Goal: Task Accomplishment & Management: Use online tool/utility

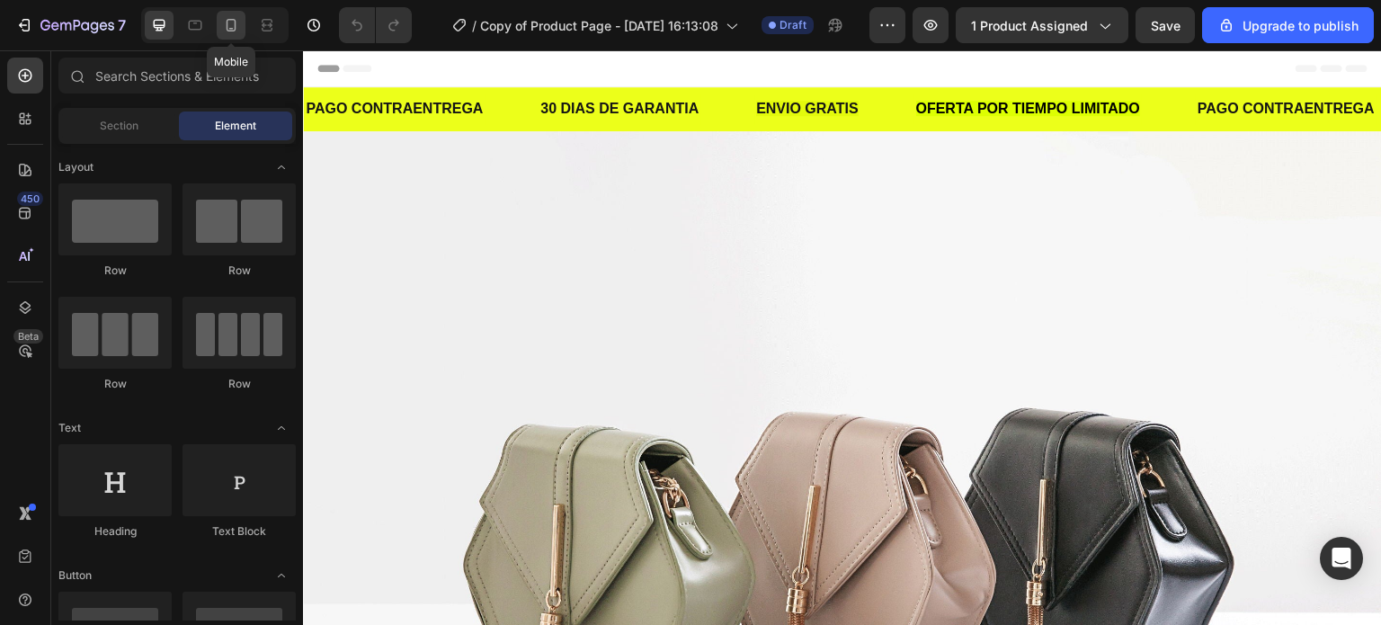
click at [244, 26] on div at bounding box center [231, 25] width 29 height 29
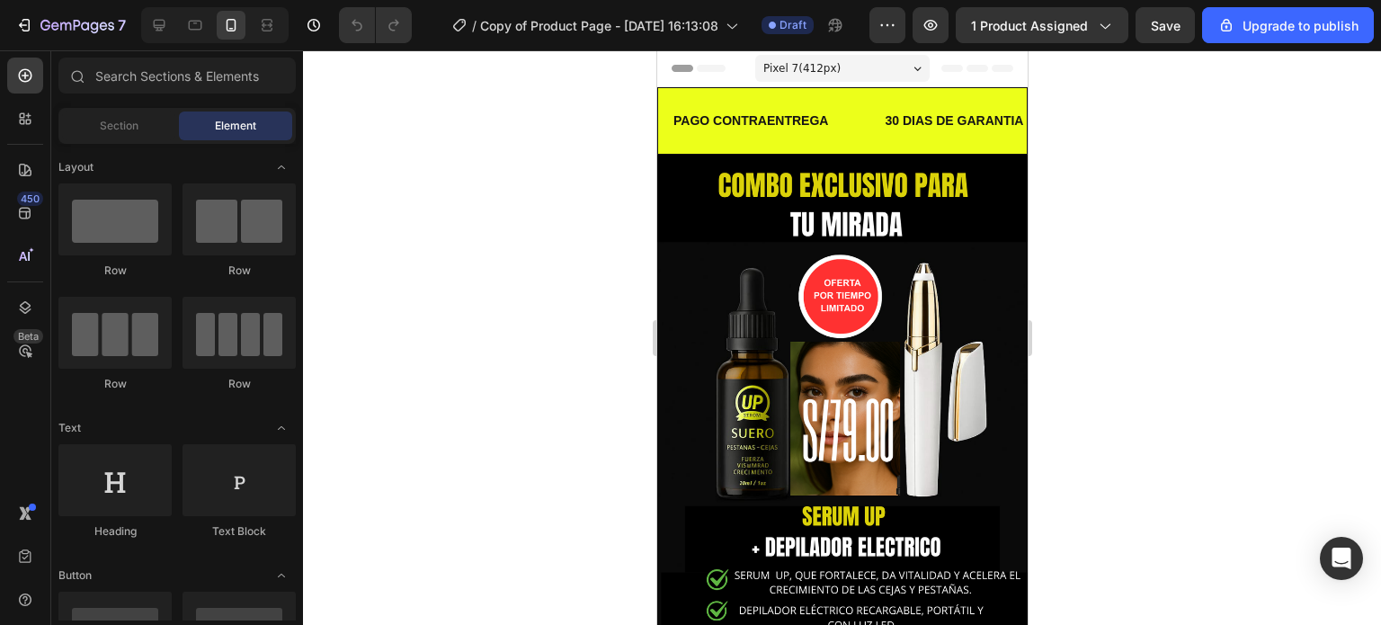
drag, startPoint x: 1013, startPoint y: 93, endPoint x: 1759, endPoint y: 138, distance: 747.3
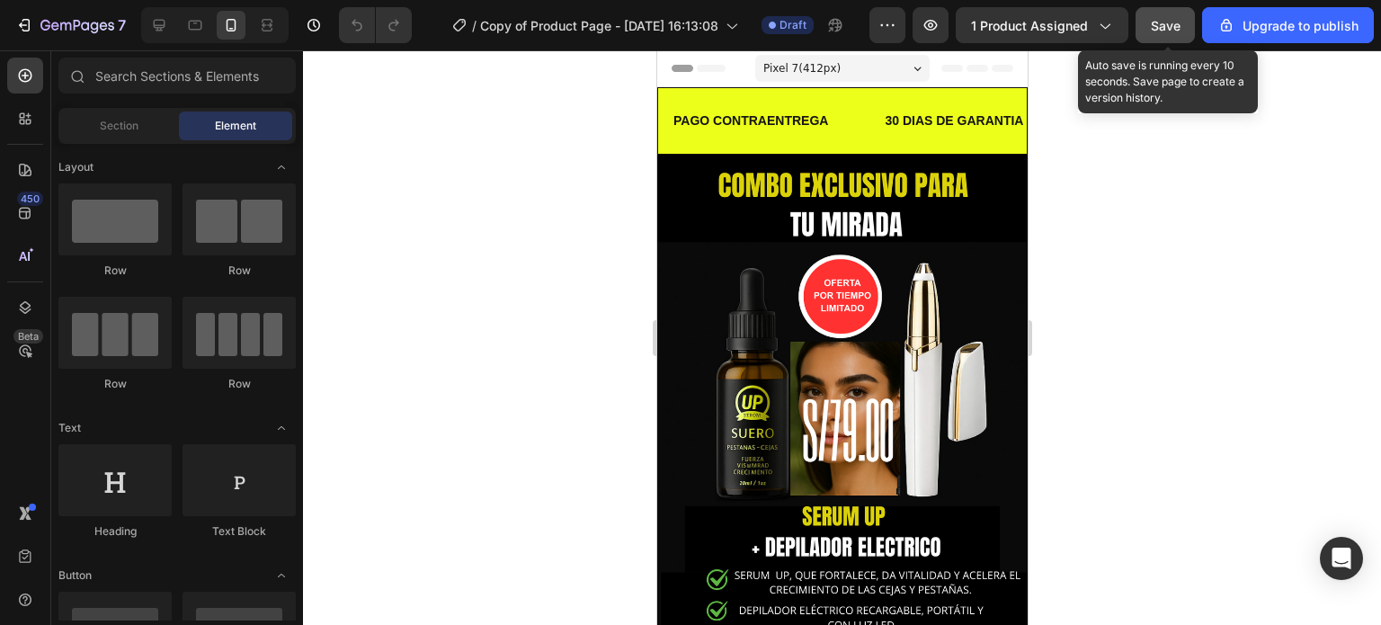
click at [1172, 33] on div "Save" at bounding box center [1165, 25] width 30 height 19
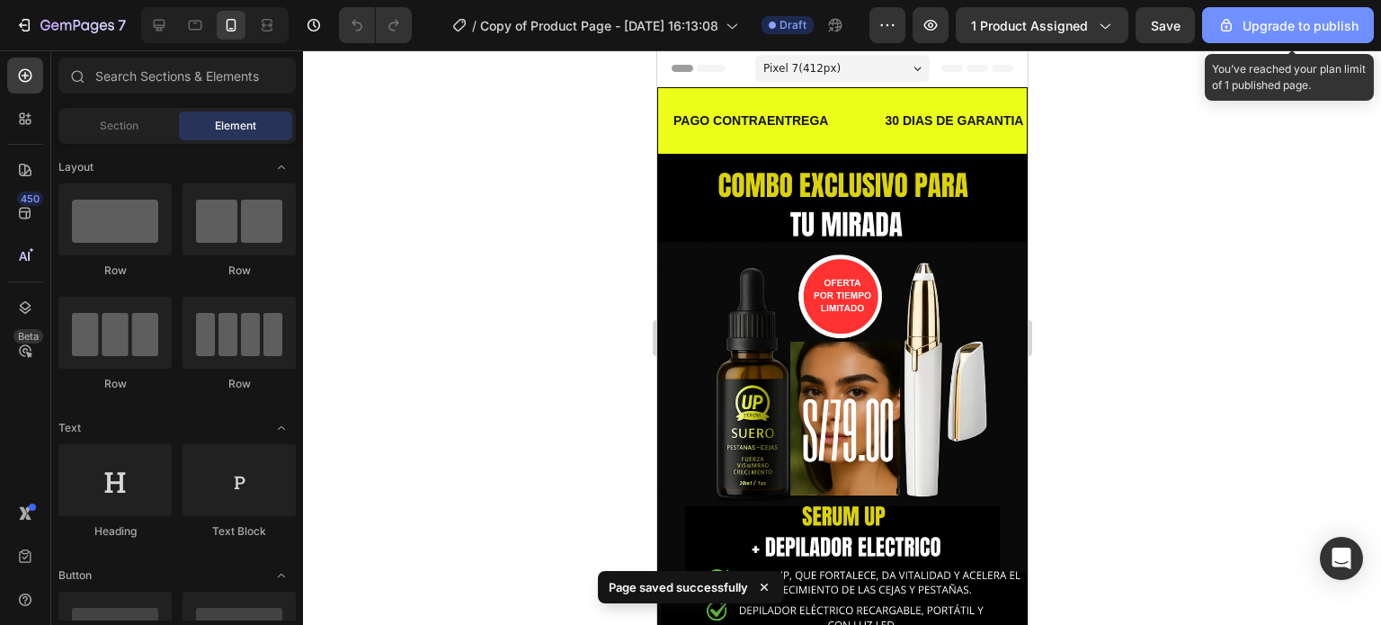
click at [1276, 29] on div "Upgrade to publish" at bounding box center [1287, 25] width 141 height 19
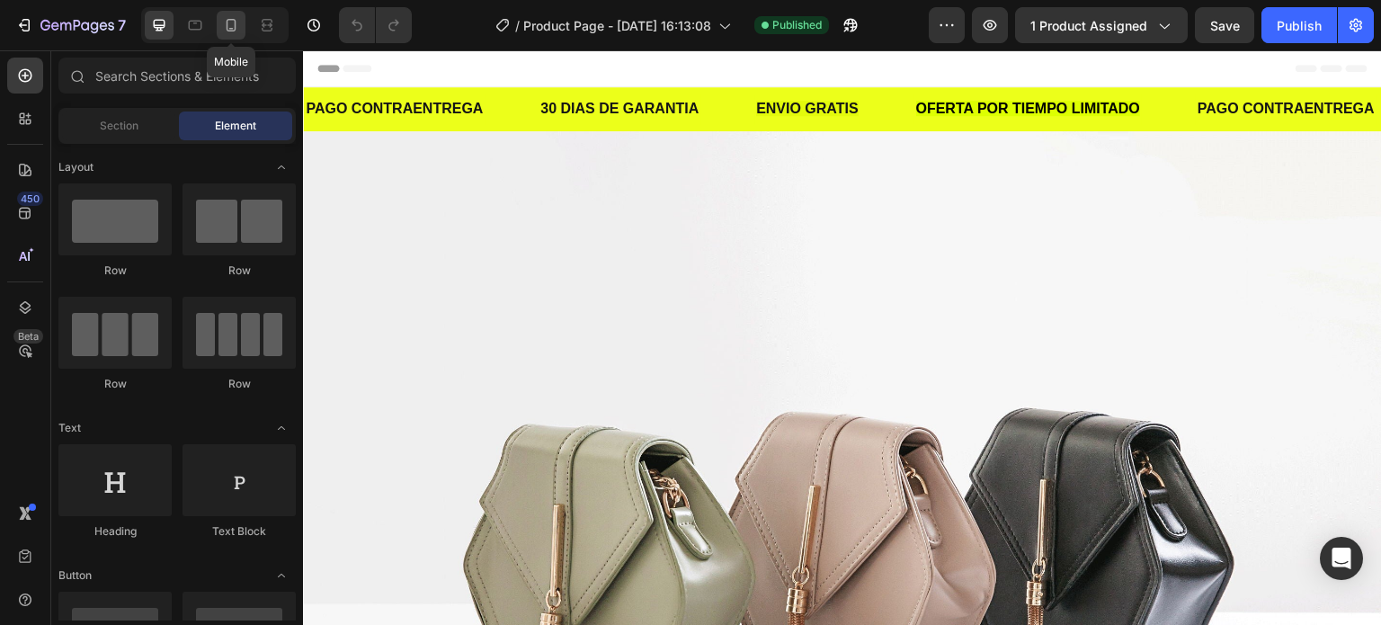
click at [243, 28] on div at bounding box center [231, 25] width 29 height 29
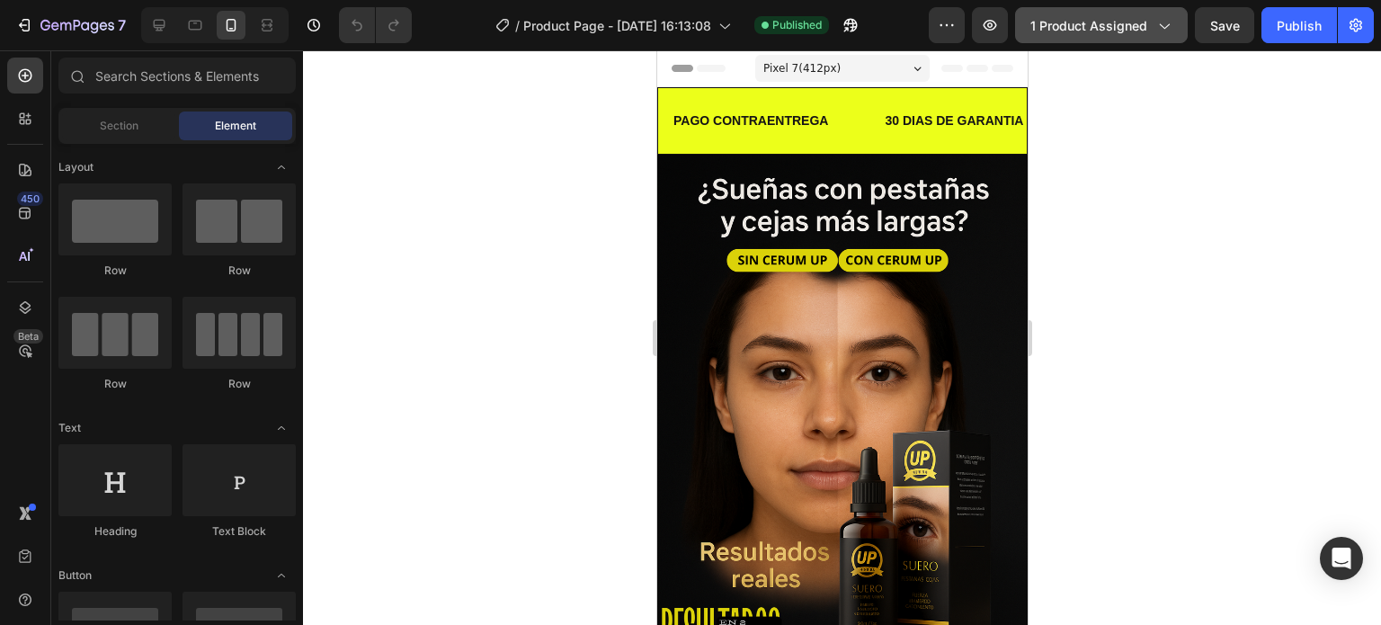
click at [1142, 29] on span "1 product assigned" at bounding box center [1088, 25] width 117 height 19
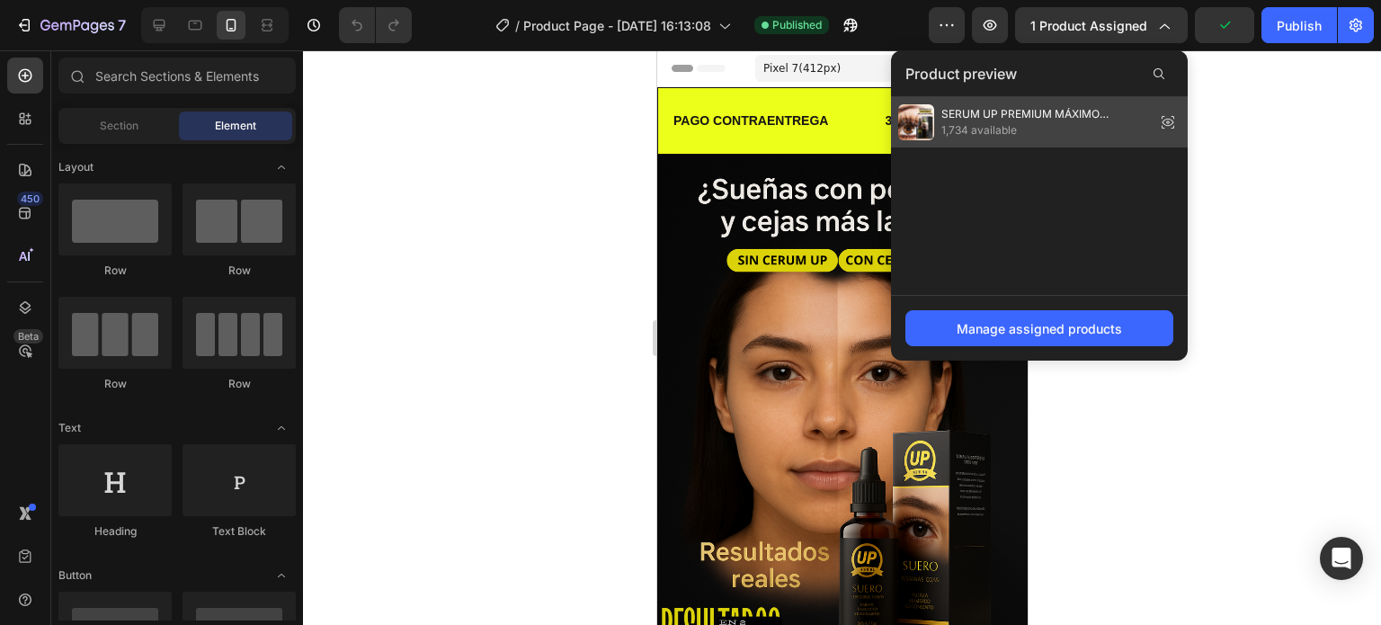
click at [1095, 112] on span "SERUM UP PREMIUM MÁXIMO CRECIMIENTO" at bounding box center [1044, 114] width 207 height 16
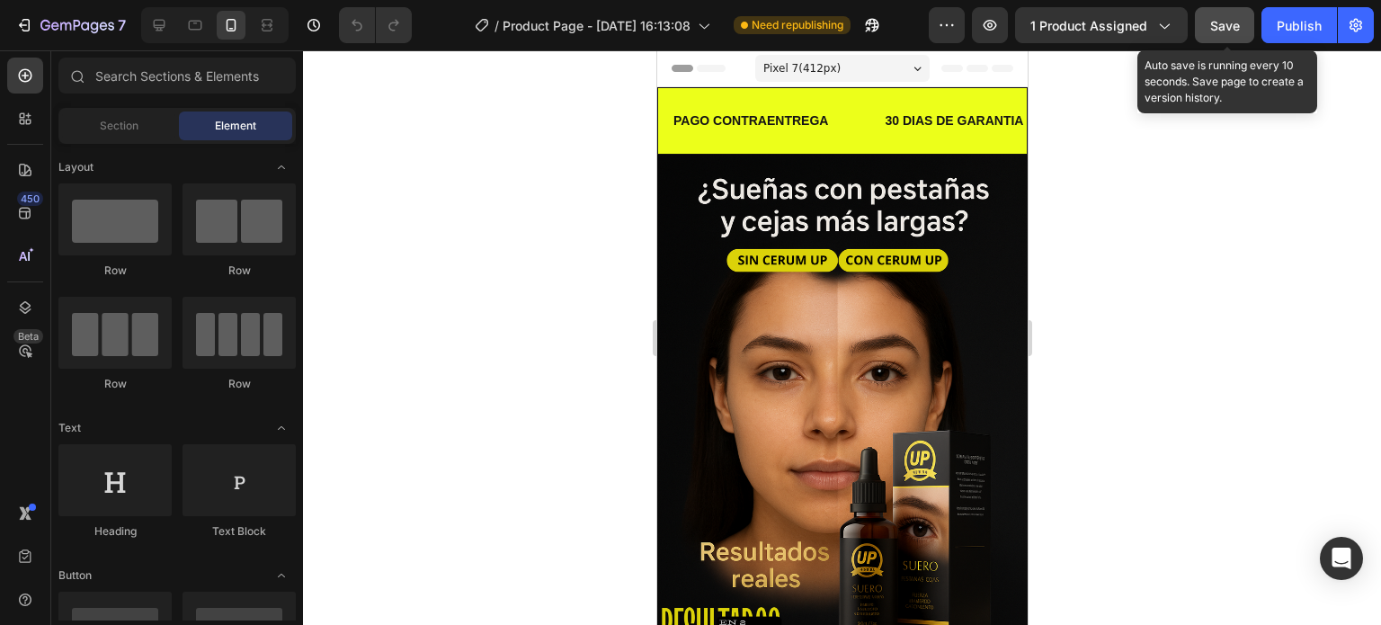
click at [1207, 35] on button "Save" at bounding box center [1224, 25] width 59 height 36
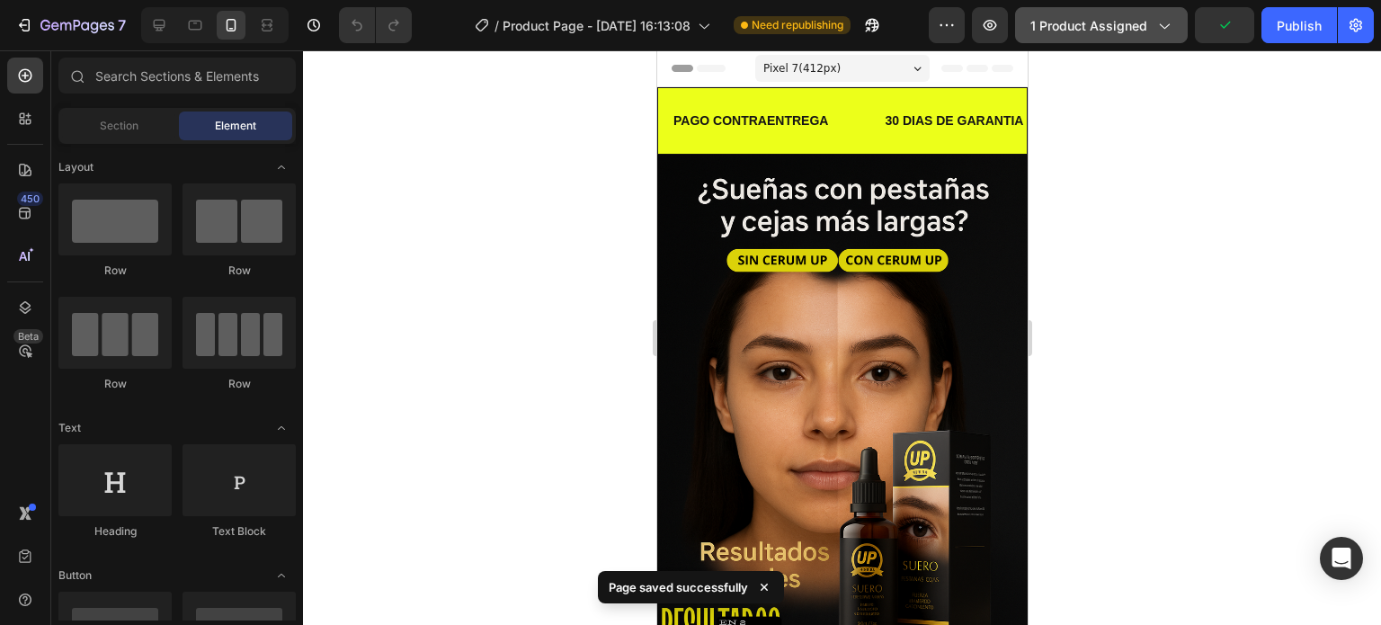
click at [1163, 28] on icon "button" at bounding box center [1164, 26] width 10 height 5
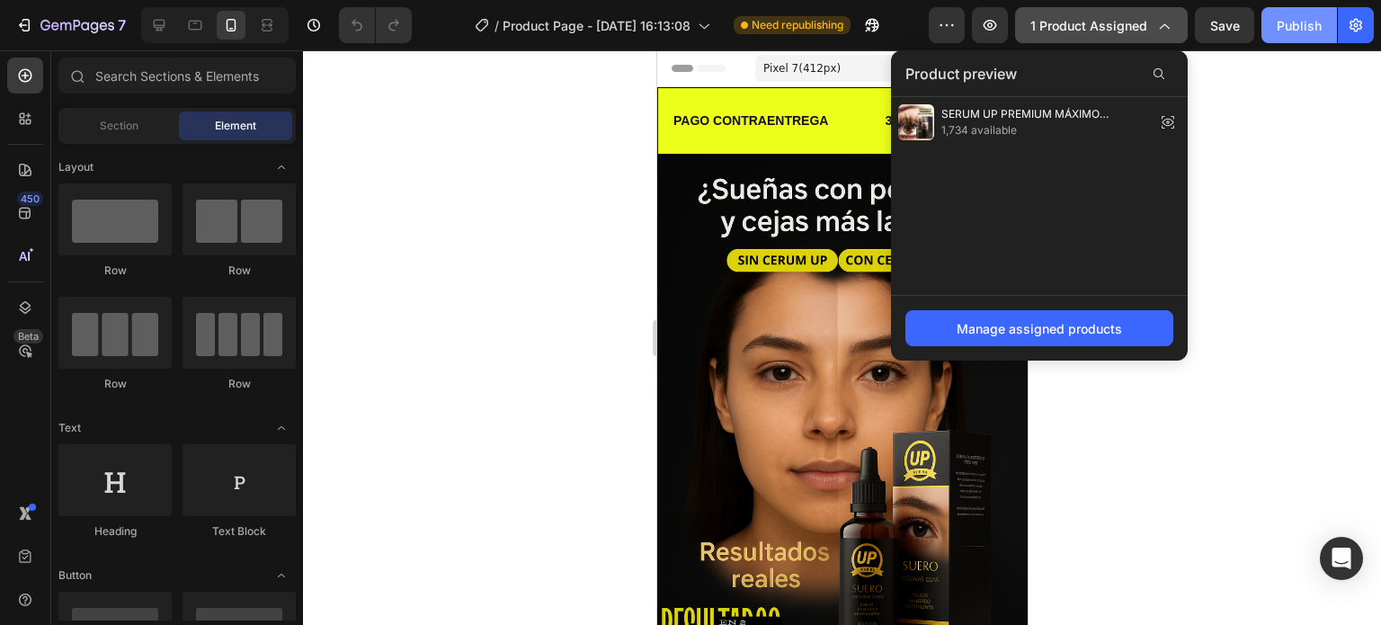
click at [1293, 35] on button "Publish" at bounding box center [1299, 25] width 76 height 36
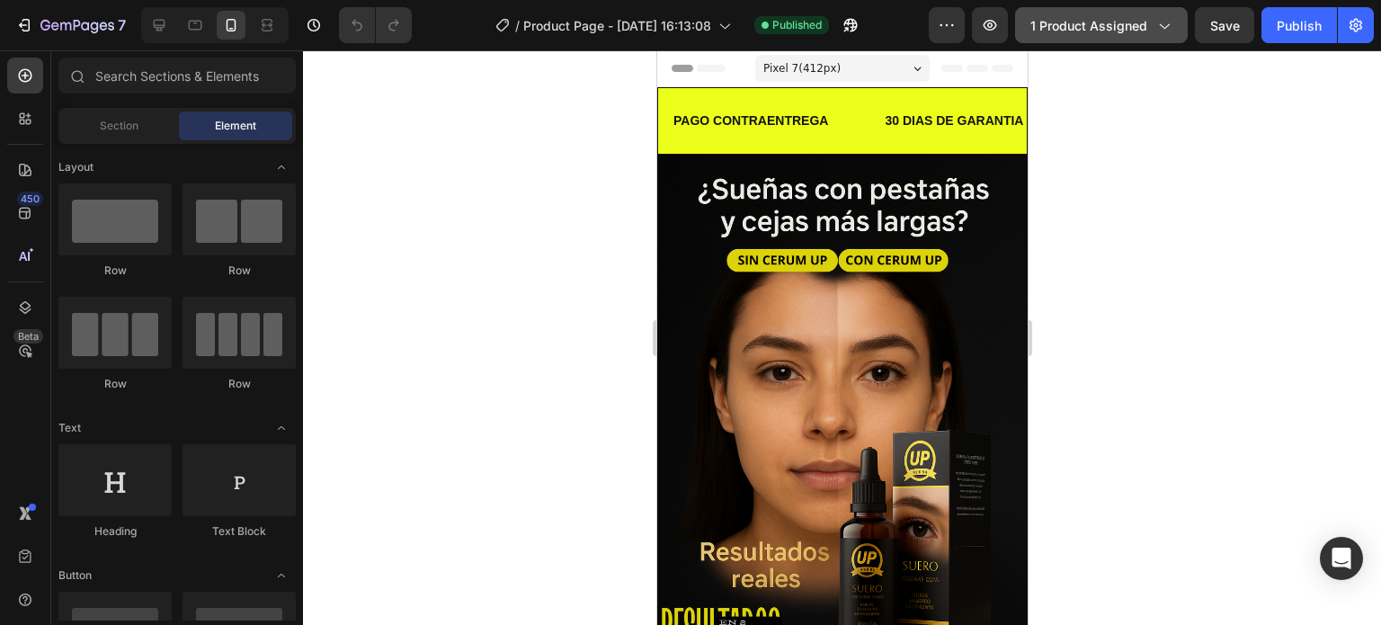
click at [1099, 47] on div "7 / Product Page - Aug 6, 16:13:08 Published Preview 1 product assigned Save Pu…" at bounding box center [690, 25] width 1381 height 51
click at [1117, 34] on span "1 product assigned" at bounding box center [1088, 25] width 117 height 19
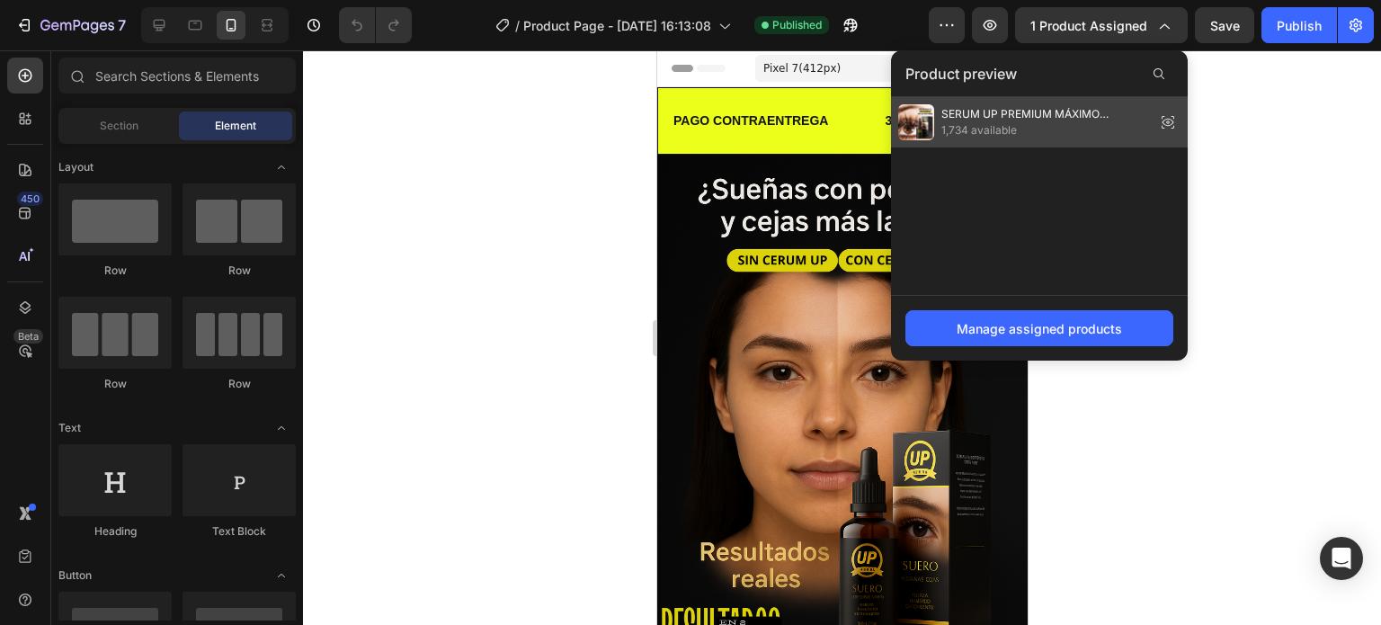
click at [1170, 115] on icon at bounding box center [1167, 122] width 25 height 25
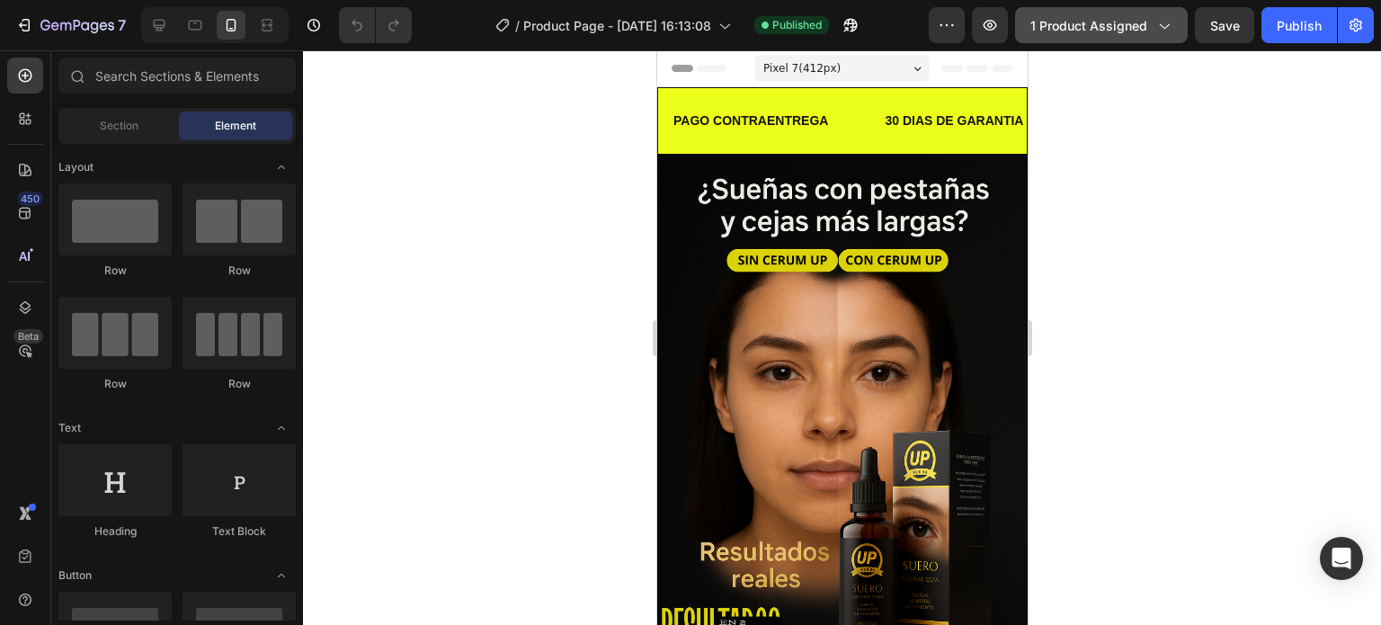
click at [1173, 32] on button "1 product assigned" at bounding box center [1101, 25] width 173 height 36
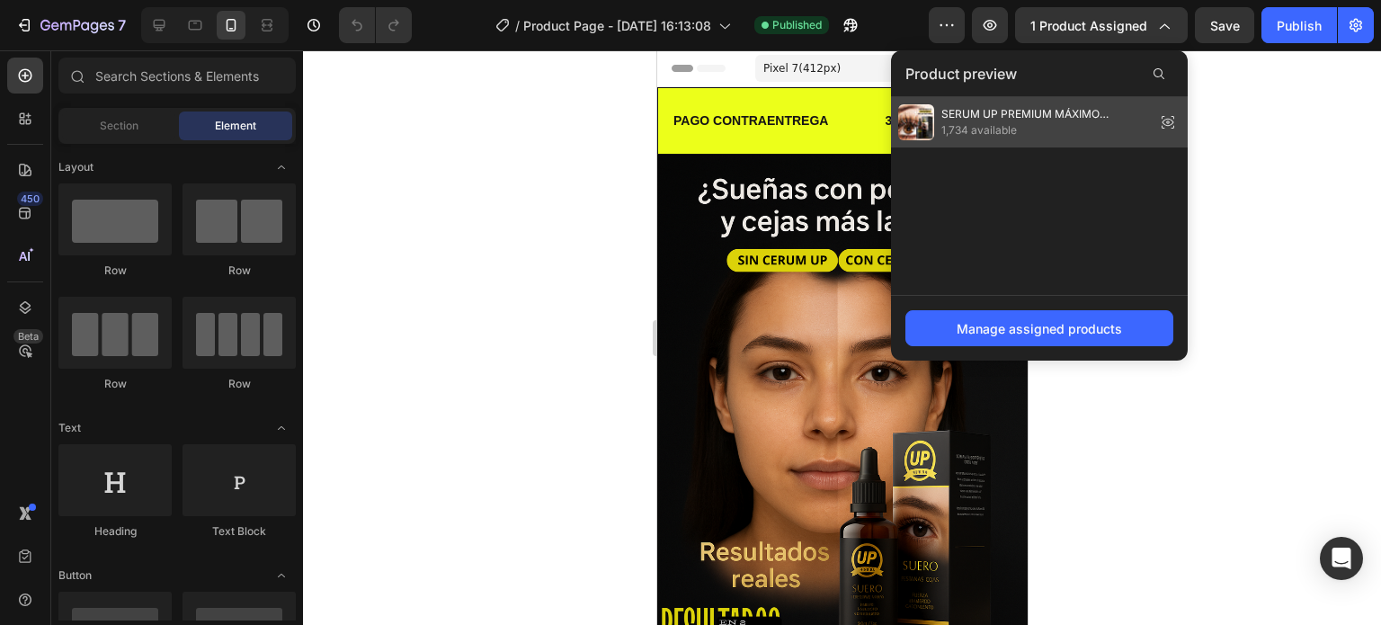
click at [1165, 125] on icon at bounding box center [1167, 122] width 25 height 25
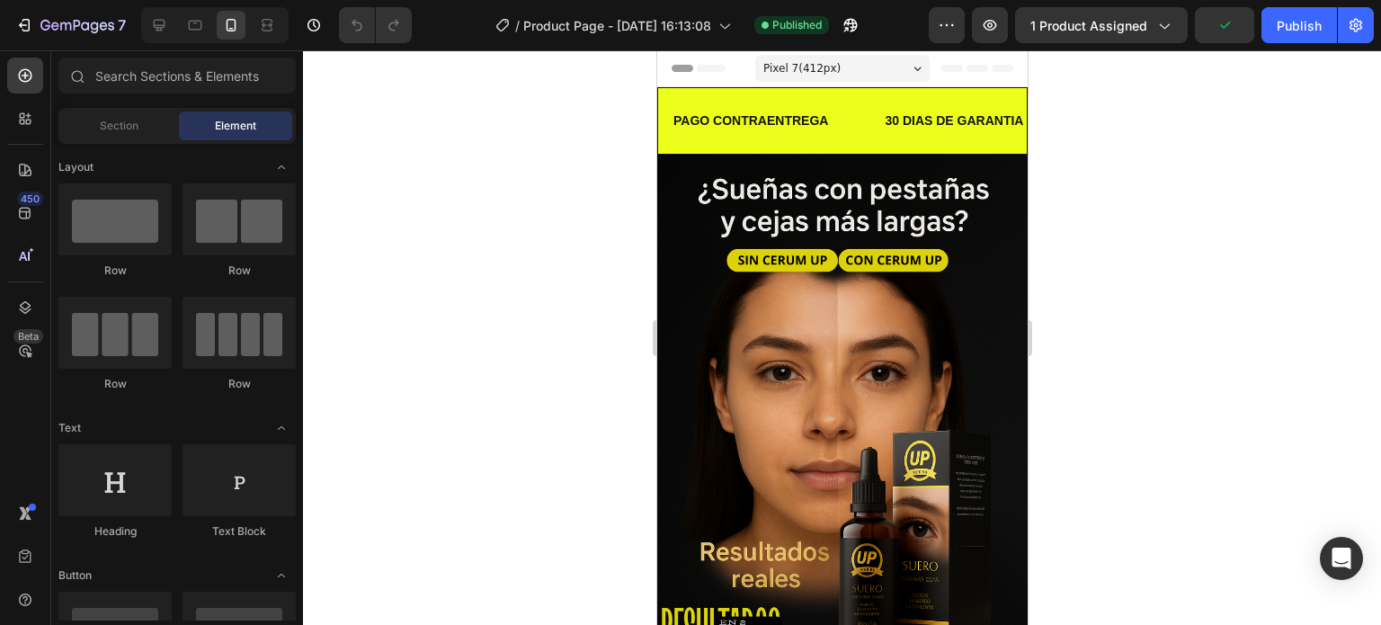
click at [1159, 26] on icon "button" at bounding box center [1163, 25] width 18 height 18
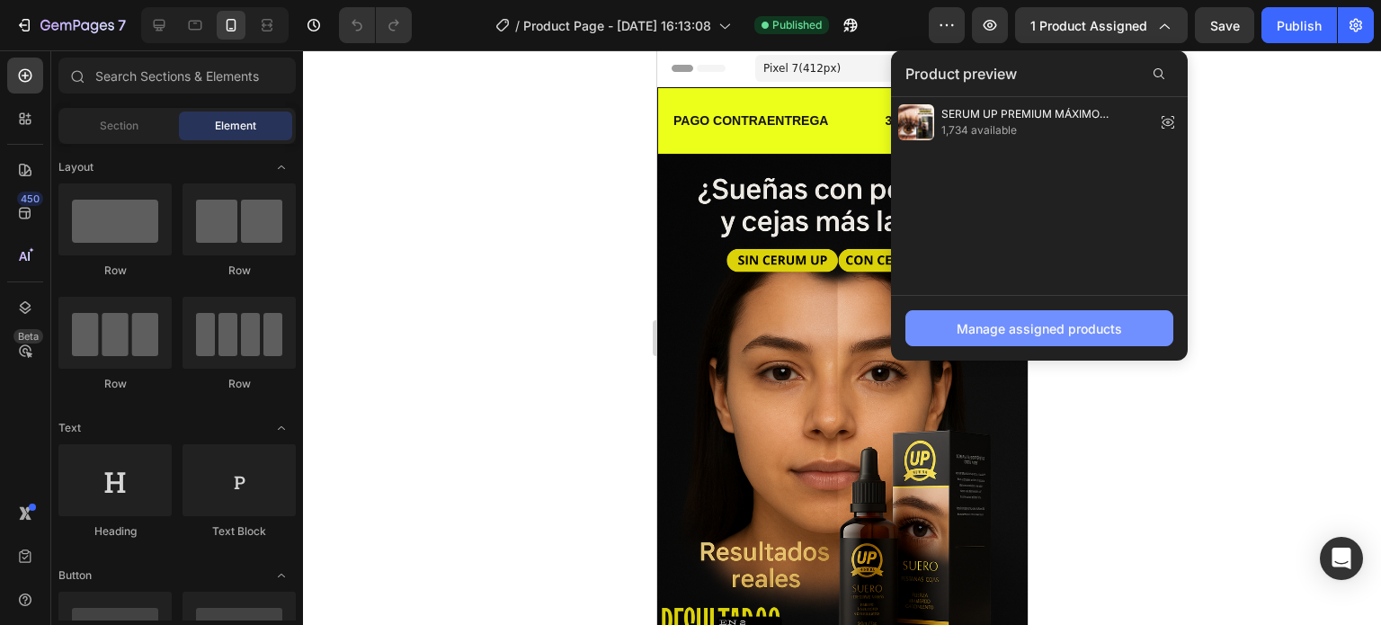
click at [1035, 326] on div "Manage assigned products" at bounding box center [1038, 328] width 165 height 19
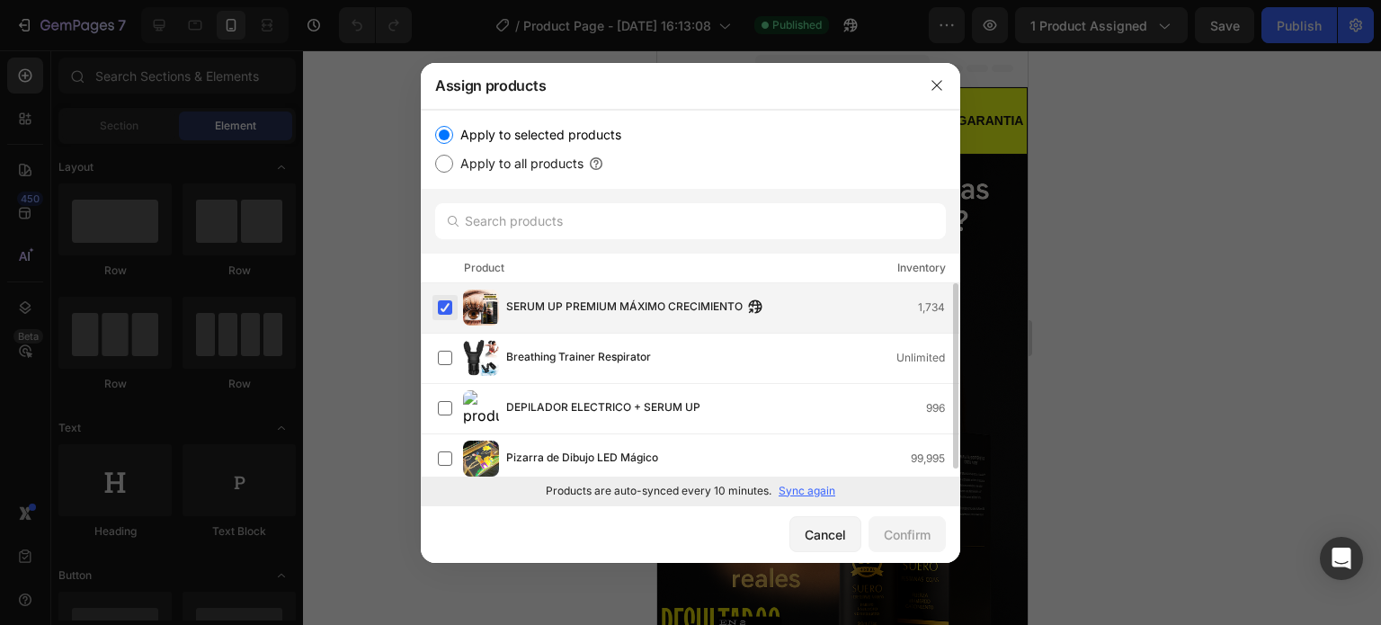
click at [445, 312] on label at bounding box center [445, 307] width 14 height 14
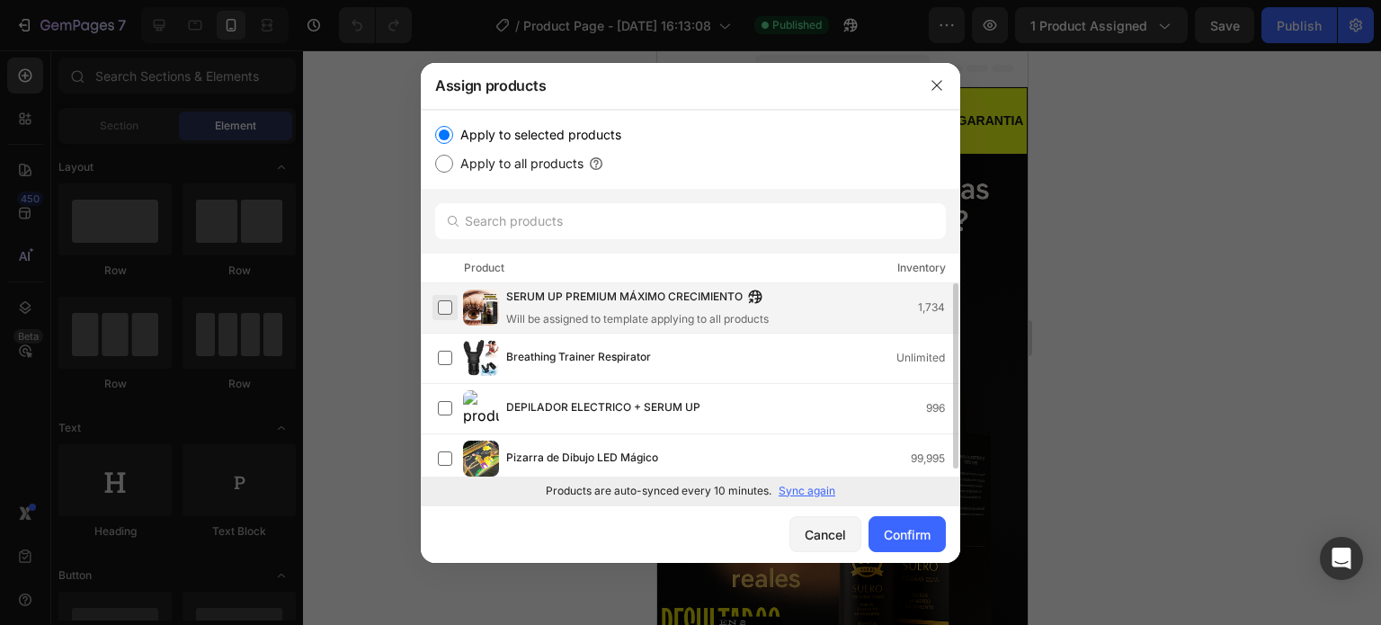
click at [445, 312] on label at bounding box center [445, 307] width 14 height 14
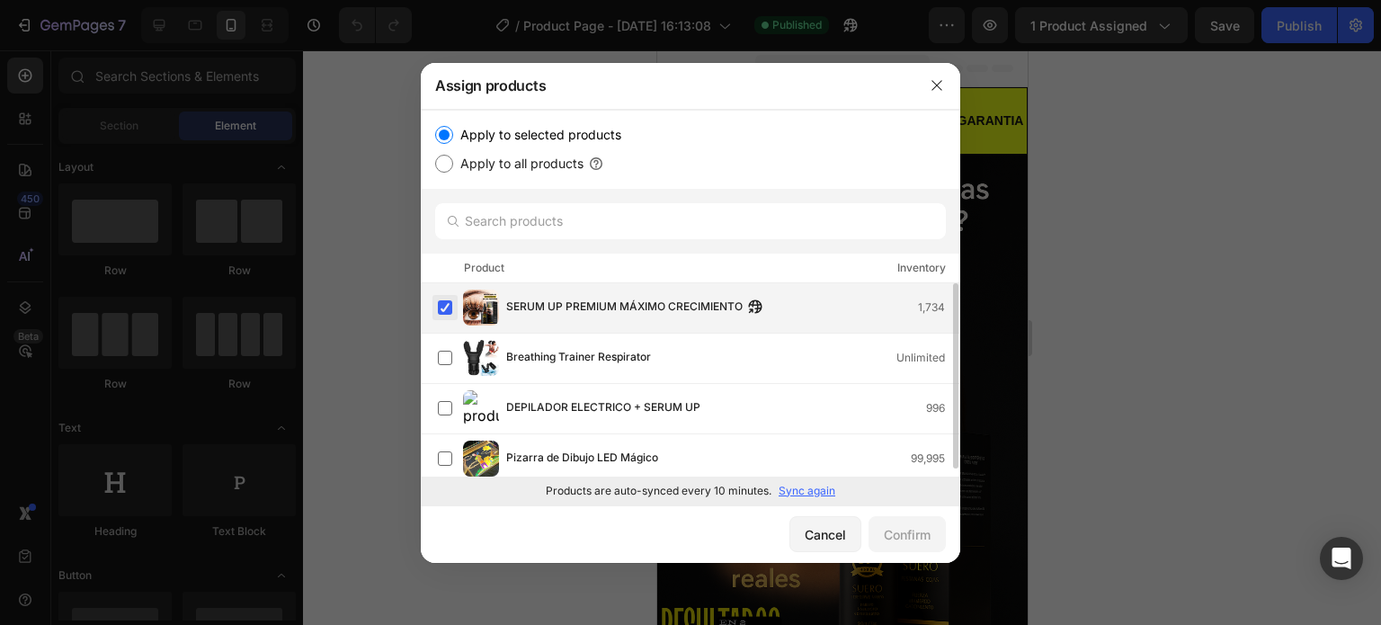
click at [449, 312] on label at bounding box center [445, 307] width 14 height 14
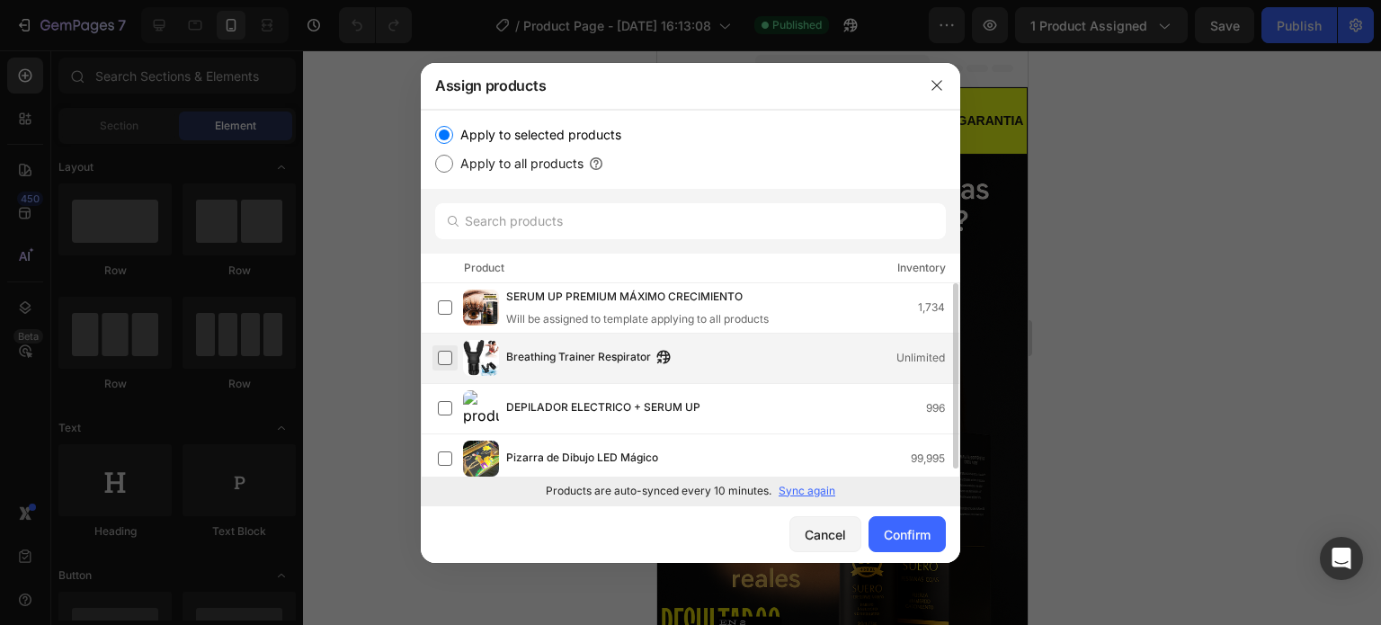
click at [449, 353] on label at bounding box center [445, 358] width 14 height 14
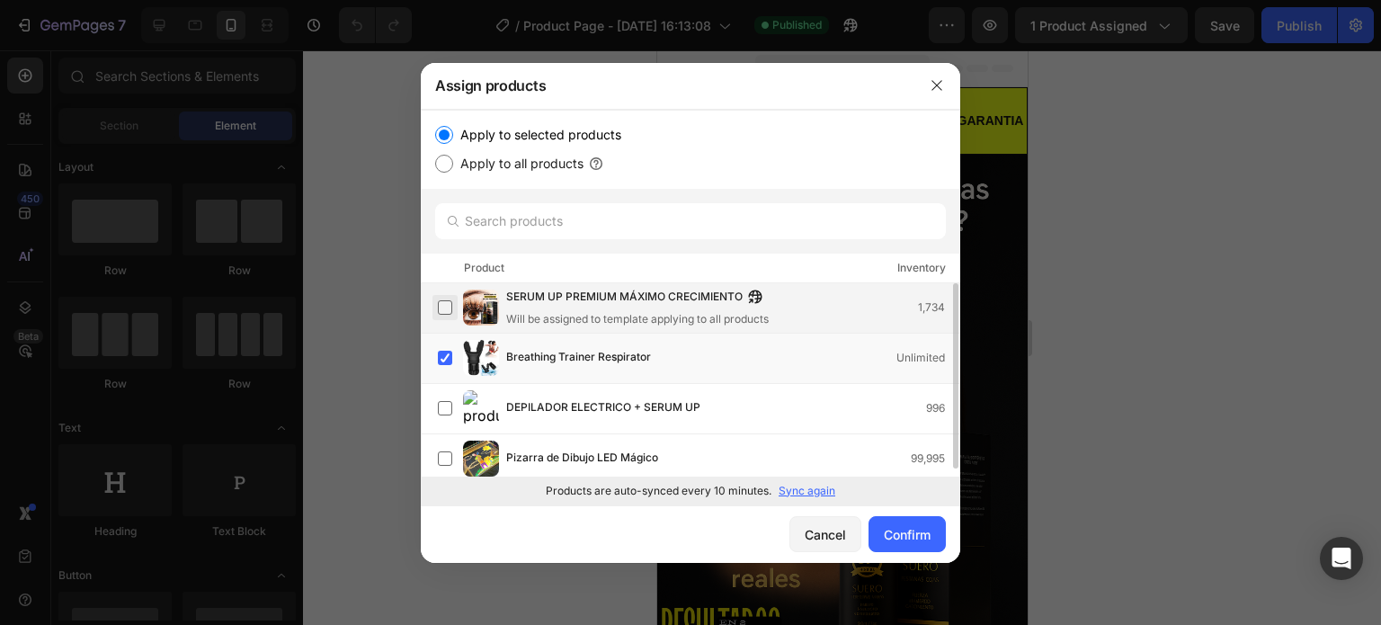
click at [440, 304] on label at bounding box center [445, 307] width 14 height 14
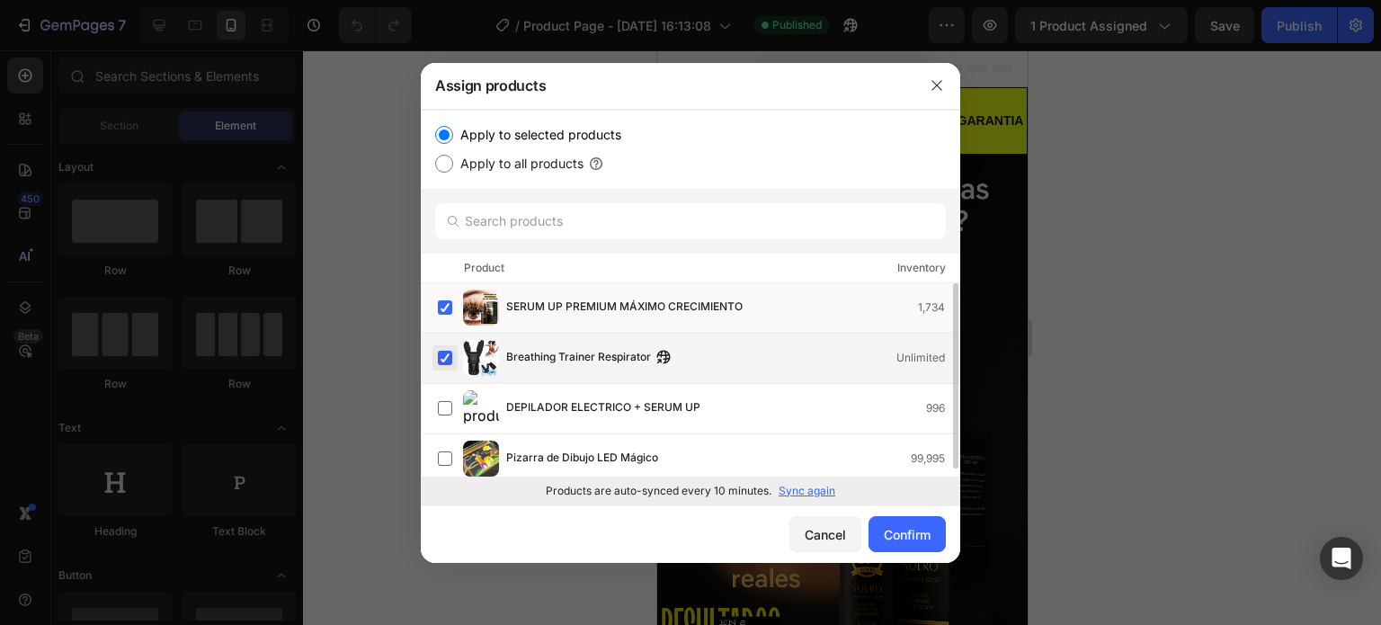
click at [447, 362] on label at bounding box center [445, 358] width 14 height 14
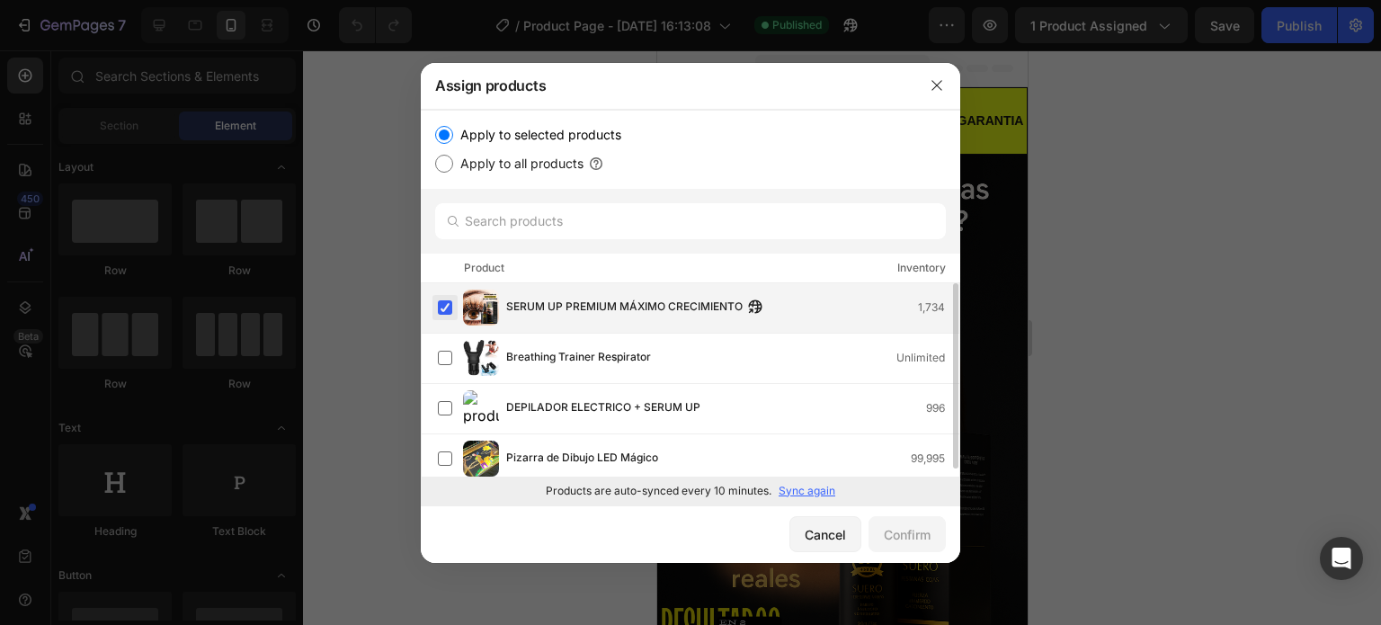
click at [444, 306] on label at bounding box center [445, 307] width 14 height 14
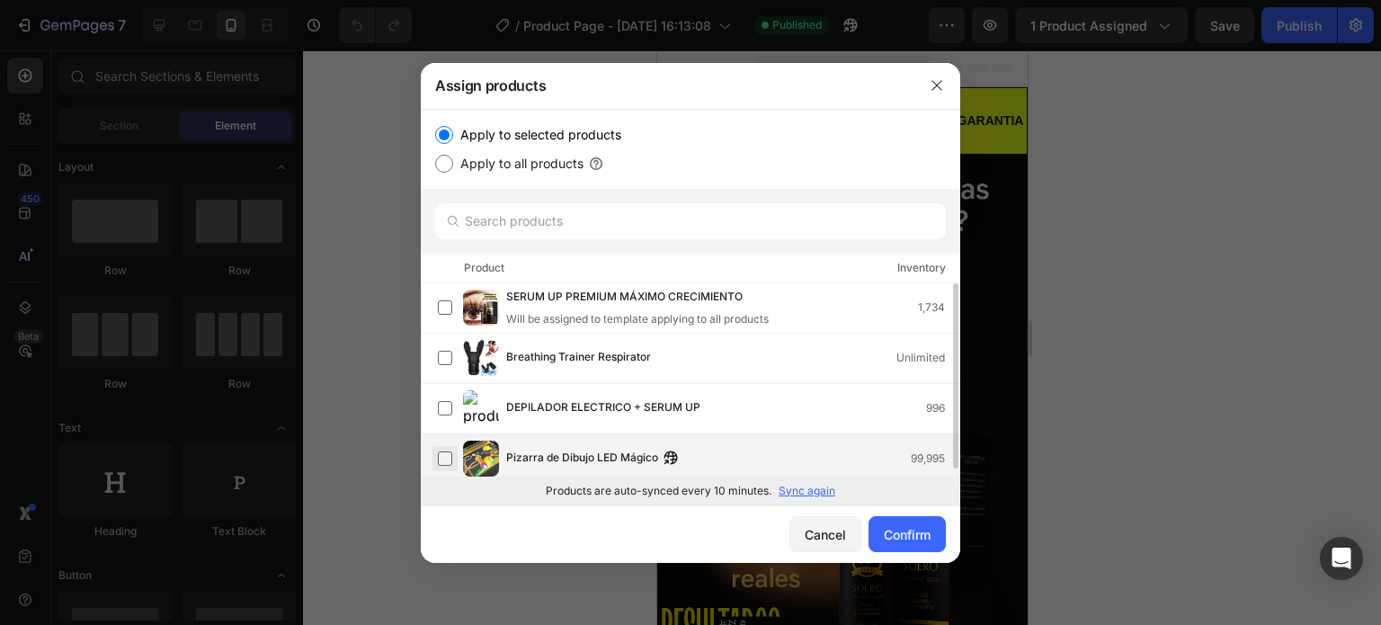
click at [451, 456] on label at bounding box center [445, 458] width 14 height 14
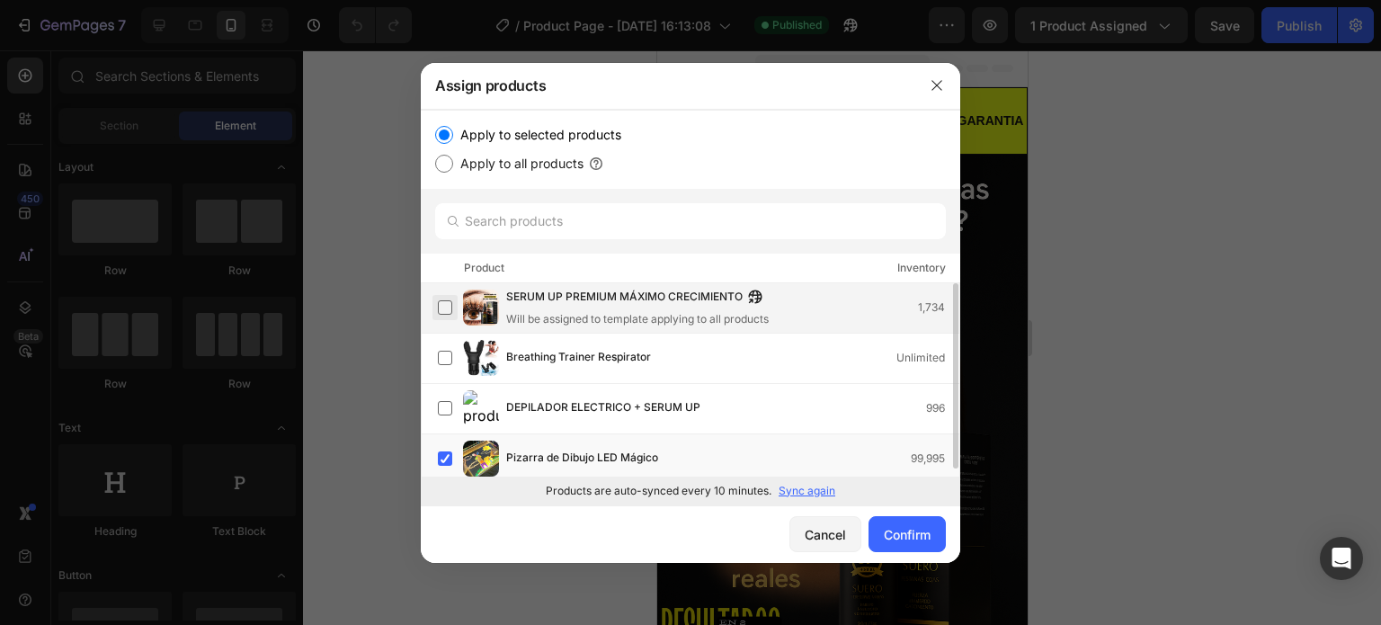
click at [452, 315] on label at bounding box center [445, 307] width 14 height 14
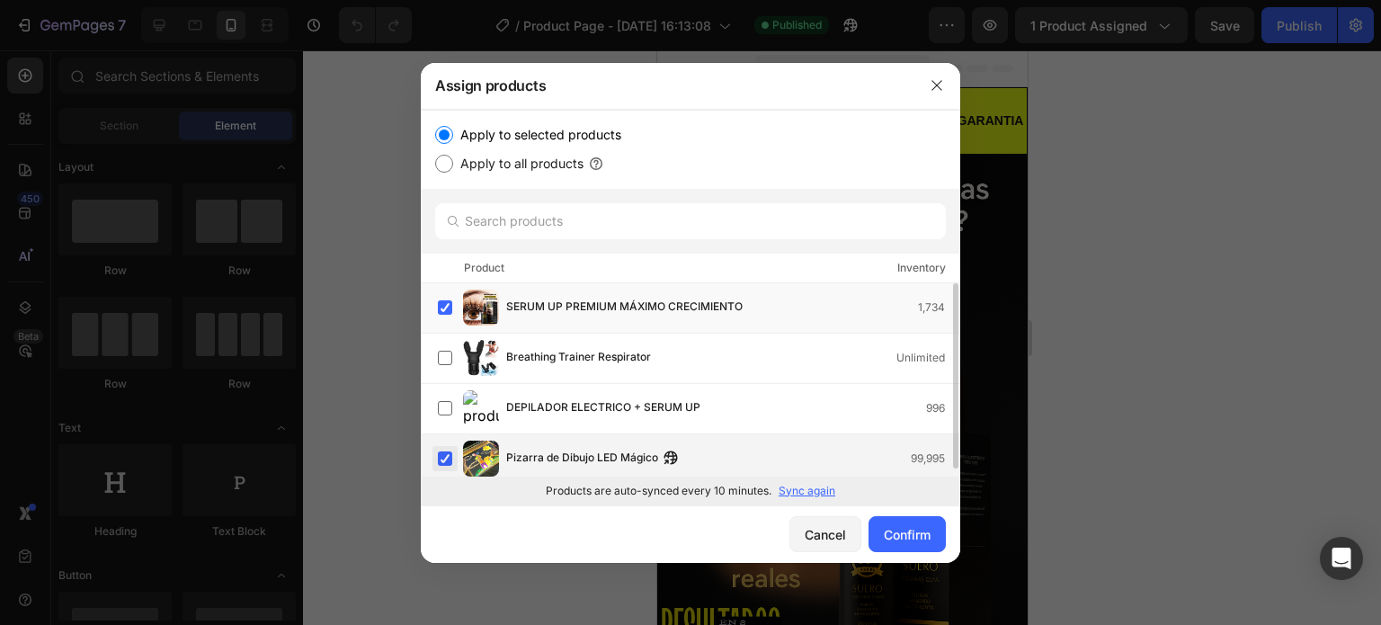
click at [446, 451] on label at bounding box center [445, 458] width 14 height 14
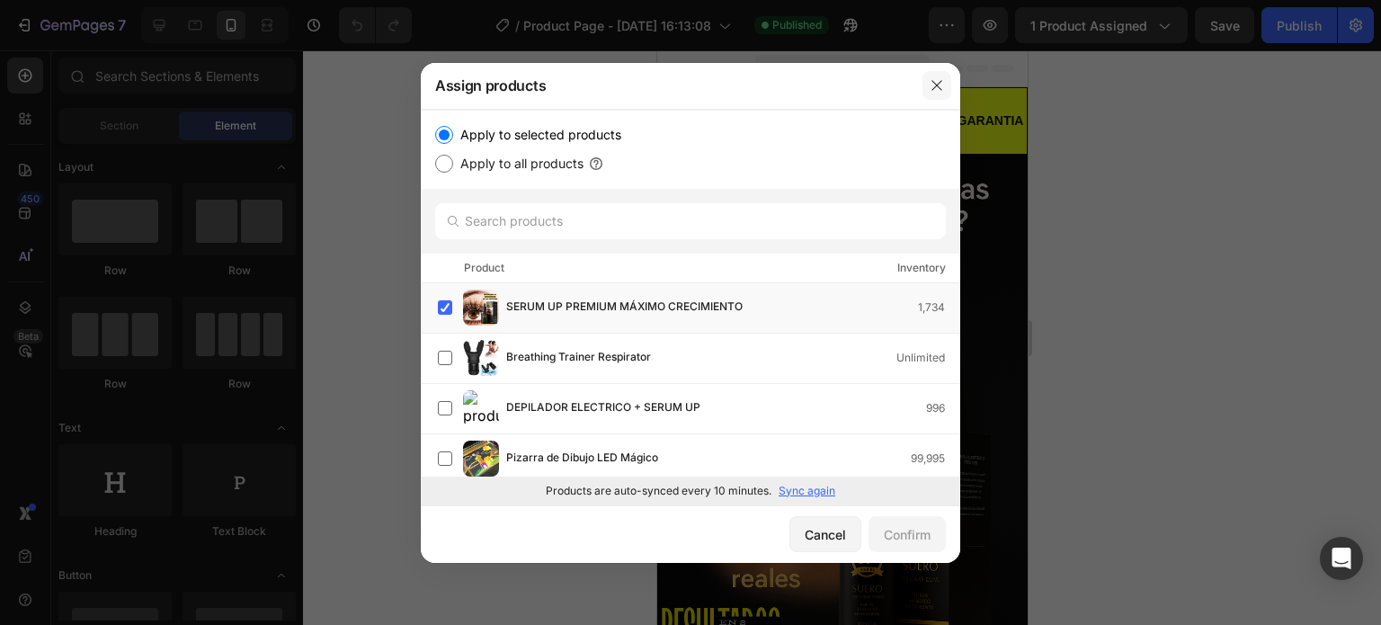
click at [936, 95] on button "button" at bounding box center [936, 85] width 29 height 29
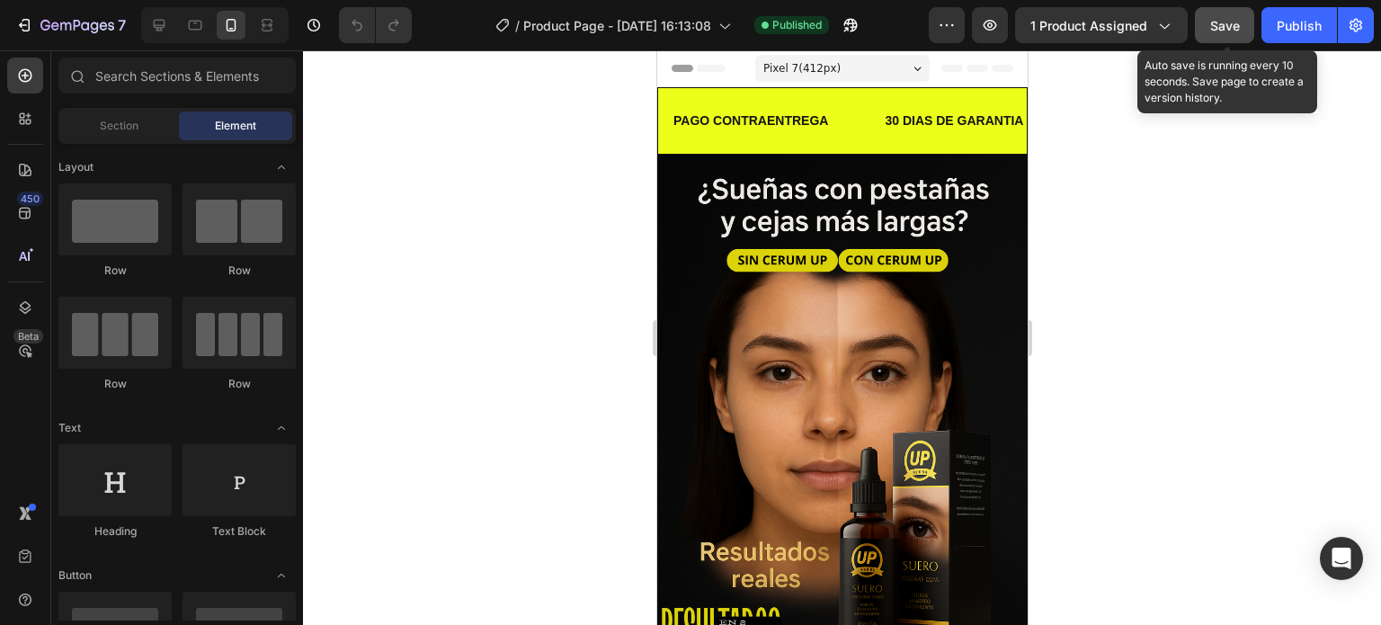
click at [1214, 16] on div "Save" at bounding box center [1225, 25] width 30 height 19
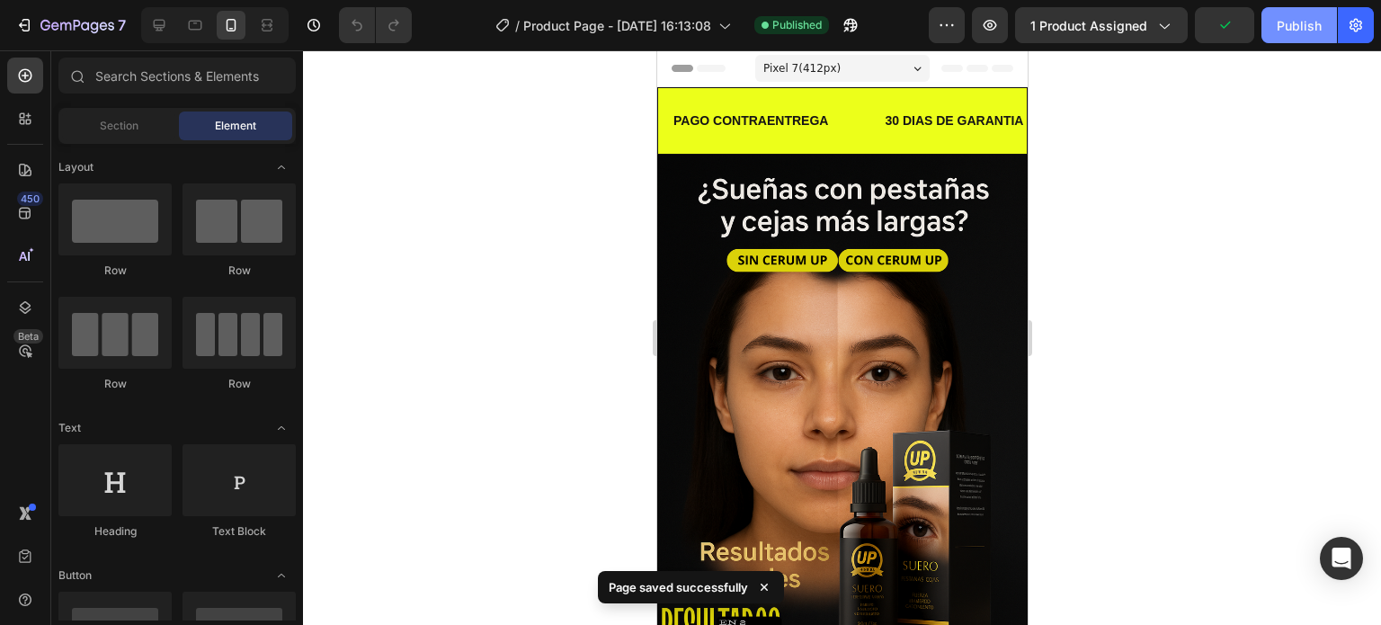
click at [1289, 23] on div "Publish" at bounding box center [1298, 25] width 45 height 19
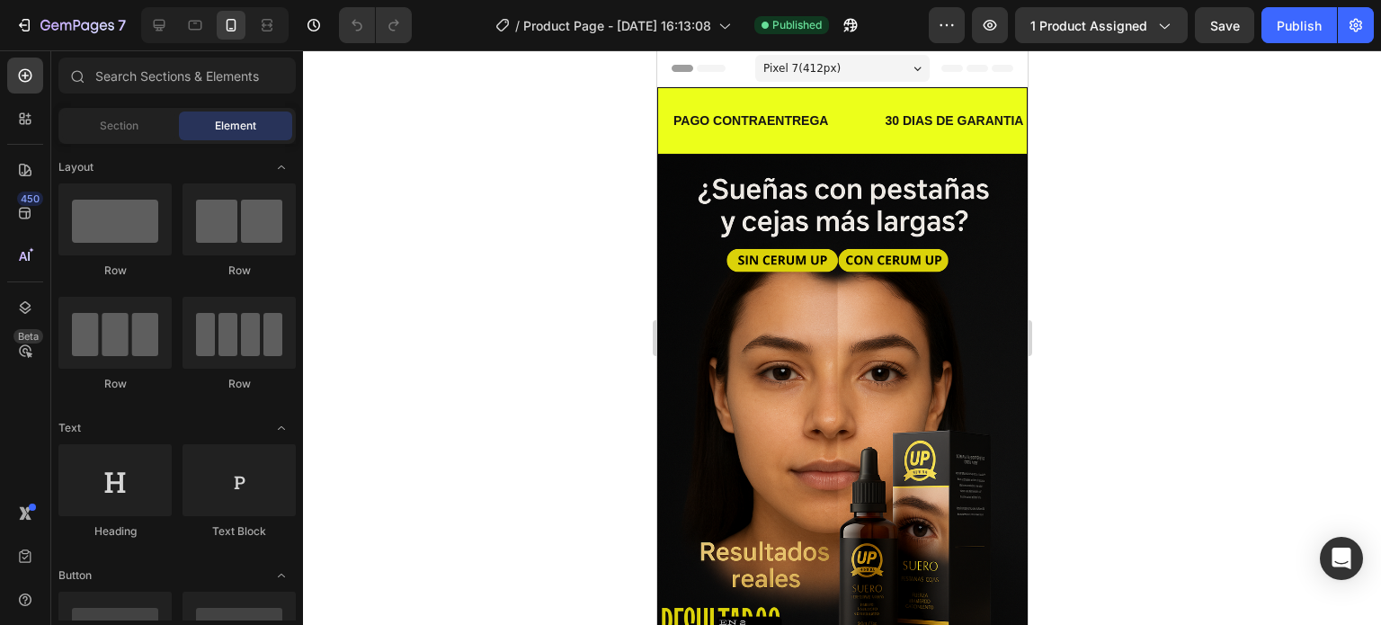
drag, startPoint x: 1022, startPoint y: 98, endPoint x: 1687, endPoint y: 123, distance: 665.6
click at [976, 14] on button "button" at bounding box center [990, 25] width 36 height 36
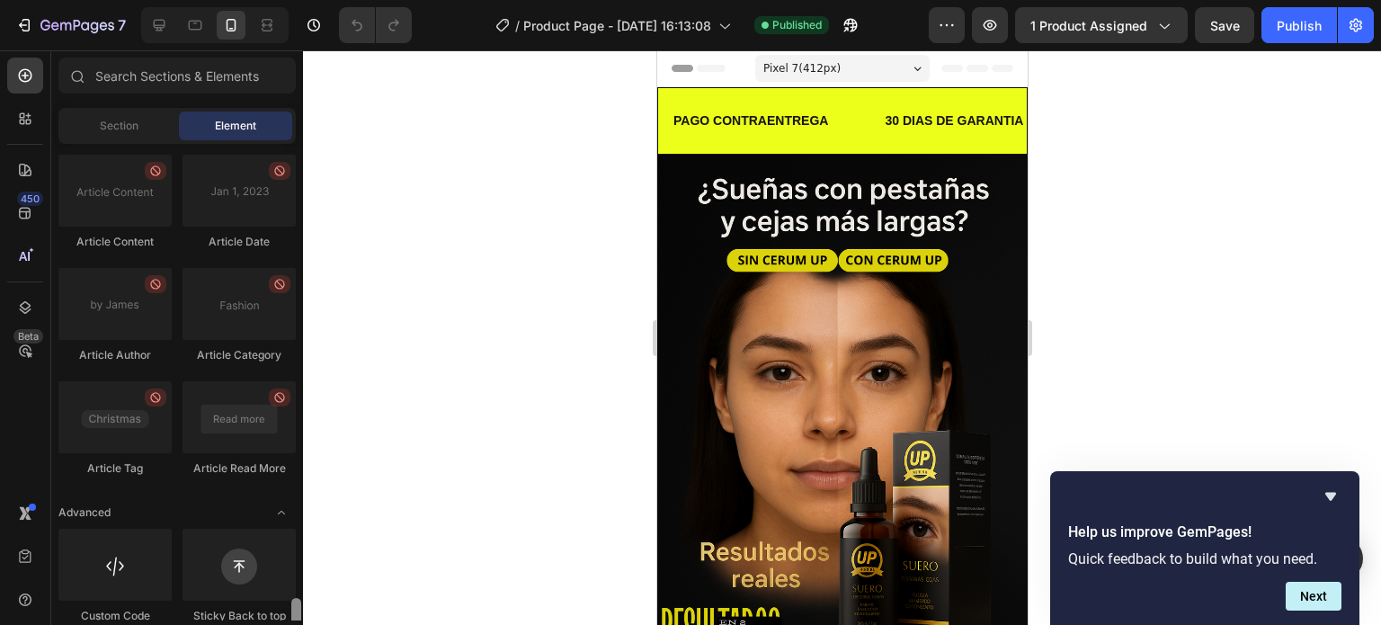
scroll to position [4969, 0]
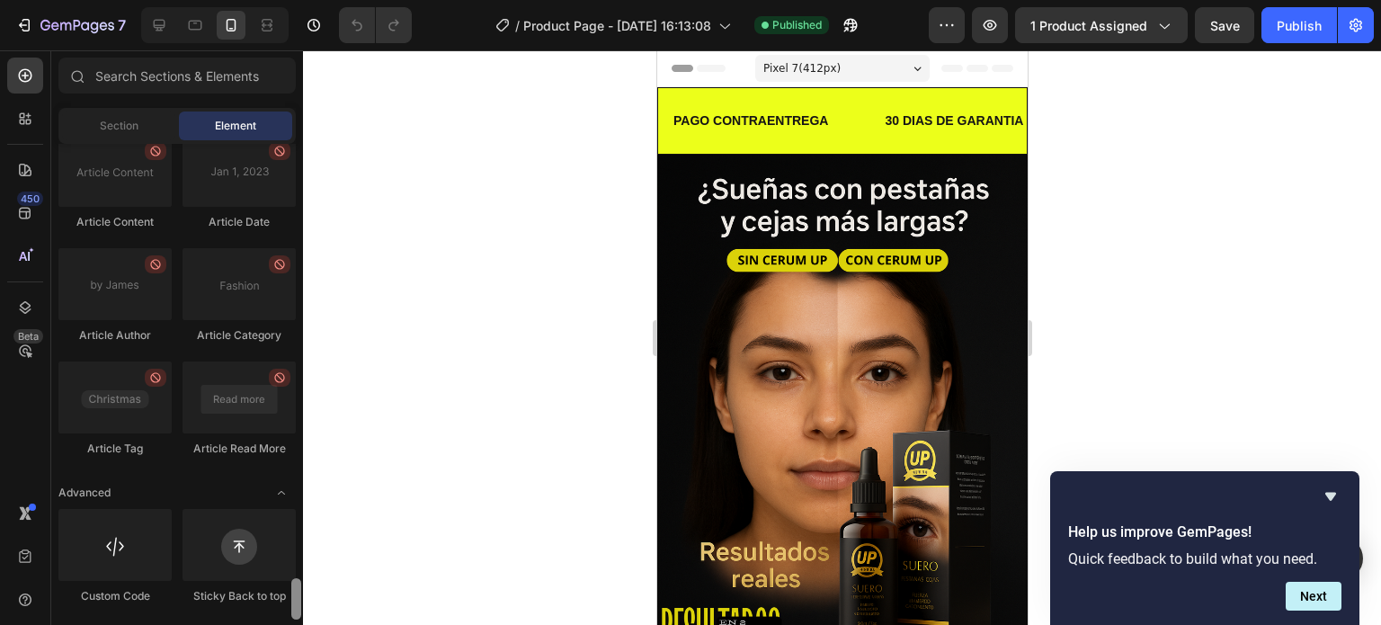
drag, startPoint x: 295, startPoint y: 154, endPoint x: 303, endPoint y: 610, distance: 456.7
click at [303, 0] on div "7 / Product Page - Aug 6, 16:13:08 Published Preview 1 product assigned Save Pu…" at bounding box center [690, 0] width 1381 height 0
click at [144, 576] on div at bounding box center [114, 545] width 113 height 72
click at [121, 556] on div at bounding box center [114, 545] width 113 height 72
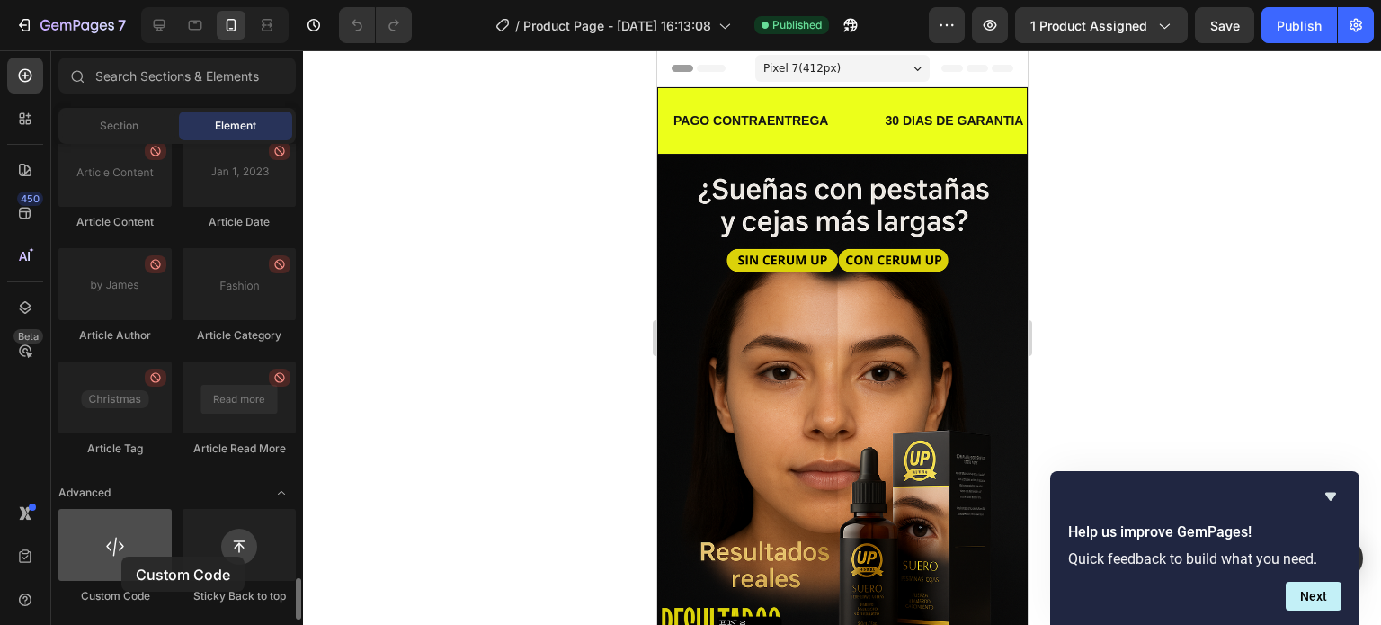
click at [121, 556] on div at bounding box center [114, 545] width 113 height 72
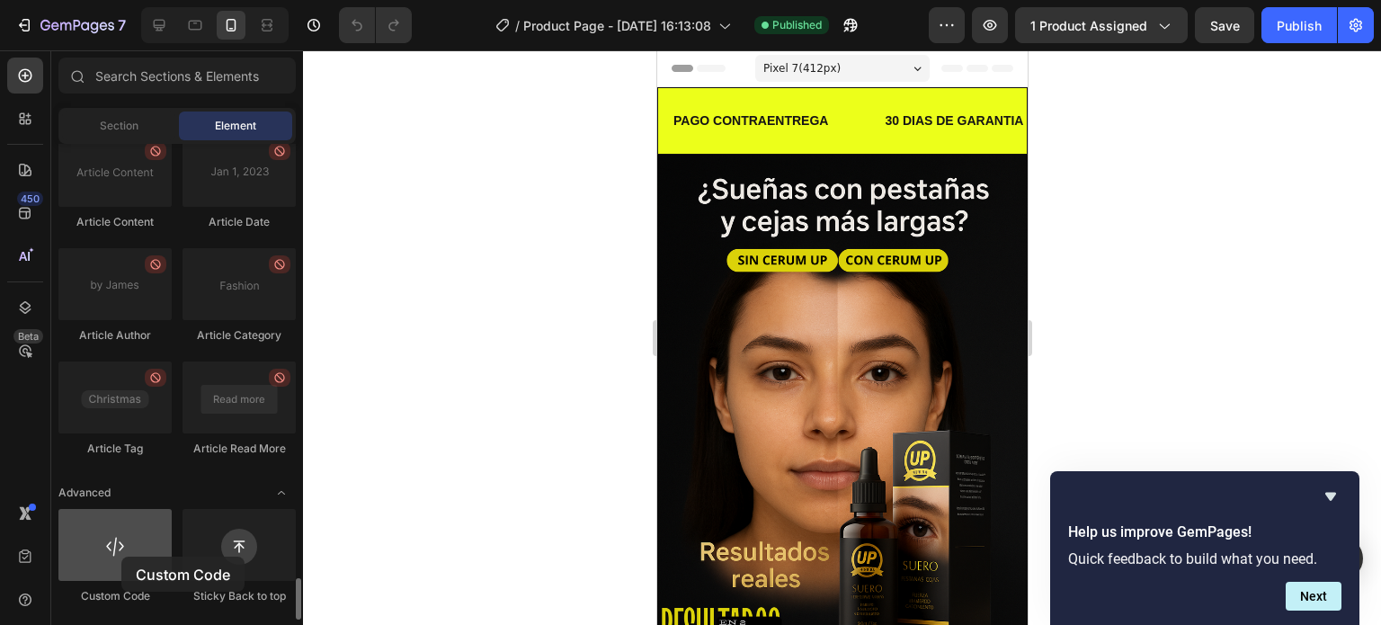
click at [121, 556] on div at bounding box center [114, 545] width 113 height 72
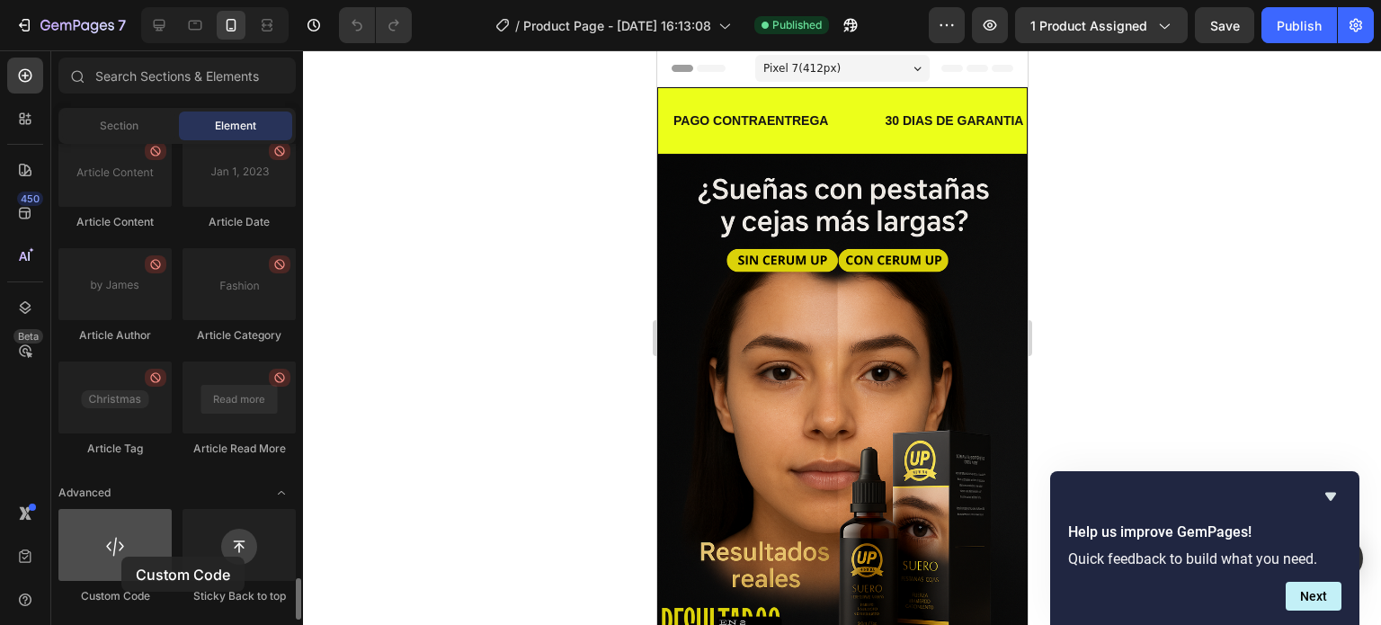
click at [121, 556] on div at bounding box center [114, 545] width 113 height 72
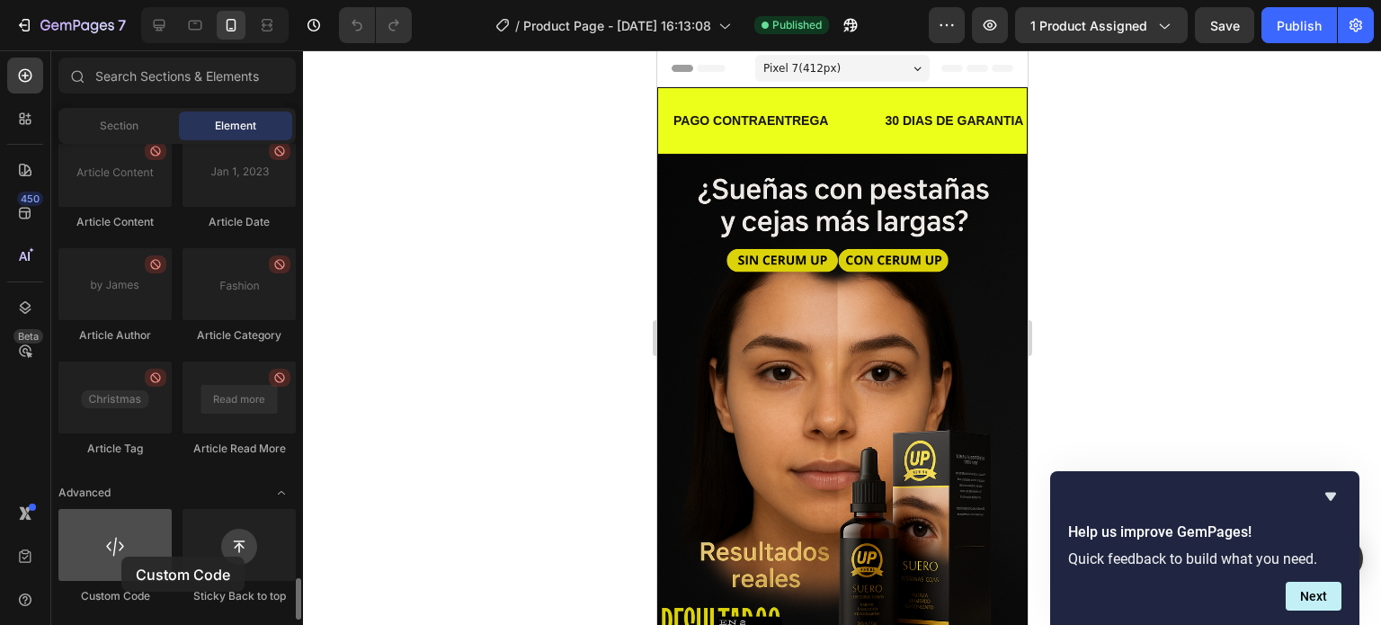
click at [121, 556] on div at bounding box center [114, 545] width 113 height 72
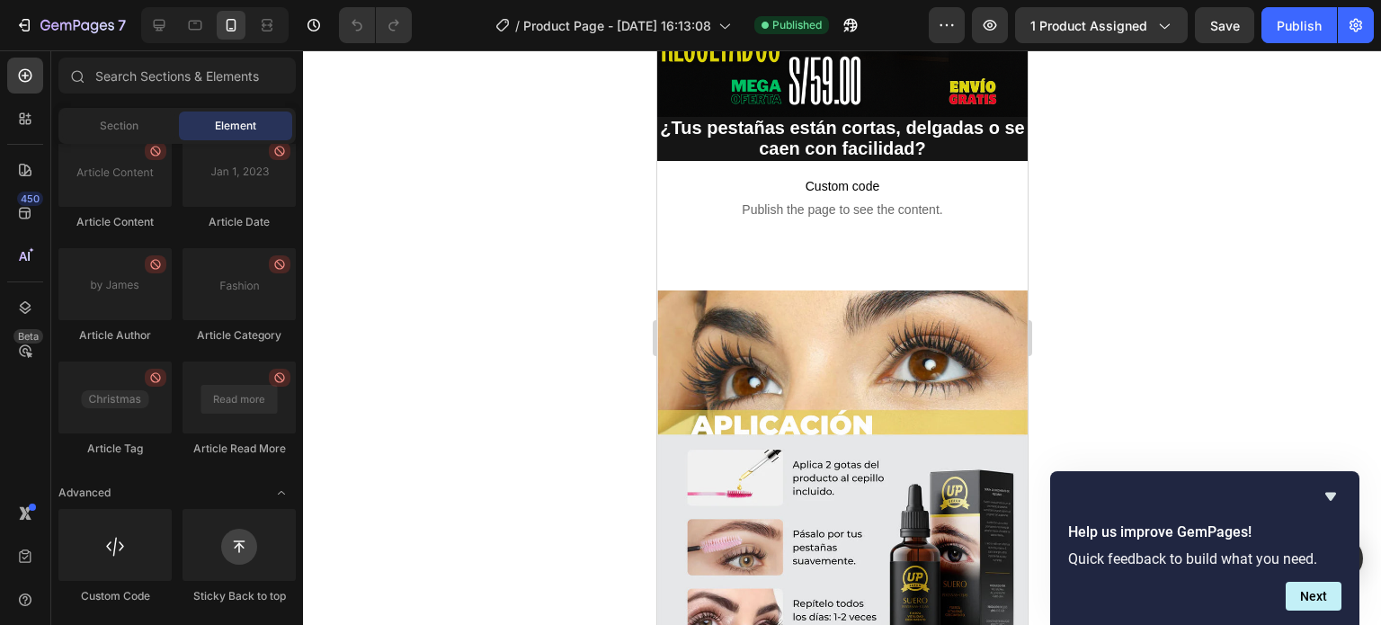
scroll to position [600, 0]
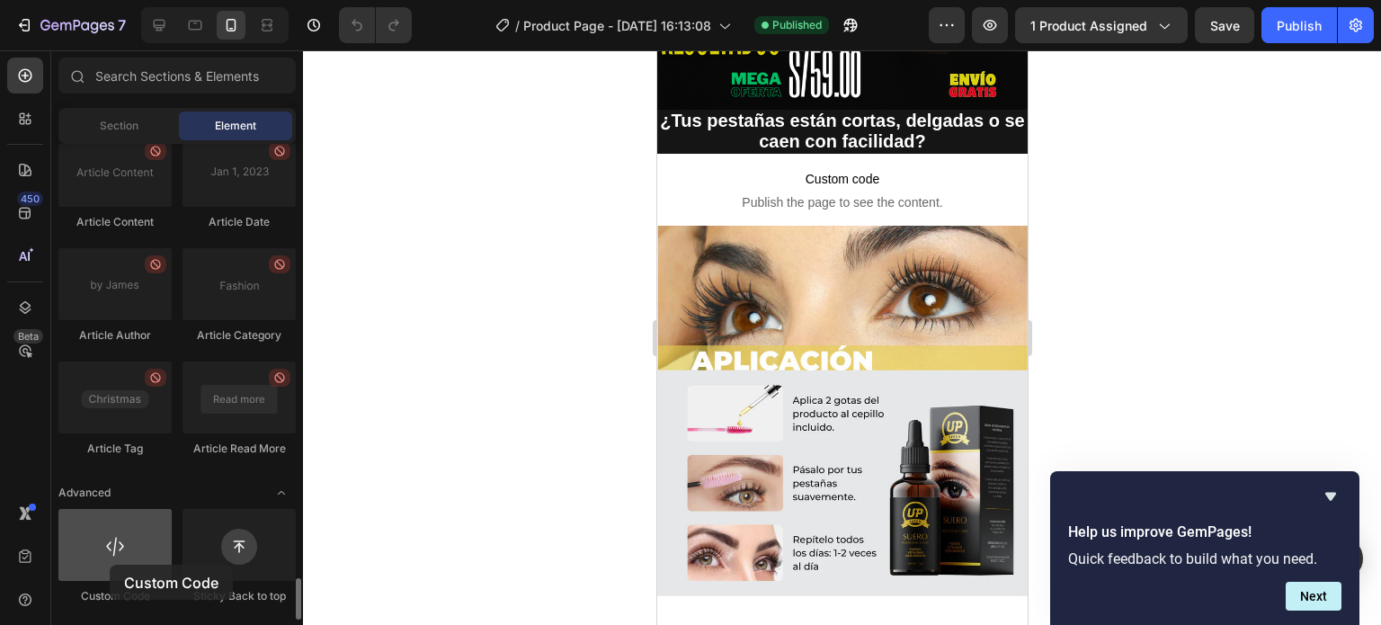
click at [110, 564] on div at bounding box center [114, 545] width 113 height 72
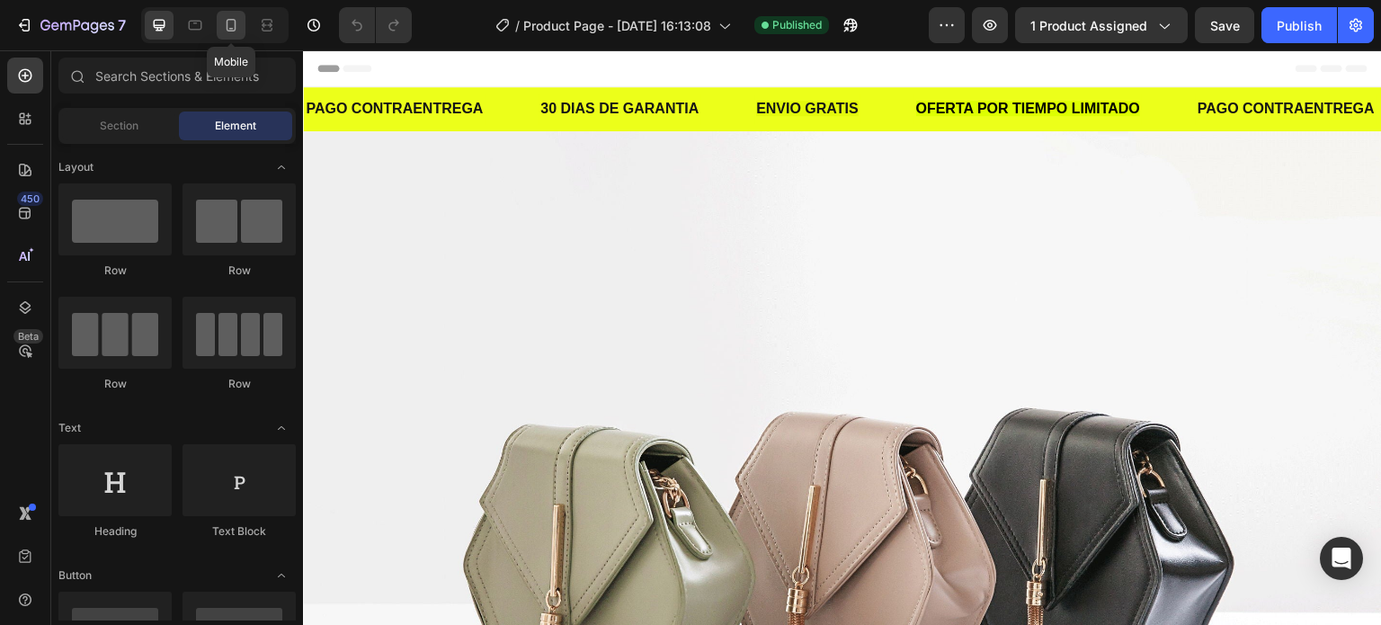
click at [229, 35] on div at bounding box center [231, 25] width 29 height 29
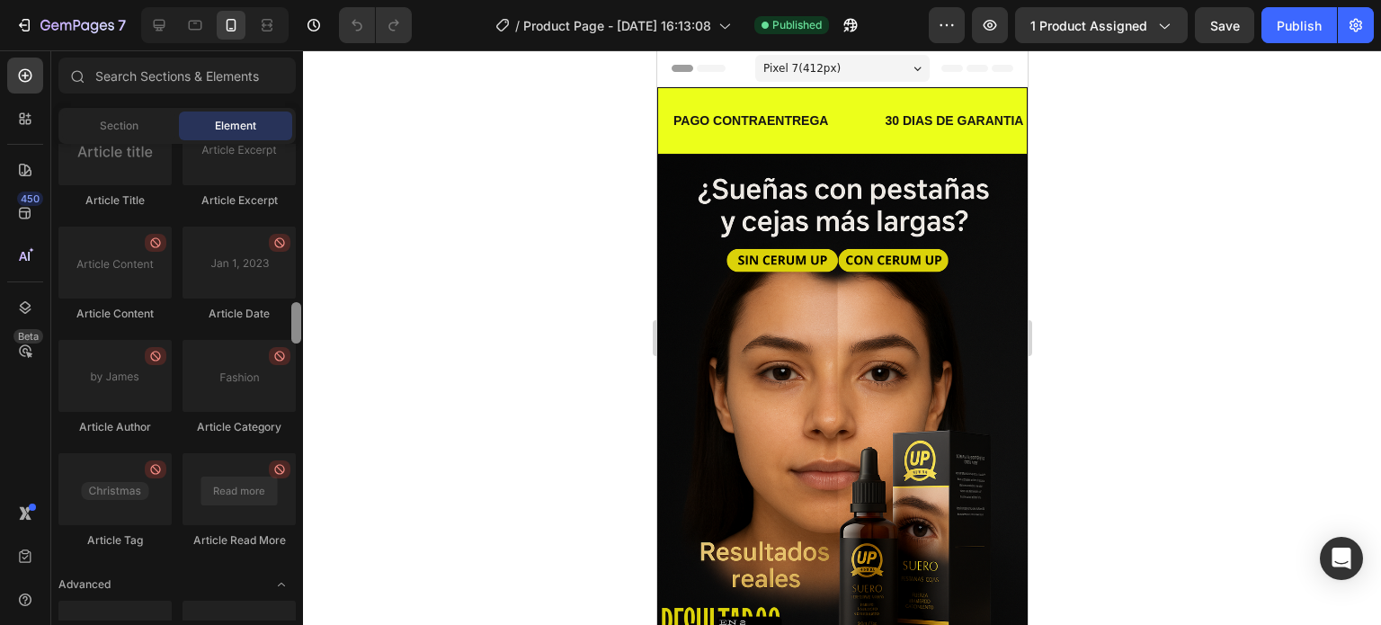
scroll to position [4969, 0]
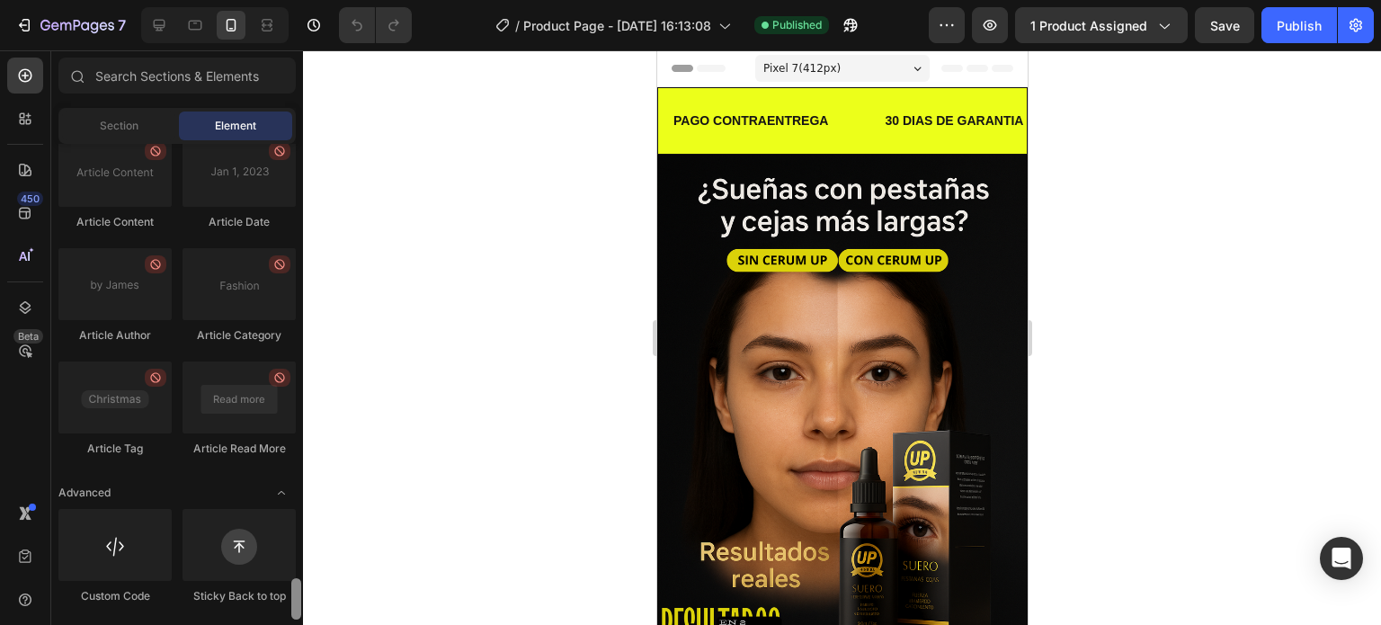
drag, startPoint x: 295, startPoint y: 175, endPoint x: 313, endPoint y: 617, distance: 442.6
click at [313, 0] on div "7 / Product Page - Aug 6, 16:13:08 Published Preview 1 product assigned Save Pu…" at bounding box center [690, 0] width 1381 height 0
click at [117, 550] on div at bounding box center [114, 545] width 113 height 72
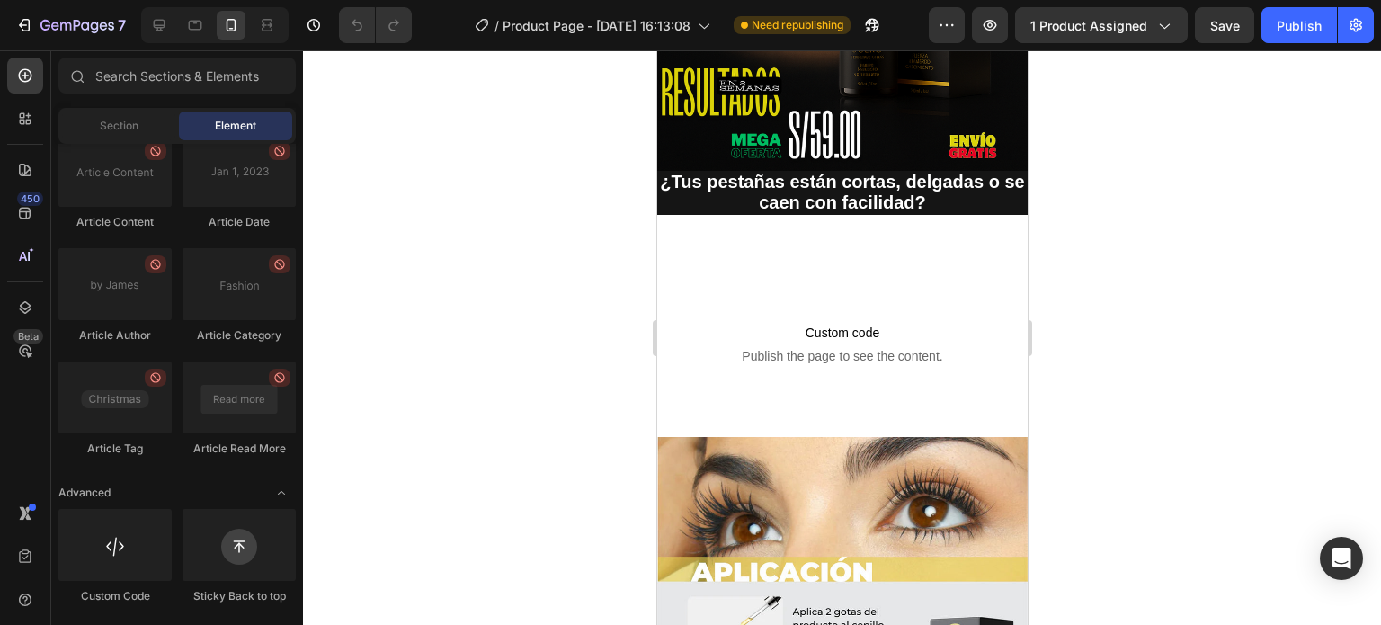
scroll to position [564, 0]
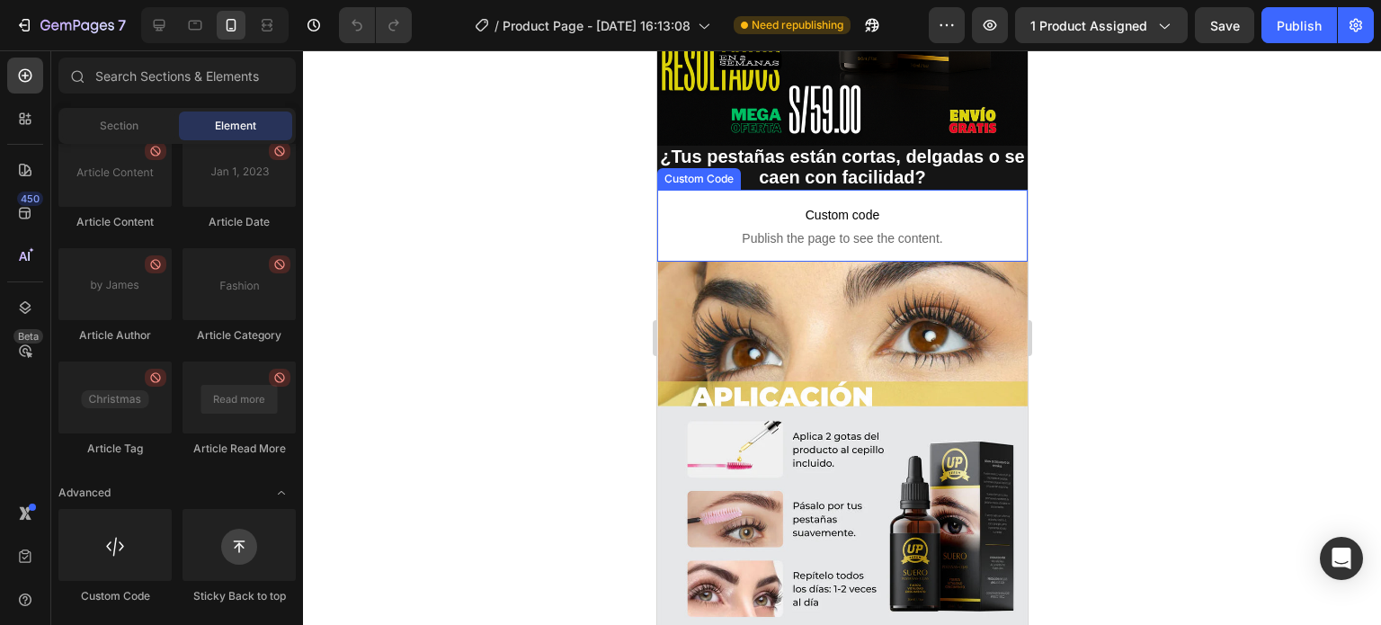
click at [831, 229] on span "Publish the page to see the content." at bounding box center [841, 238] width 370 height 18
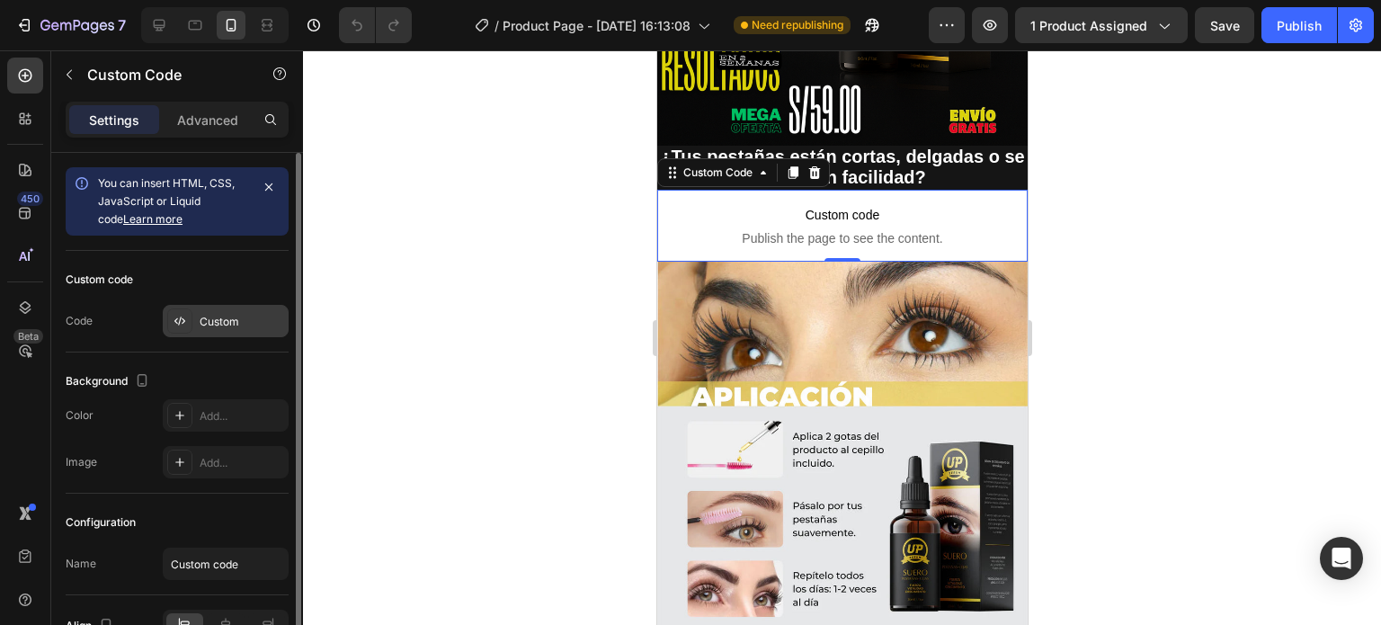
click at [180, 326] on icon at bounding box center [180, 321] width 14 height 14
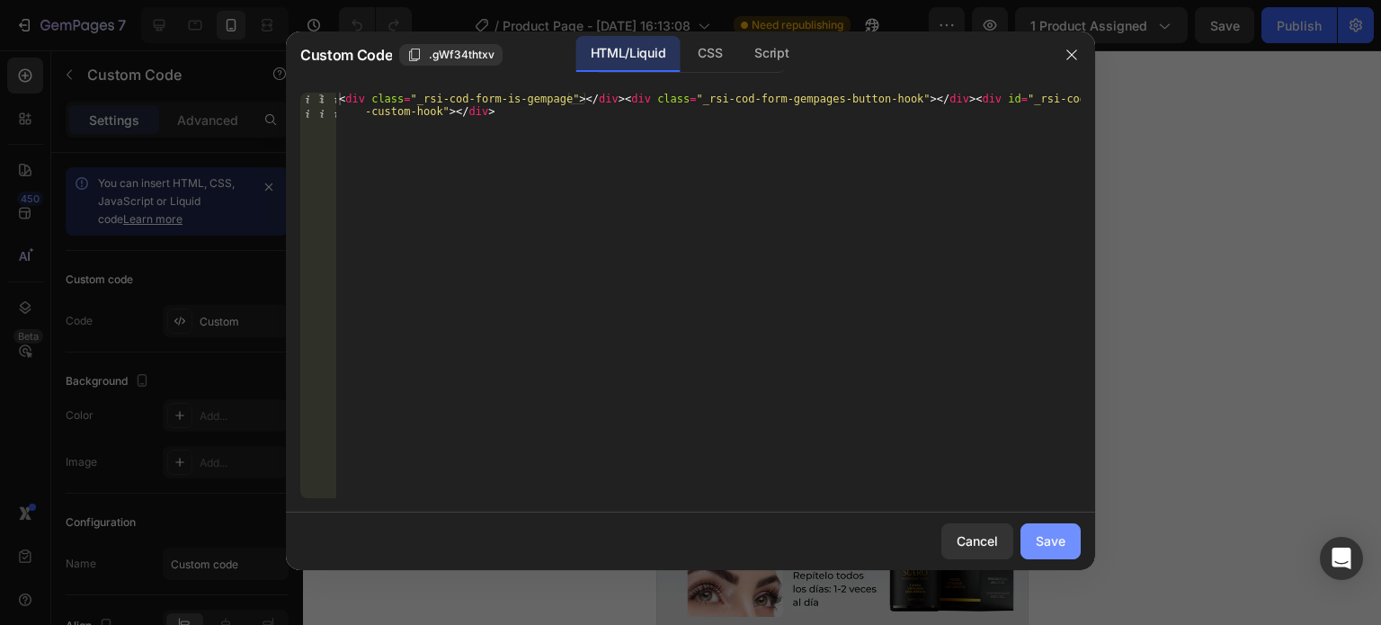
click at [1046, 543] on div "Save" at bounding box center [1050, 540] width 30 height 19
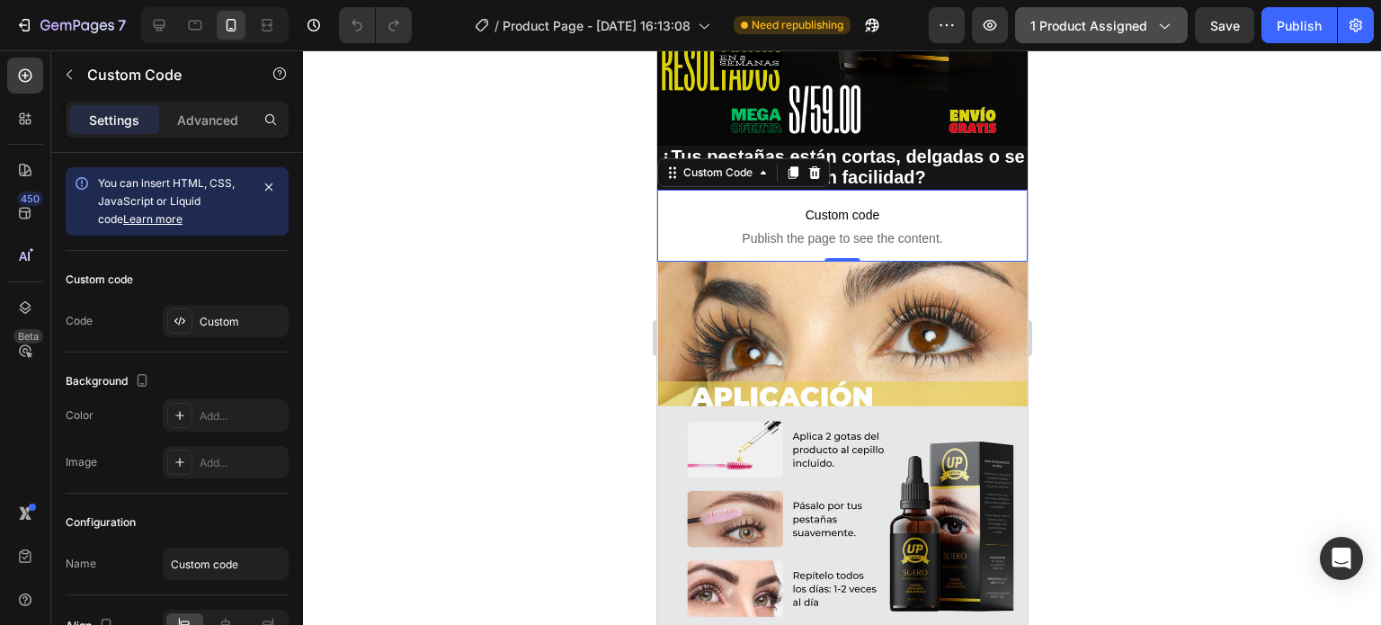
click at [1138, 16] on span "1 product assigned" at bounding box center [1088, 25] width 117 height 19
click at [1260, 263] on div at bounding box center [842, 337] width 1078 height 574
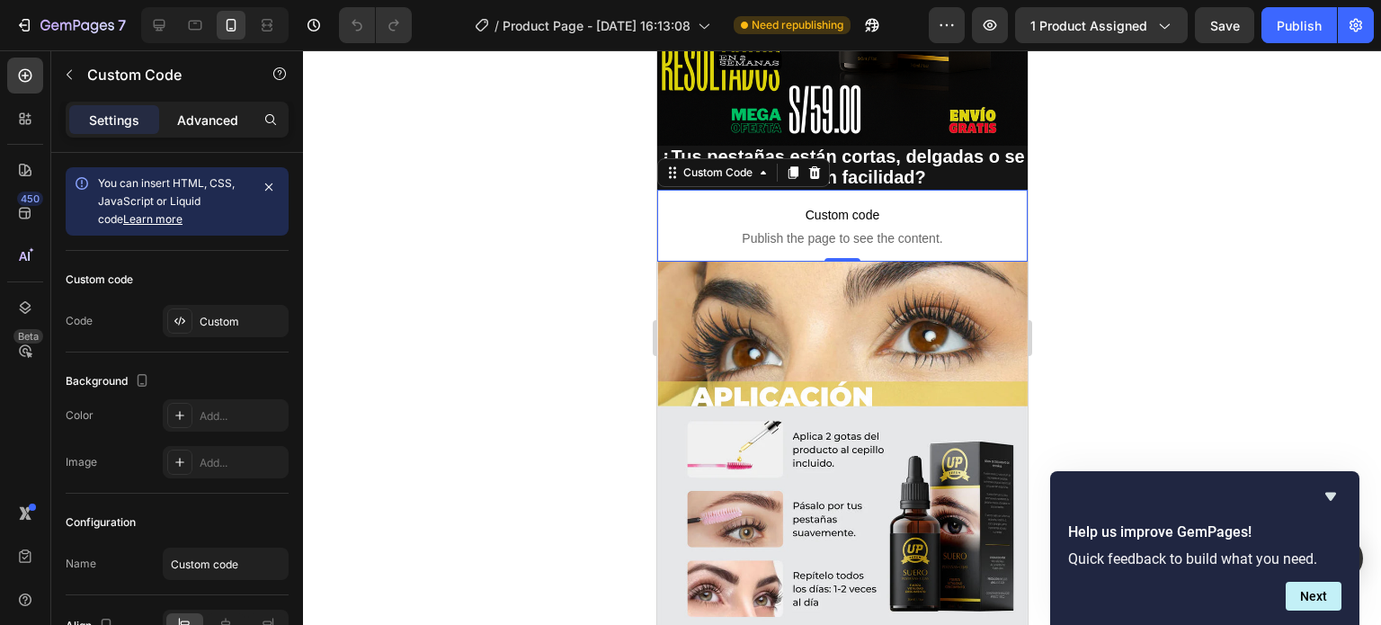
click at [210, 119] on p "Advanced" at bounding box center [207, 120] width 61 height 19
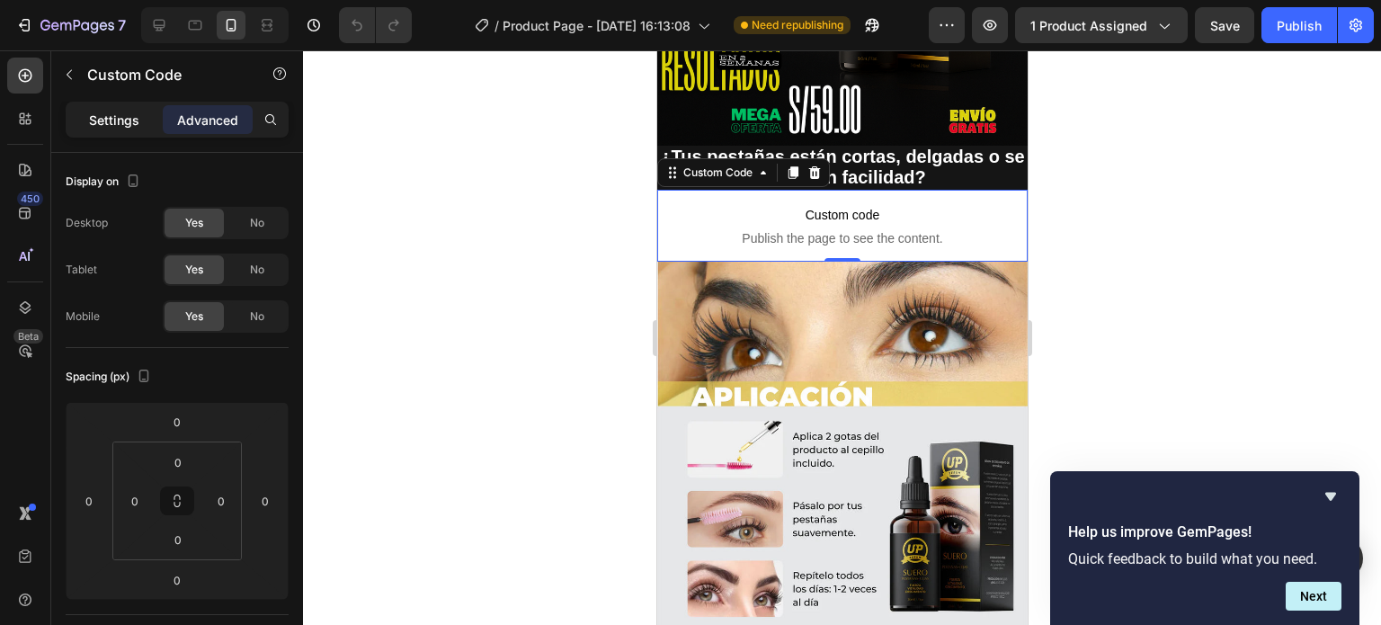
click at [119, 111] on p "Settings" at bounding box center [114, 120] width 50 height 19
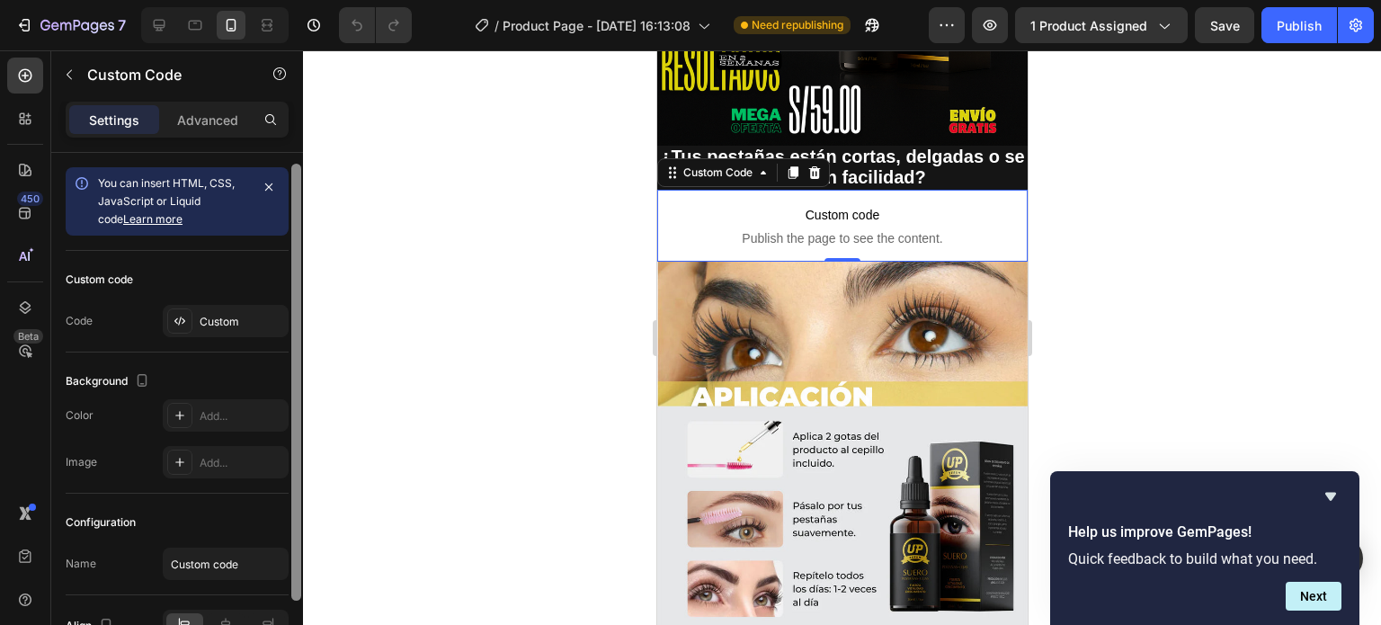
scroll to position [102, 0]
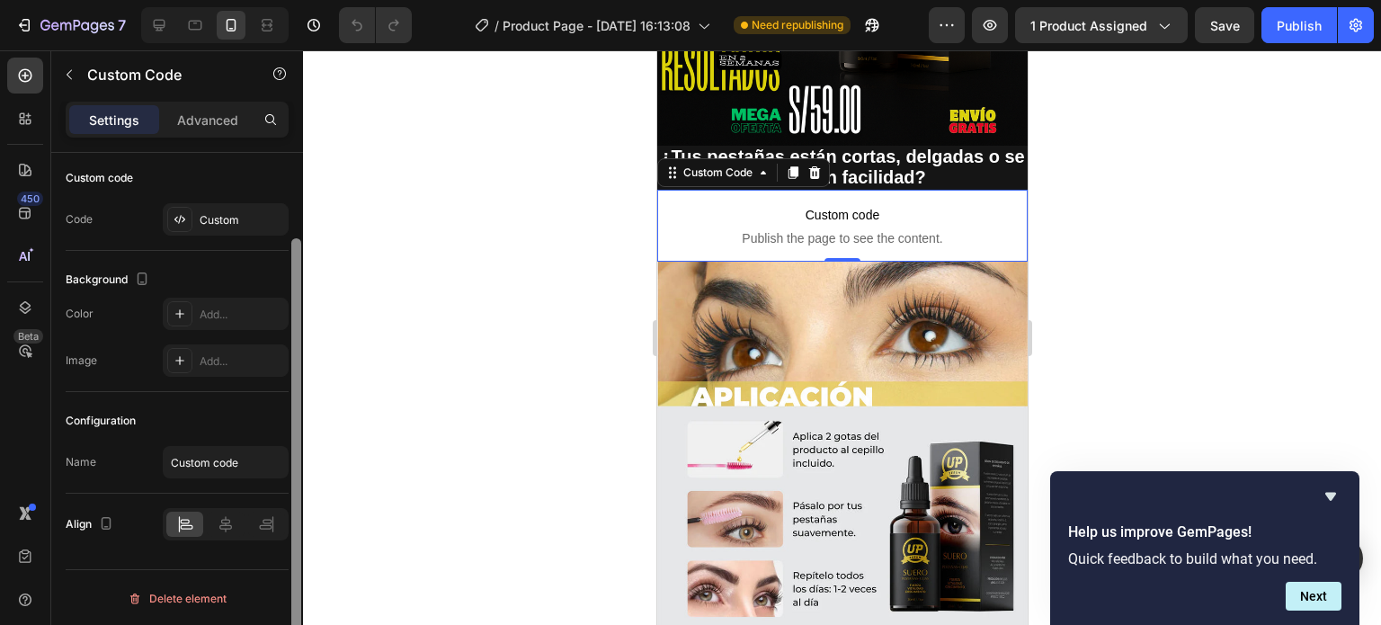
drag, startPoint x: 294, startPoint y: 206, endPoint x: 298, endPoint y: 386, distance: 179.8
click at [298, 386] on div at bounding box center [296, 456] width 10 height 437
click at [210, 111] on p "Advanced" at bounding box center [207, 120] width 61 height 19
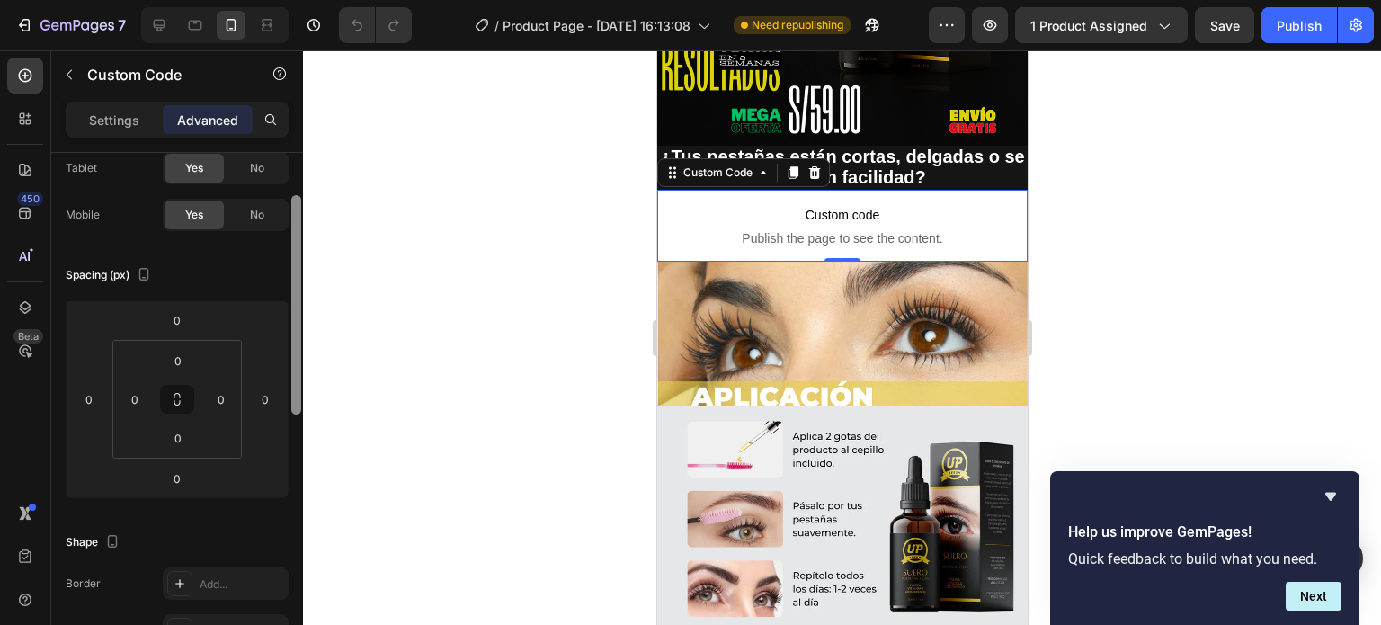
scroll to position [0, 0]
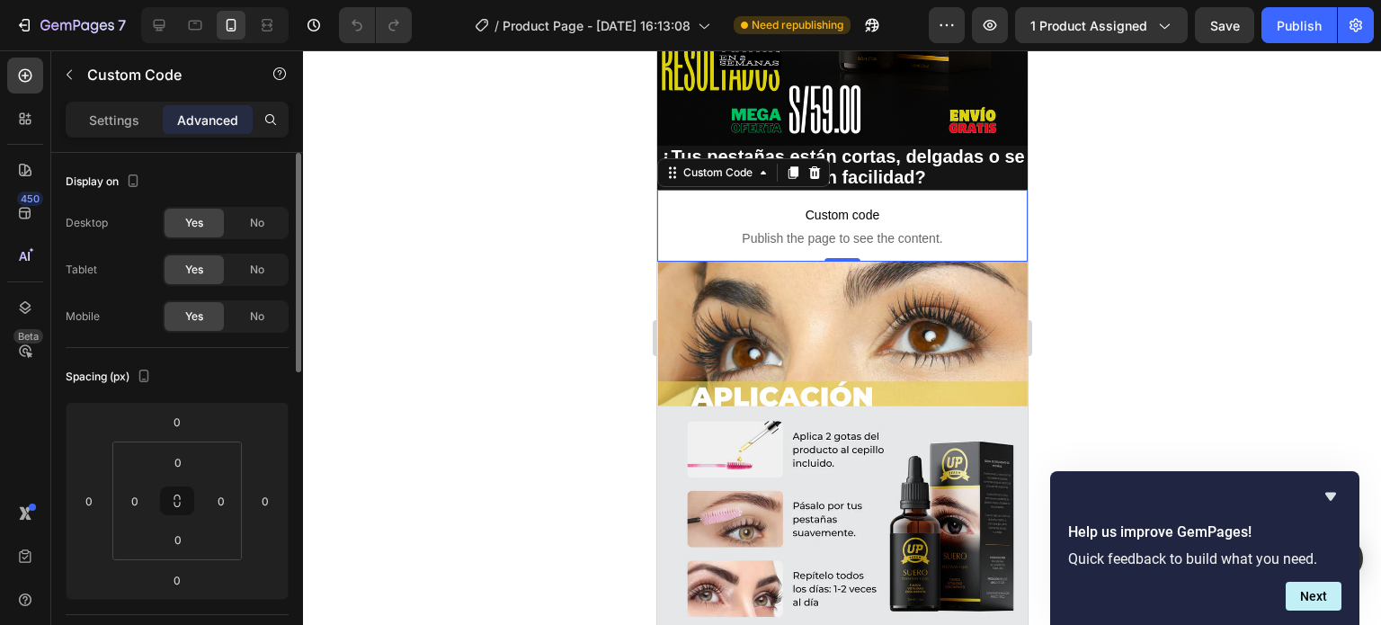
drag, startPoint x: 294, startPoint y: 175, endPoint x: 306, endPoint y: 315, distance: 139.8
click at [306, 0] on div "7 / Product Page - Aug 6, 16:13:08 Need republishing Preview 1 product assigned…" at bounding box center [690, 0] width 1381 height 0
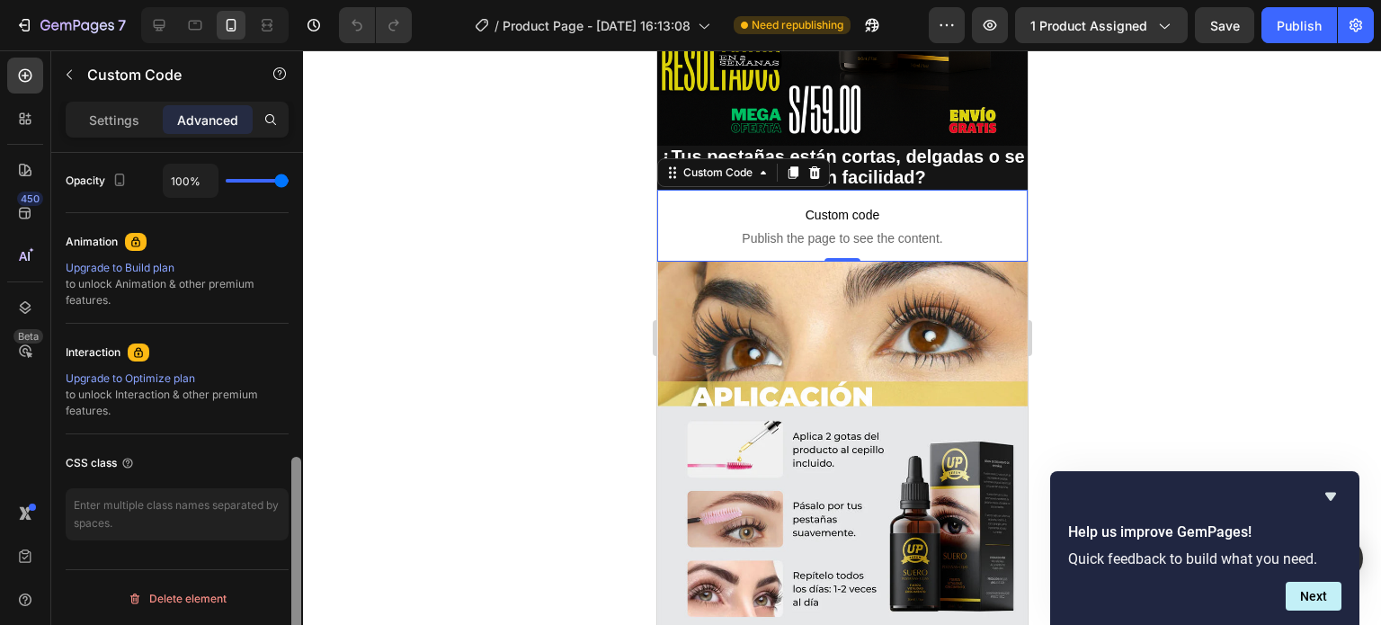
drag, startPoint x: 298, startPoint y: 255, endPoint x: 306, endPoint y: 494, distance: 239.2
click at [306, 0] on div "7 / Product Page - Aug 6, 16:13:08 Need republishing Preview 1 product assigned…" at bounding box center [690, 0] width 1381 height 0
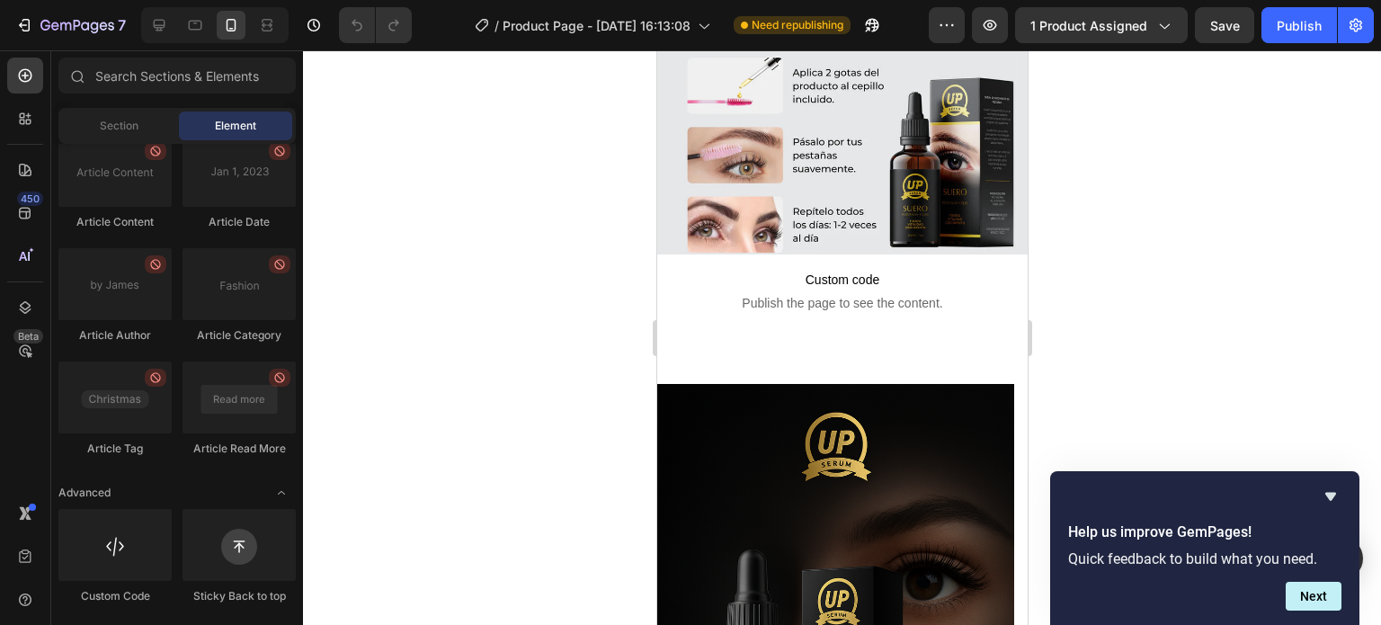
scroll to position [901, 0]
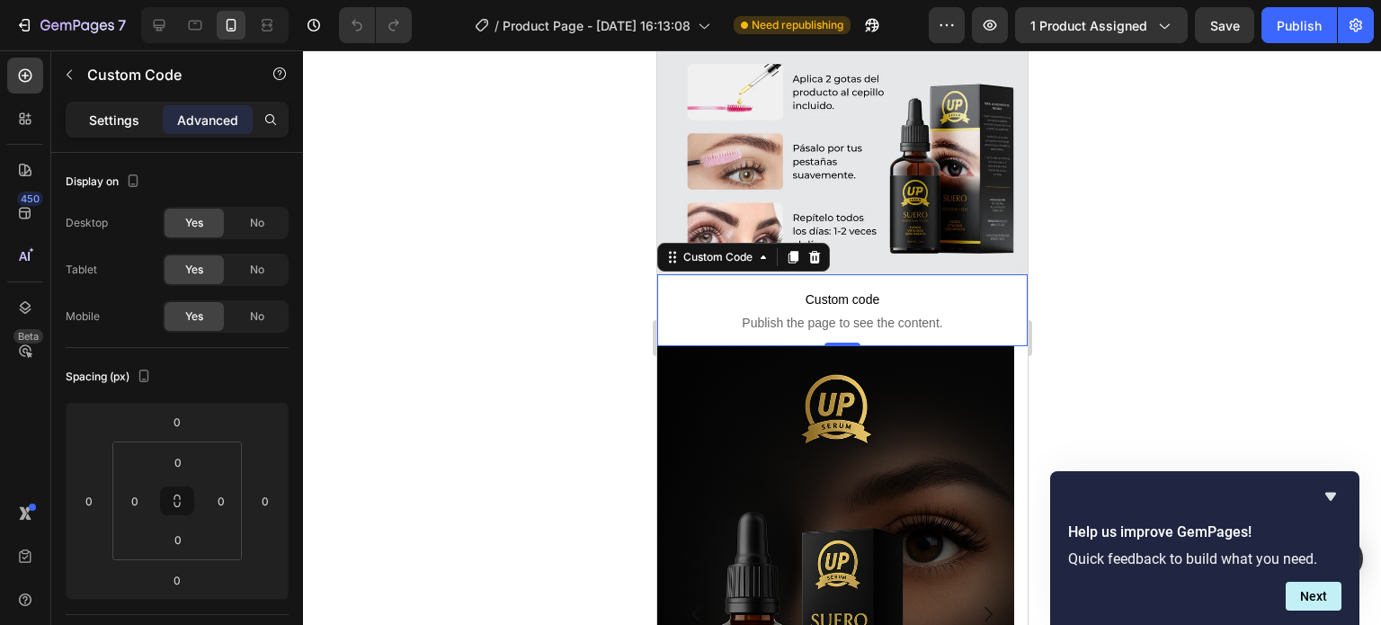
click at [122, 127] on p "Settings" at bounding box center [114, 120] width 50 height 19
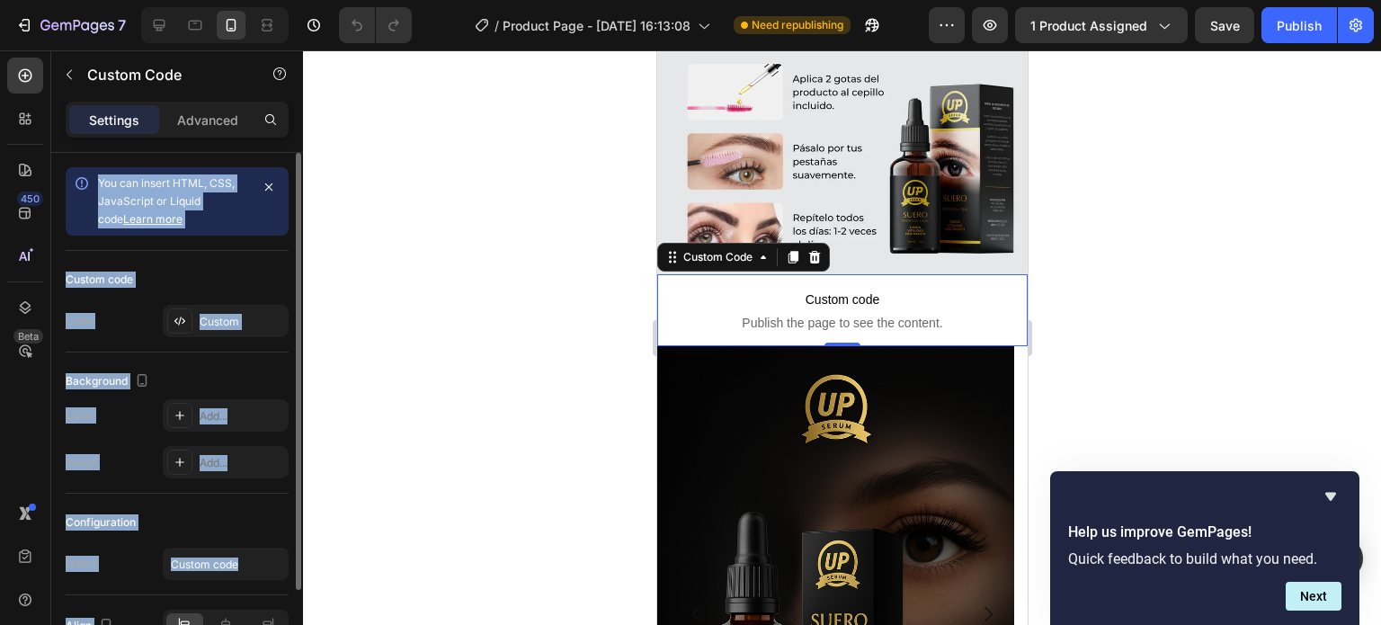
click at [241, 269] on div "Custom code" at bounding box center [177, 279] width 223 height 29
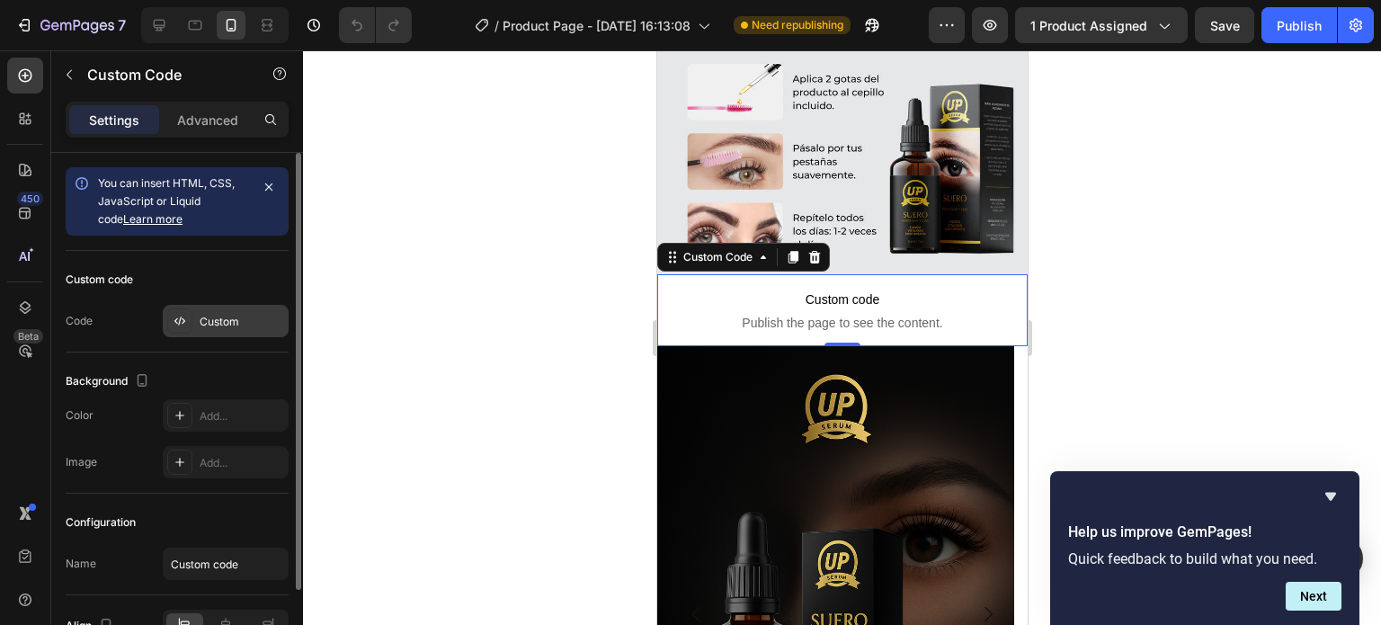
click at [190, 328] on div at bounding box center [179, 320] width 25 height 25
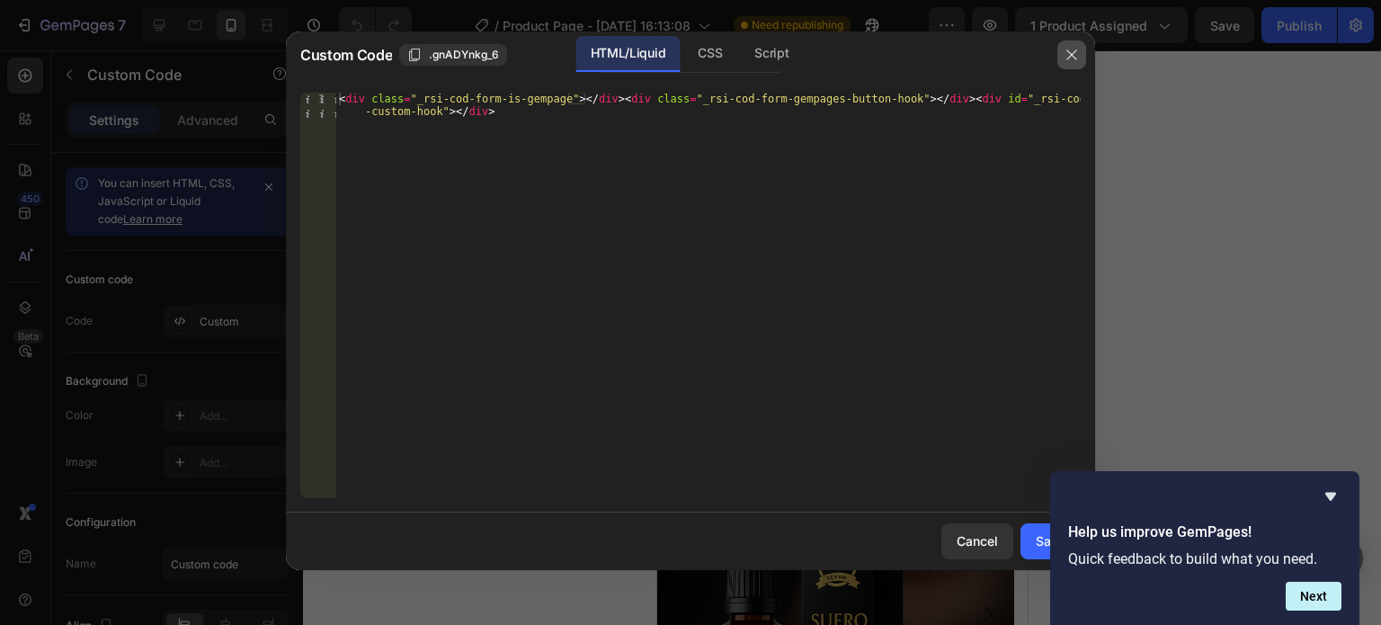
click at [1079, 50] on button "button" at bounding box center [1071, 54] width 29 height 29
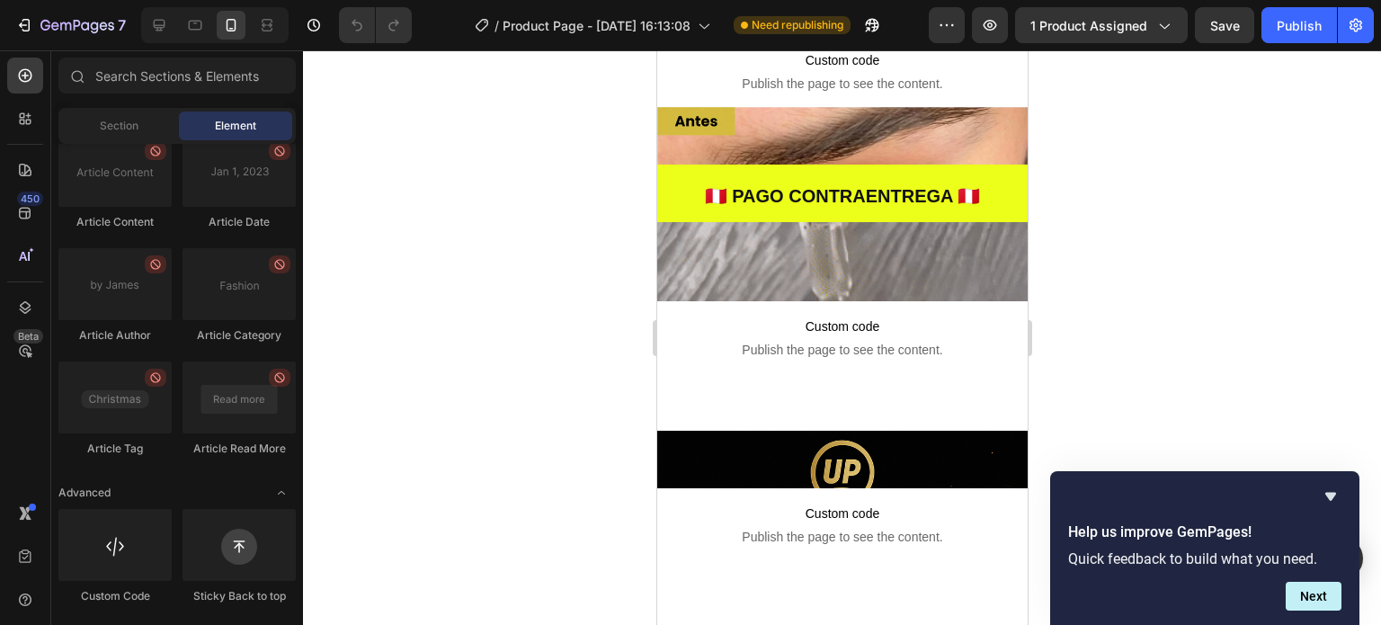
scroll to position [2072, 0]
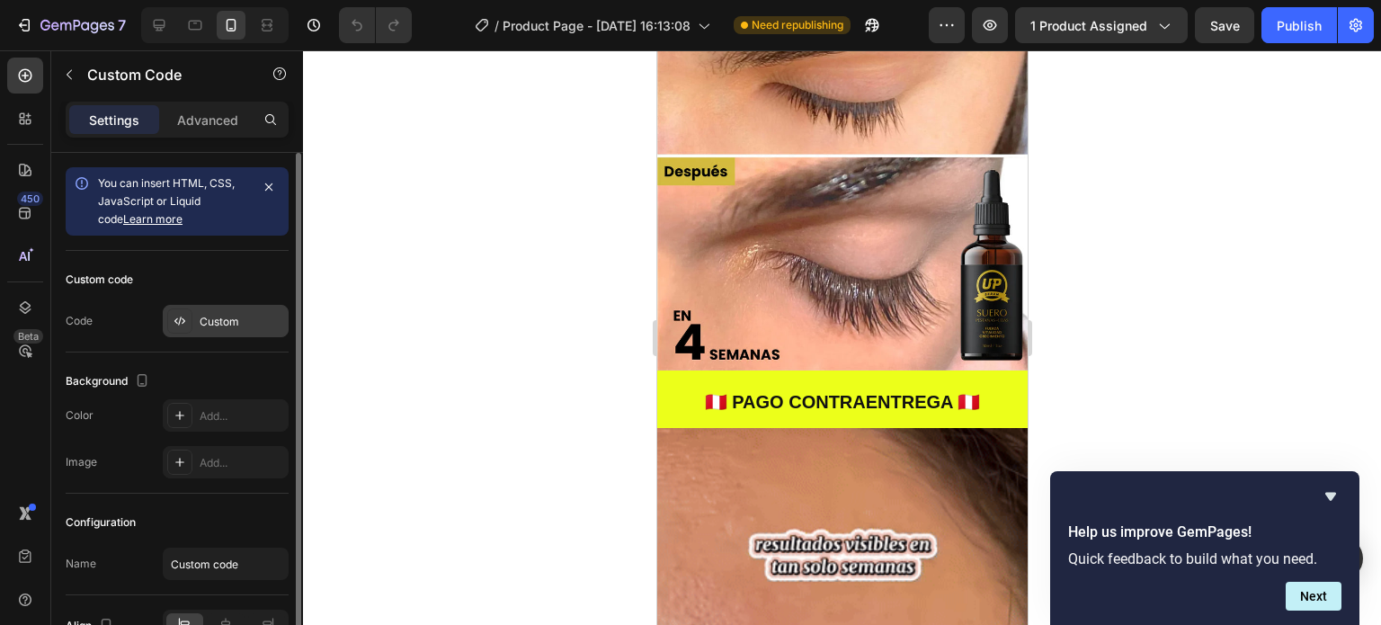
click at [179, 327] on div at bounding box center [179, 320] width 25 height 25
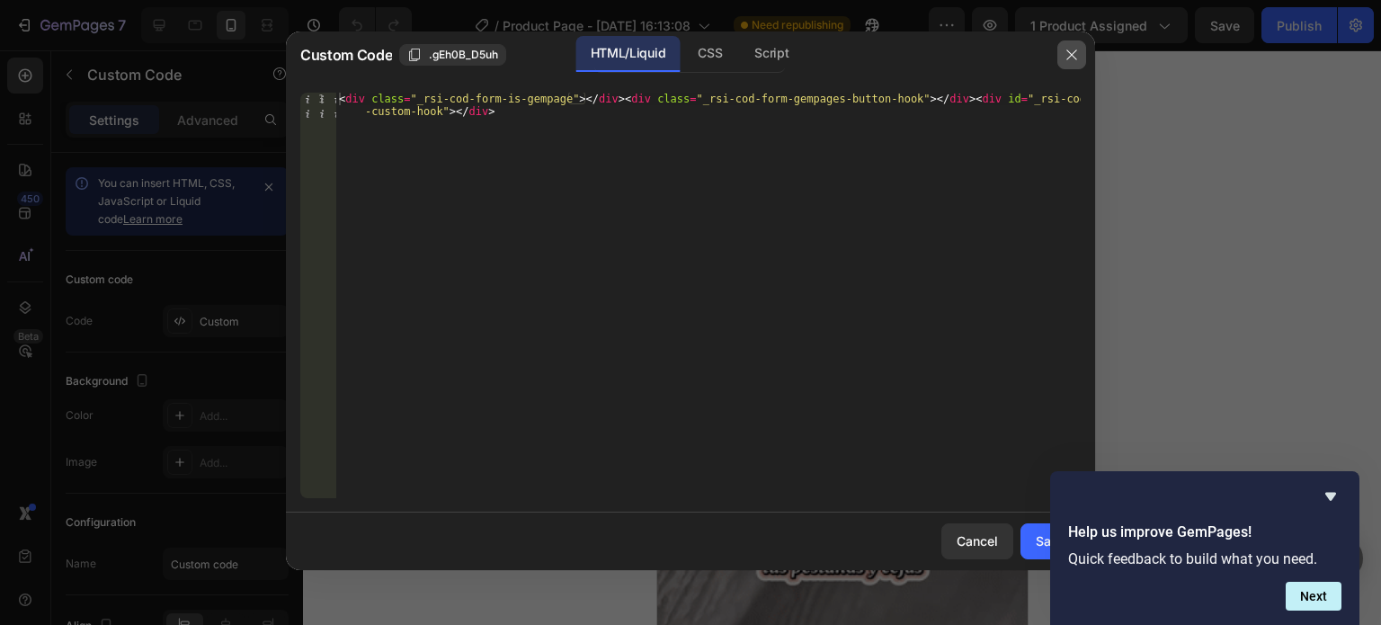
click at [1064, 60] on icon "button" at bounding box center [1071, 55] width 14 height 14
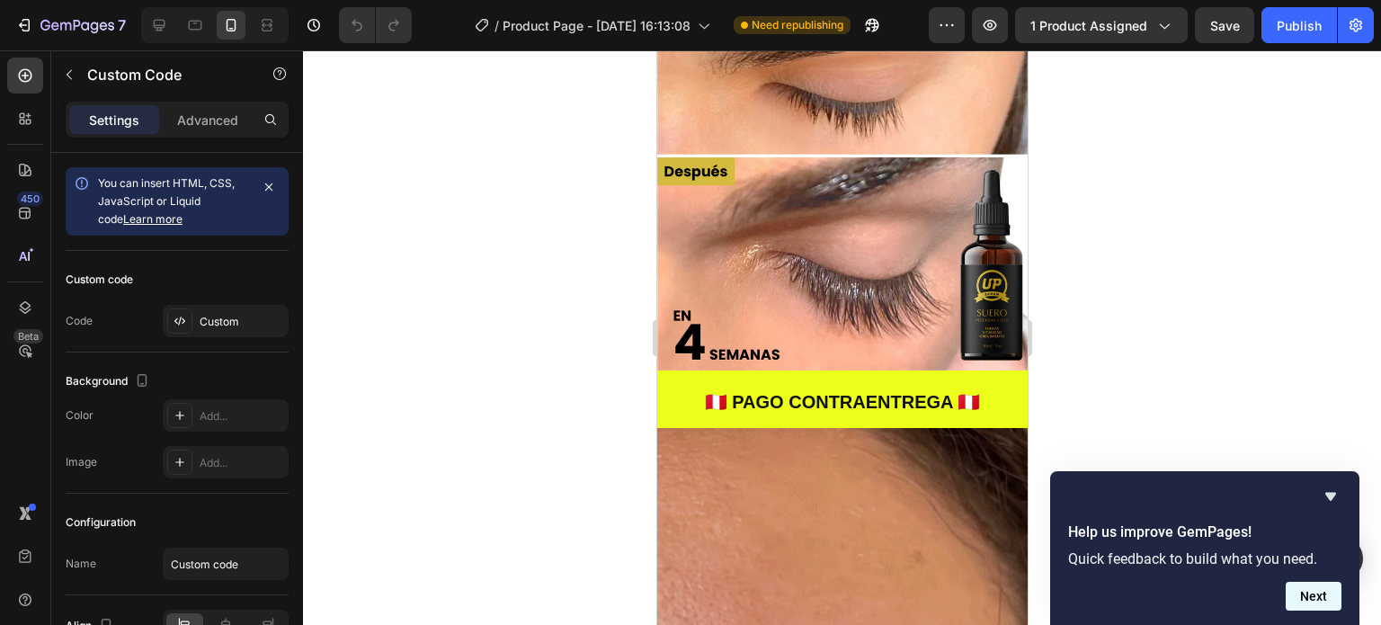
click at [1322, 607] on button "Next" at bounding box center [1313, 596] width 56 height 29
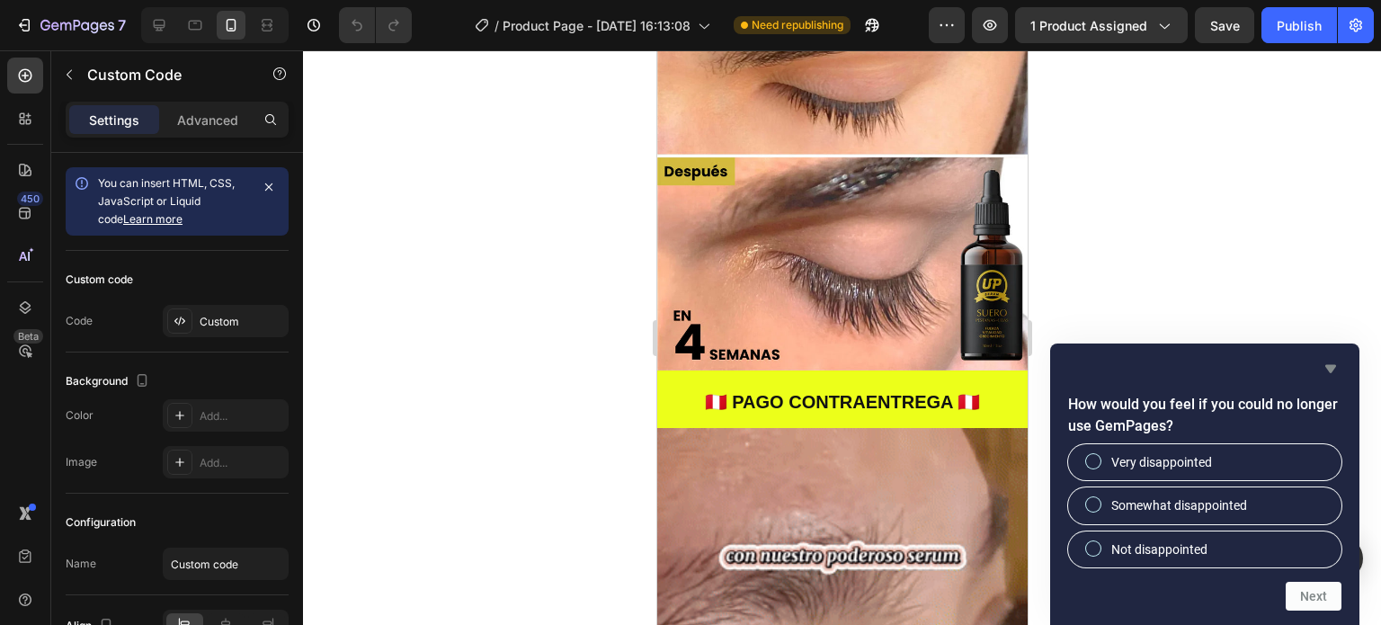
click at [1333, 371] on icon "Hide survey" at bounding box center [1330, 369] width 22 height 22
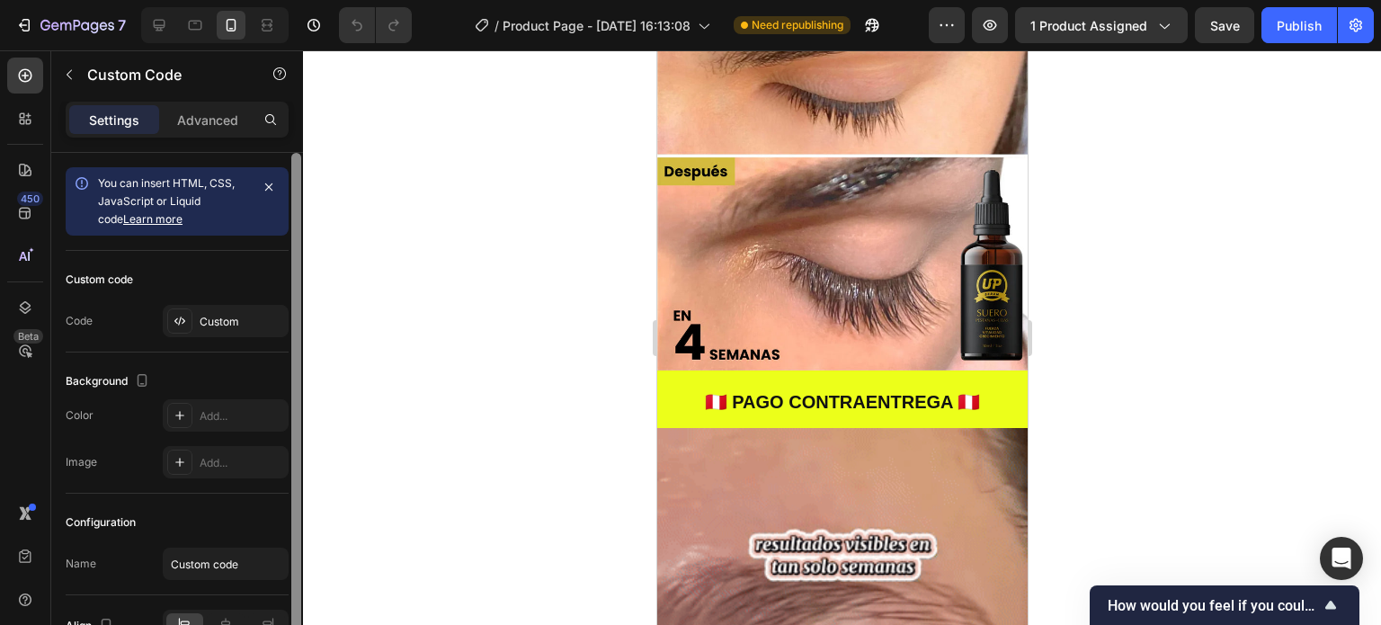
scroll to position [102, 0]
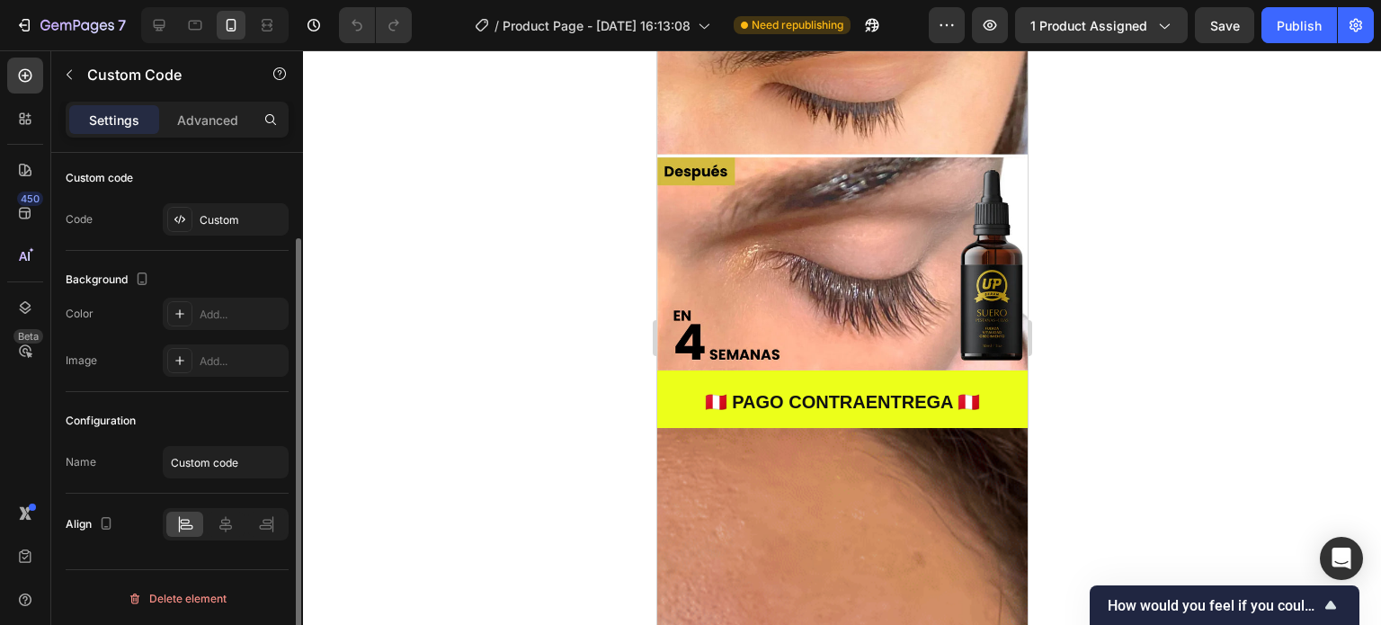
drag, startPoint x: 289, startPoint y: 298, endPoint x: 312, endPoint y: 388, distance: 93.5
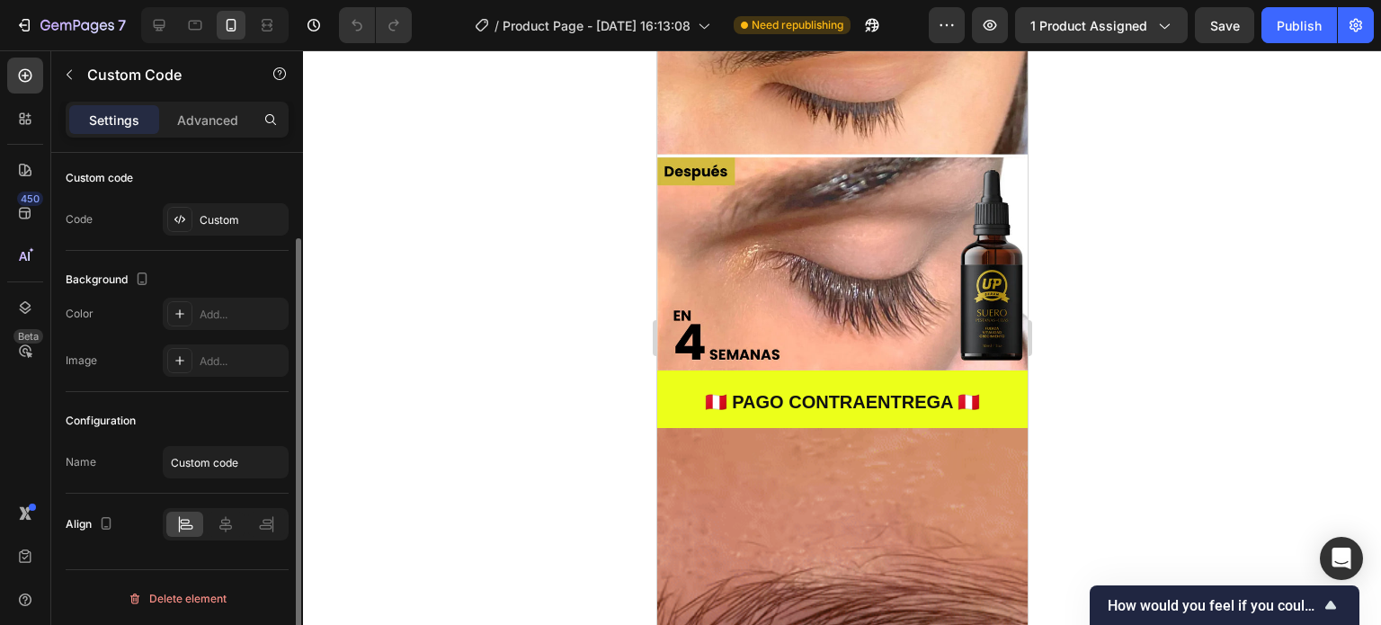
click at [312, 0] on div "7 / Product Page - Aug 6, 16:13:08 Need republishing Preview 1 product assigned…" at bounding box center [690, 0] width 1381 height 0
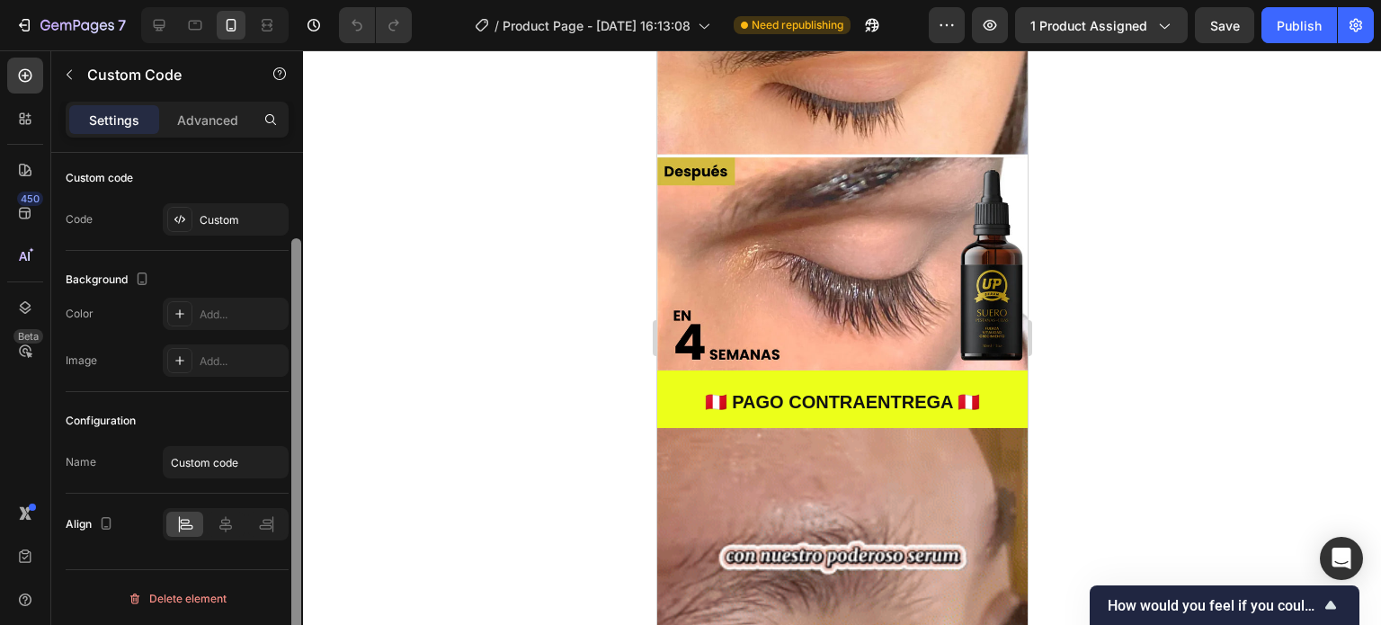
drag, startPoint x: 297, startPoint y: 451, endPoint x: 306, endPoint y: 506, distance: 55.7
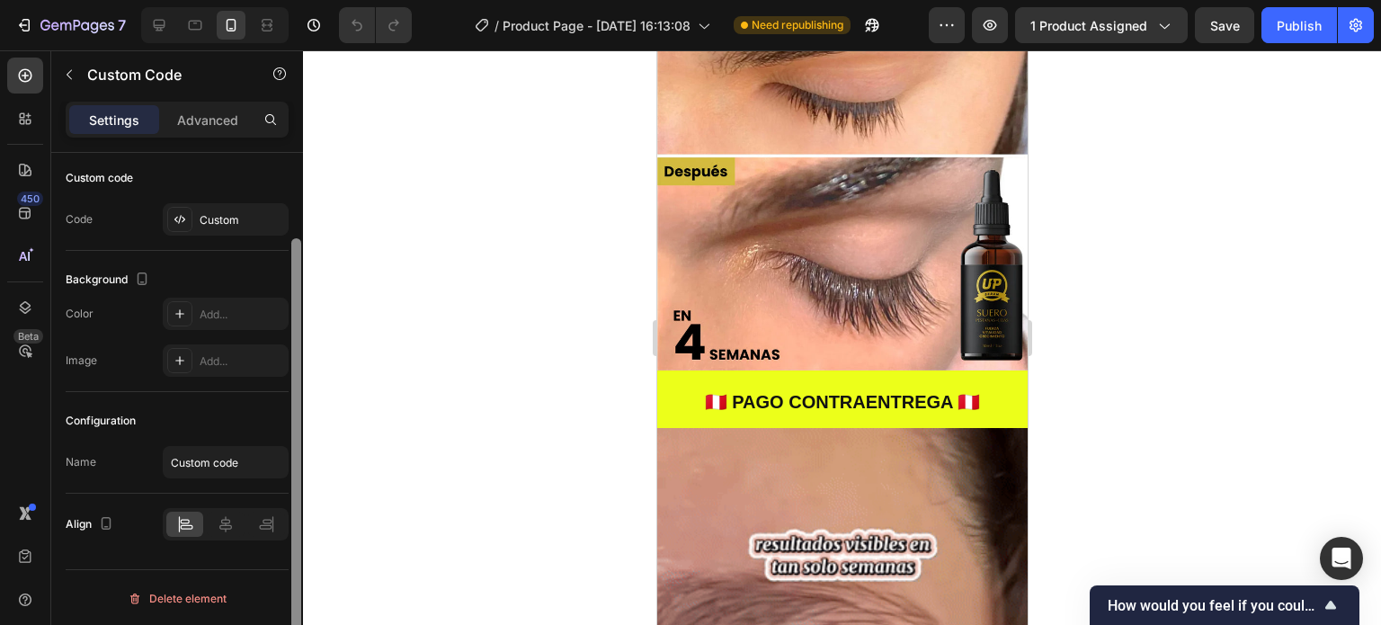
click at [306, 0] on div "7 / Product Page - Aug 6, 16:13:08 Need republishing Preview 1 product assigned…" at bounding box center [690, 0] width 1381 height 0
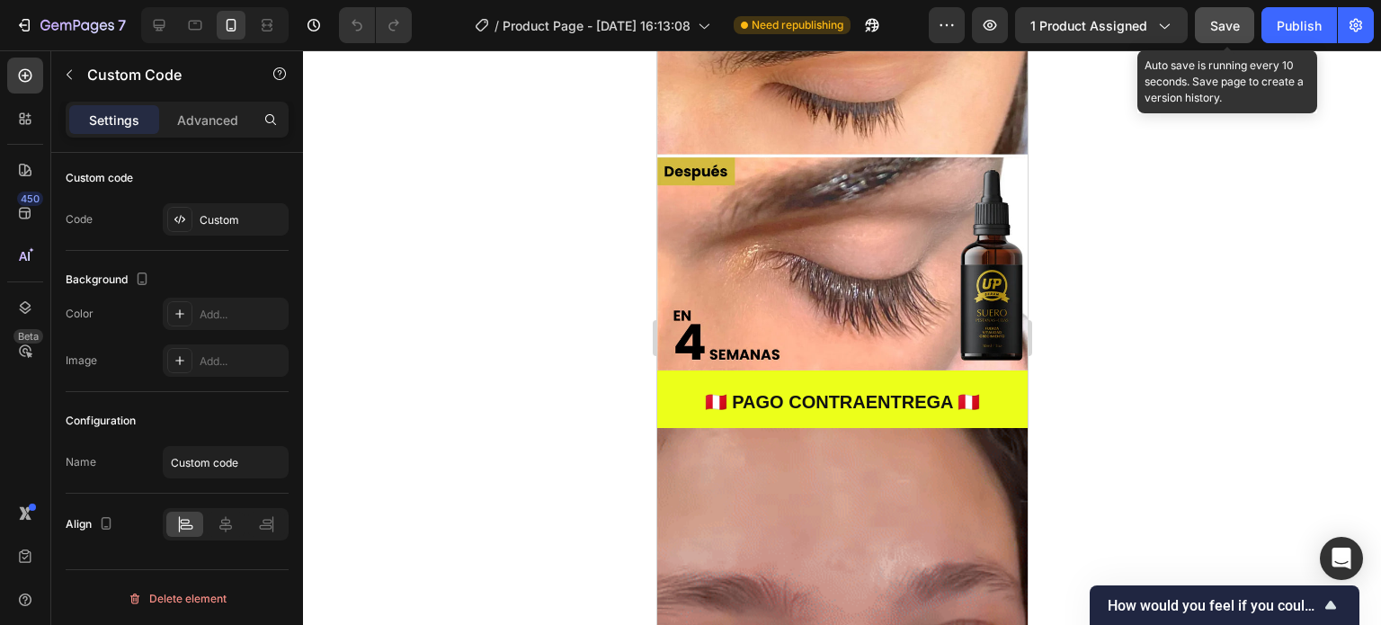
click at [1231, 20] on span "Save" at bounding box center [1225, 25] width 30 height 15
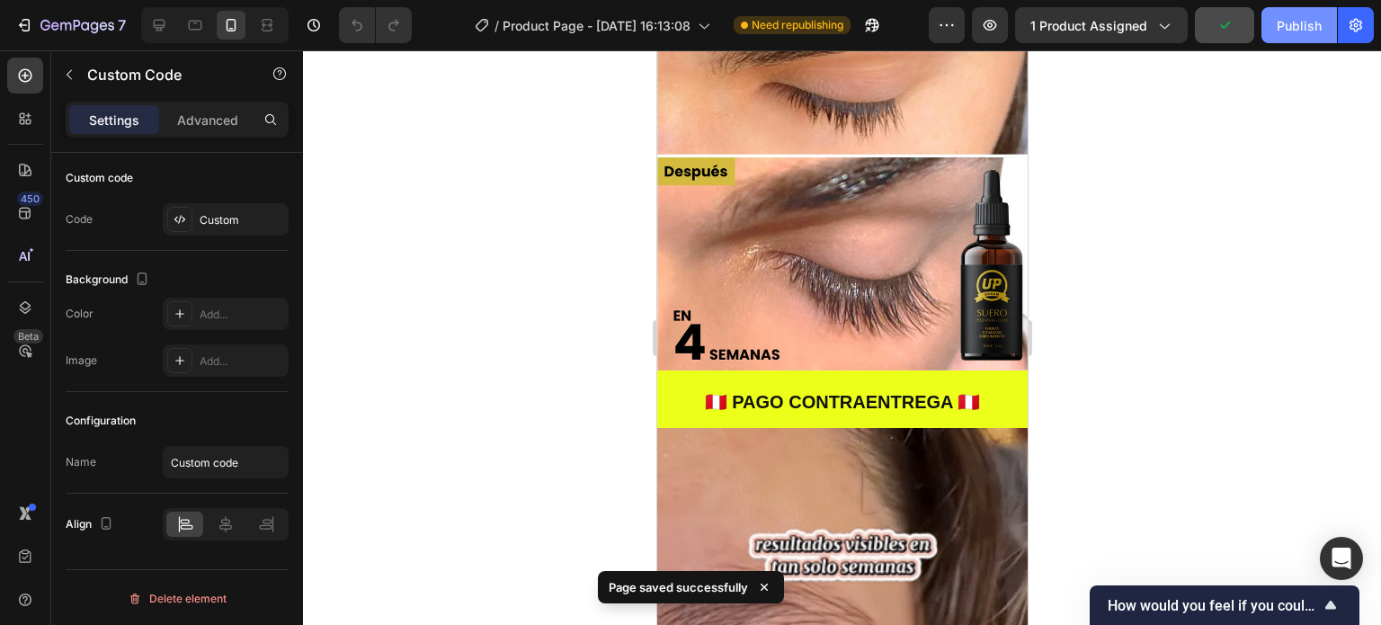
click at [1302, 31] on div "Publish" at bounding box center [1298, 25] width 45 height 19
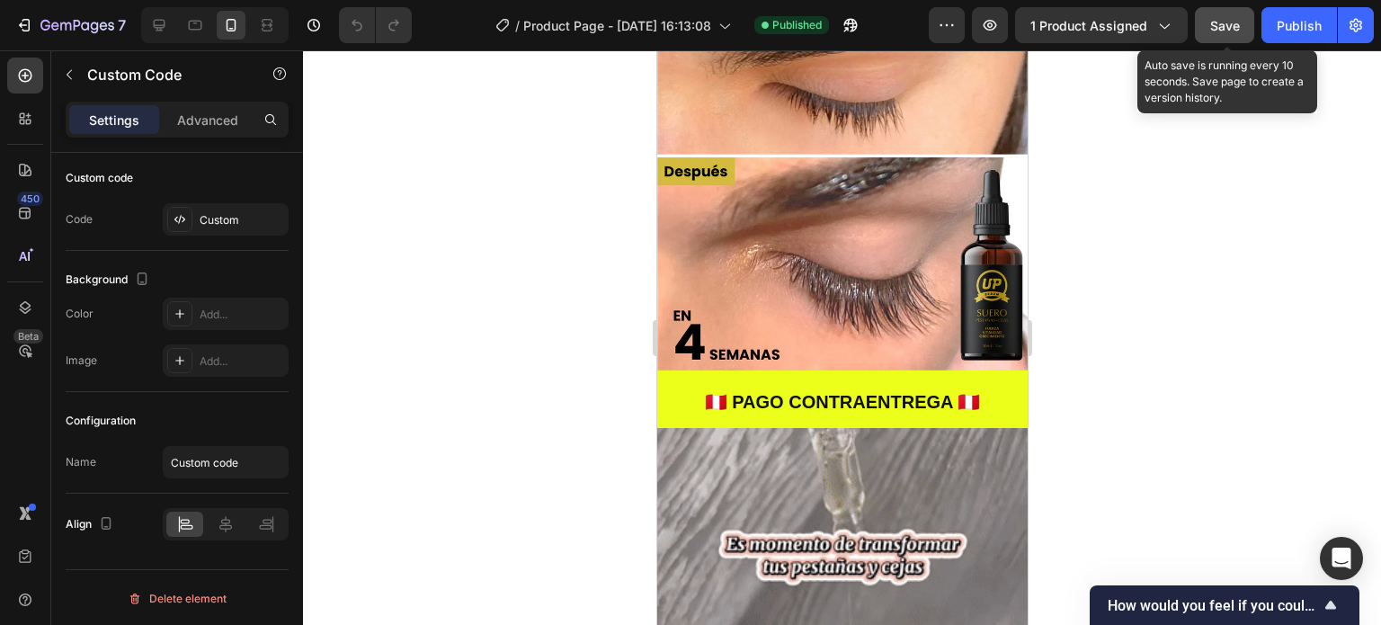
click at [1223, 29] on span "Save" at bounding box center [1225, 25] width 30 height 15
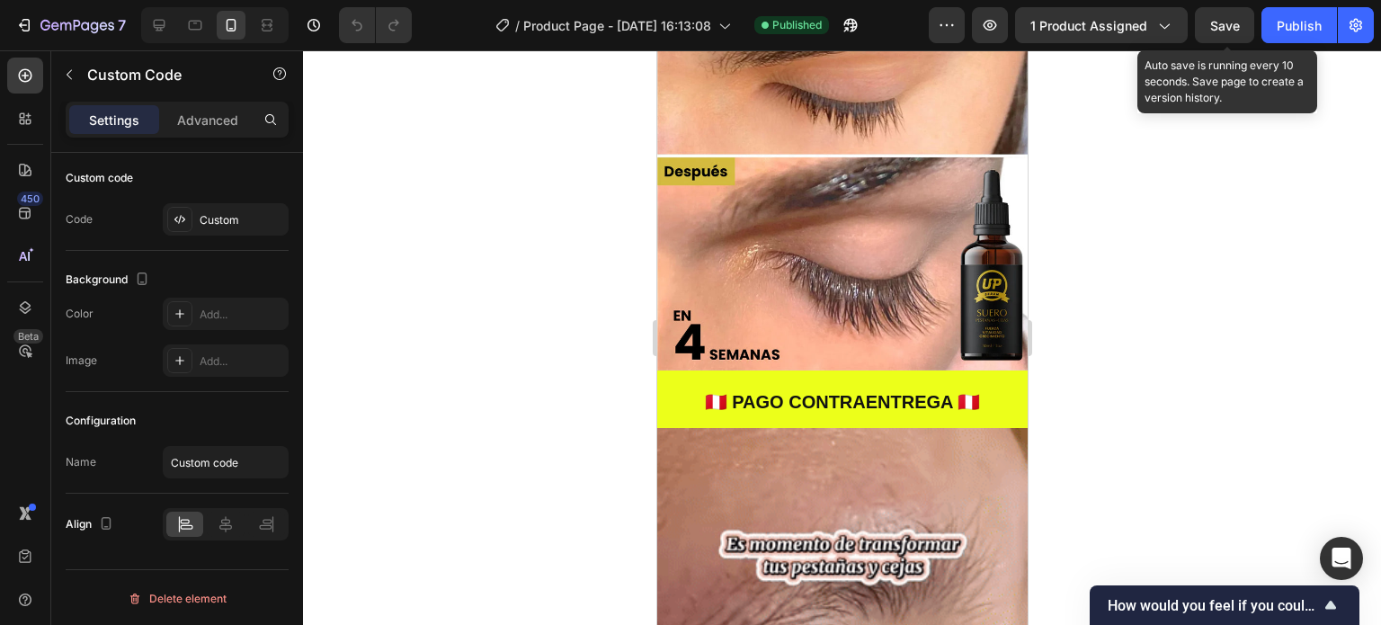
click at [1224, 28] on span "Save" at bounding box center [1225, 25] width 30 height 15
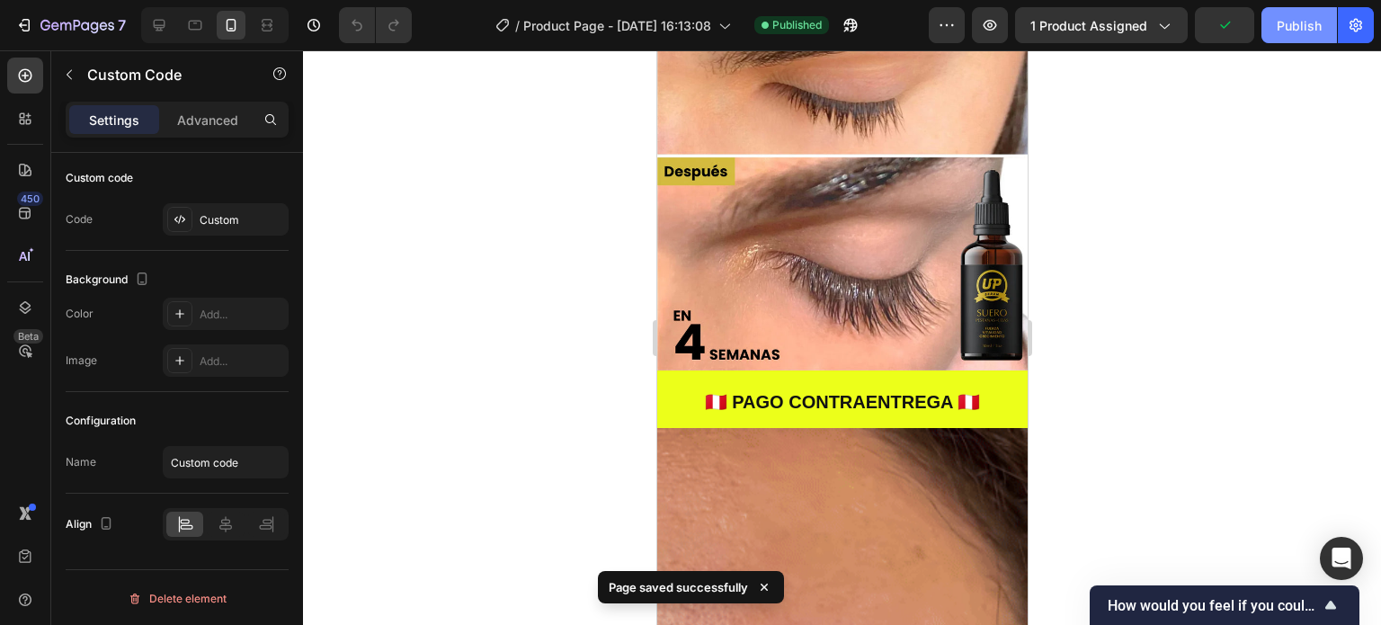
click at [1295, 30] on div "Publish" at bounding box center [1298, 25] width 45 height 19
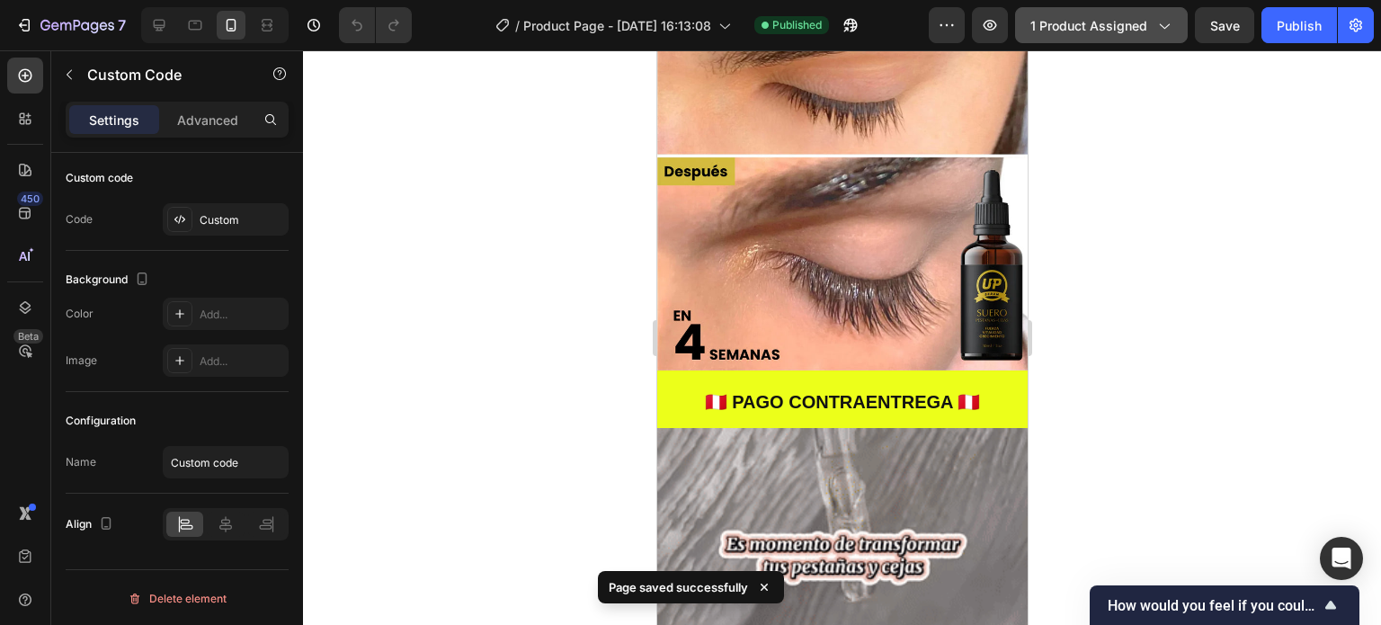
click at [1144, 30] on span "1 product assigned" at bounding box center [1088, 25] width 117 height 19
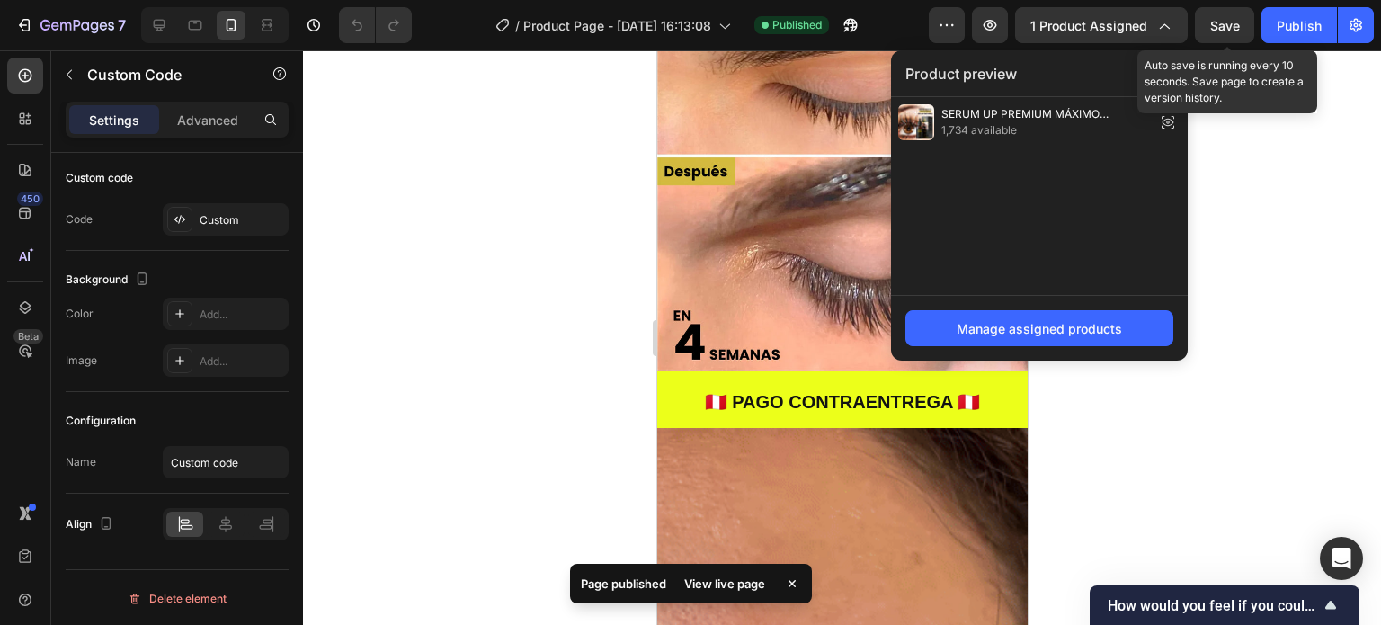
click at [1228, 23] on span "Save" at bounding box center [1225, 25] width 30 height 15
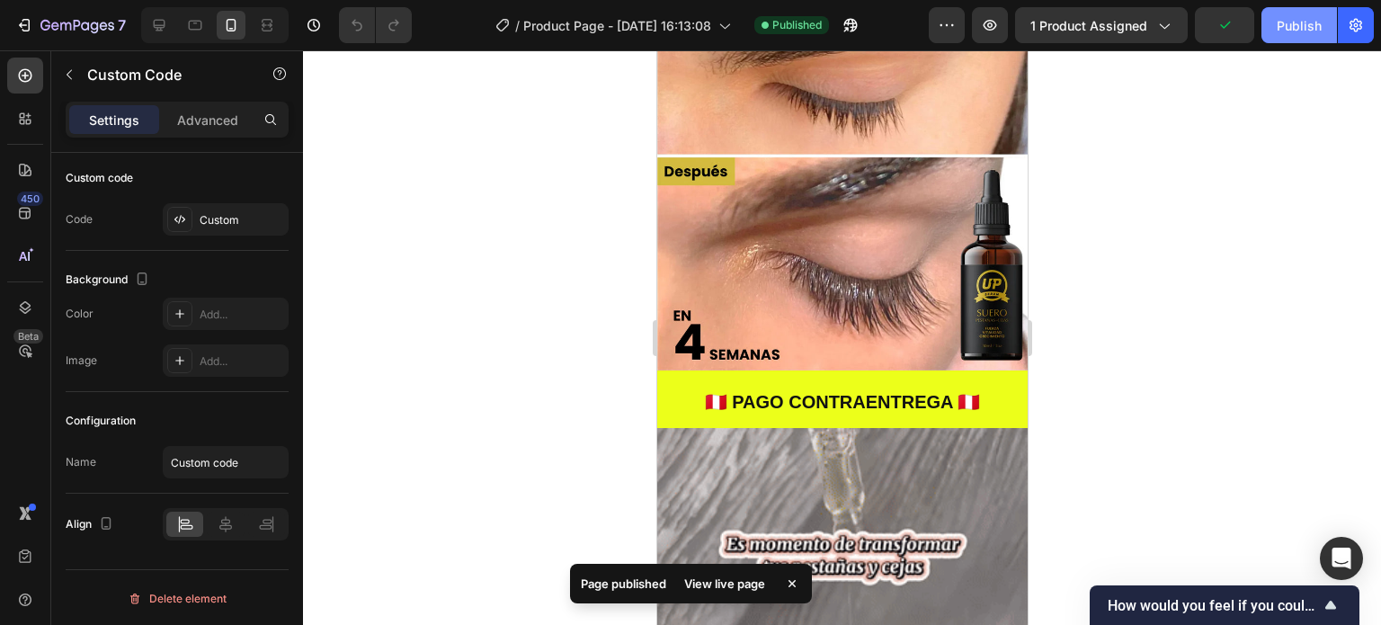
click at [1287, 35] on button "Publish" at bounding box center [1299, 25] width 76 height 36
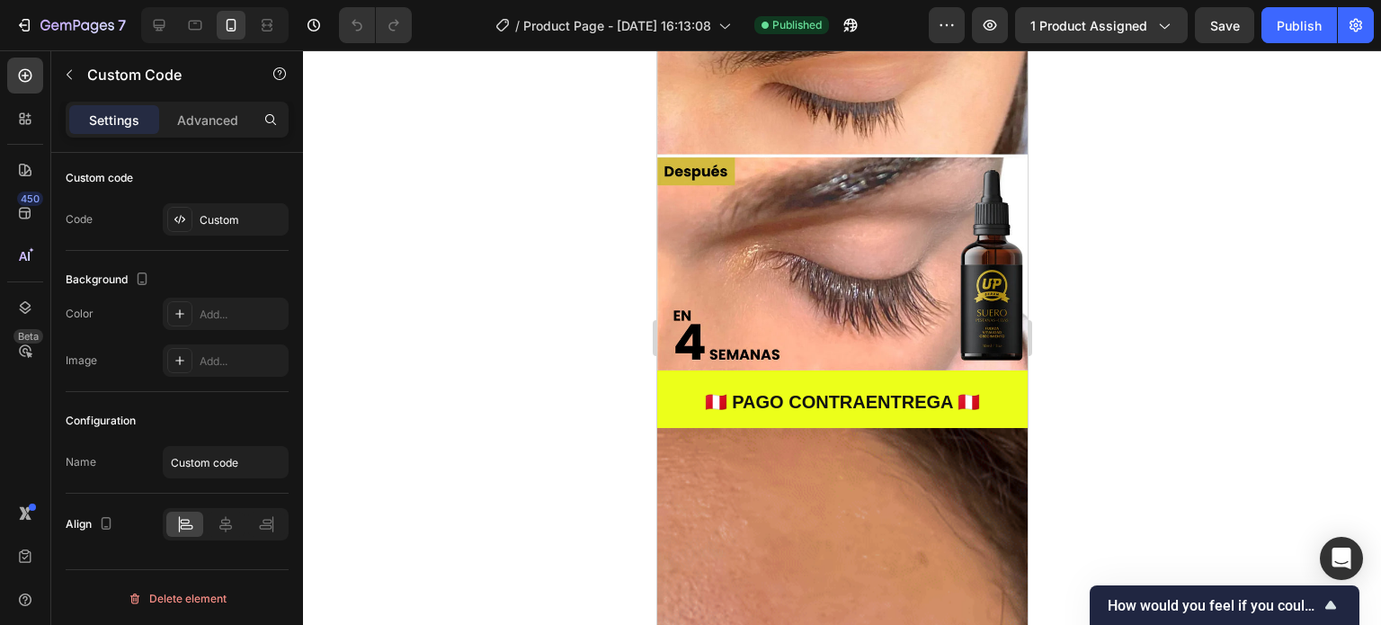
click at [1064, 244] on div at bounding box center [842, 337] width 1078 height 574
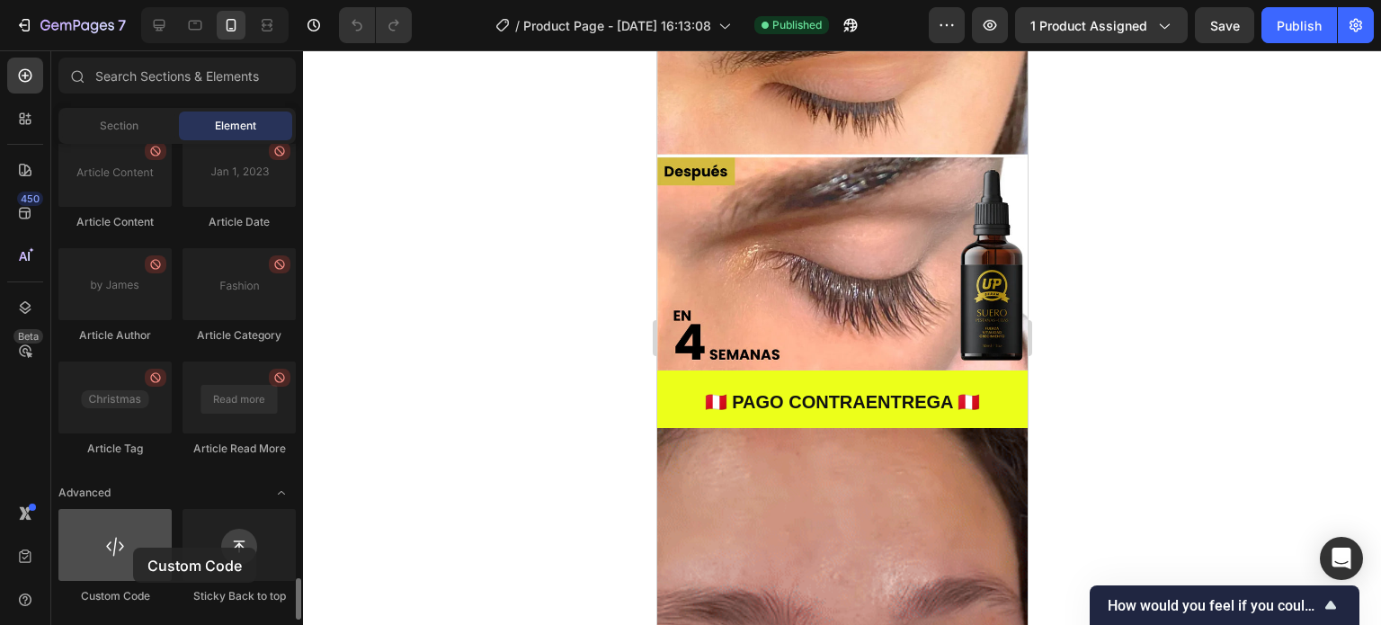
click at [133, 547] on div at bounding box center [114, 545] width 113 height 72
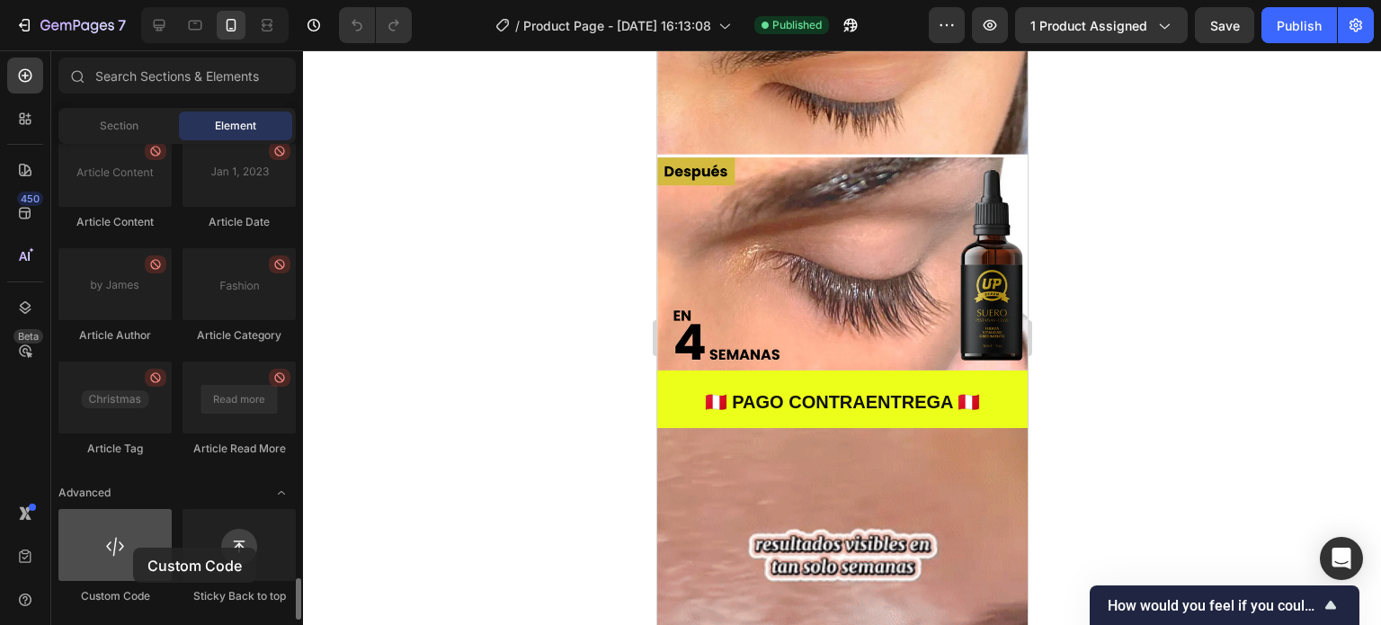
click at [133, 547] on div at bounding box center [114, 545] width 113 height 72
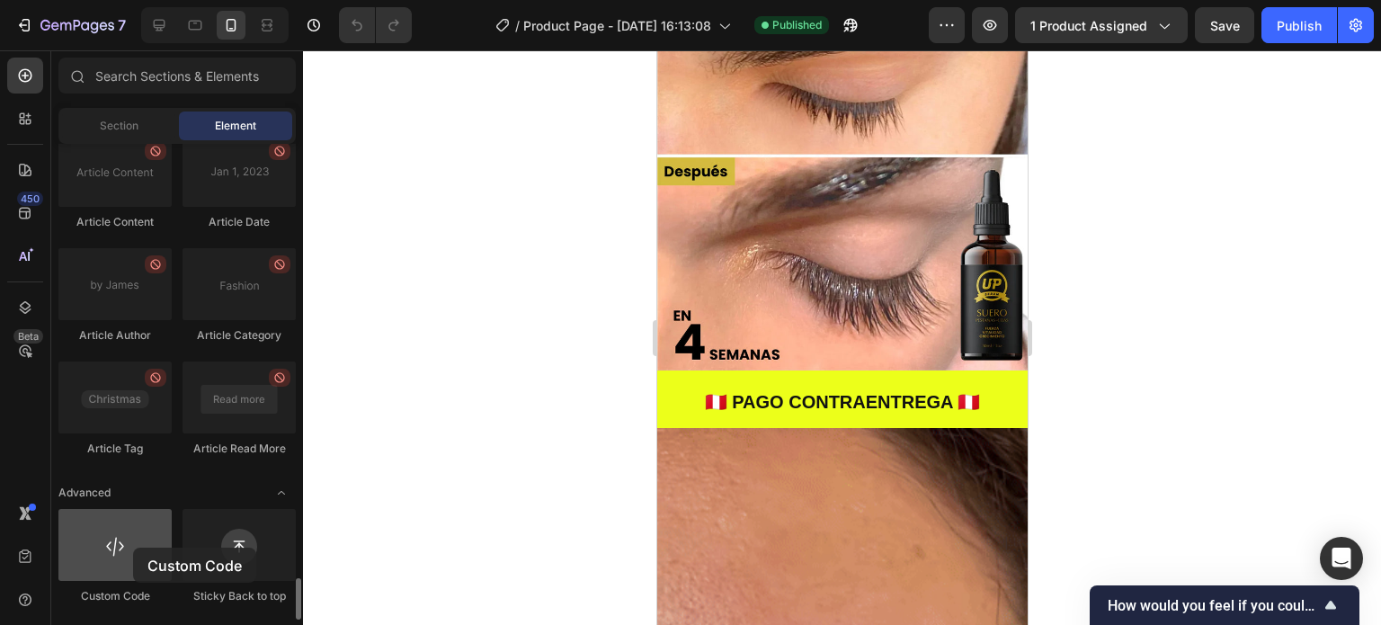
click at [133, 547] on div at bounding box center [114, 545] width 113 height 72
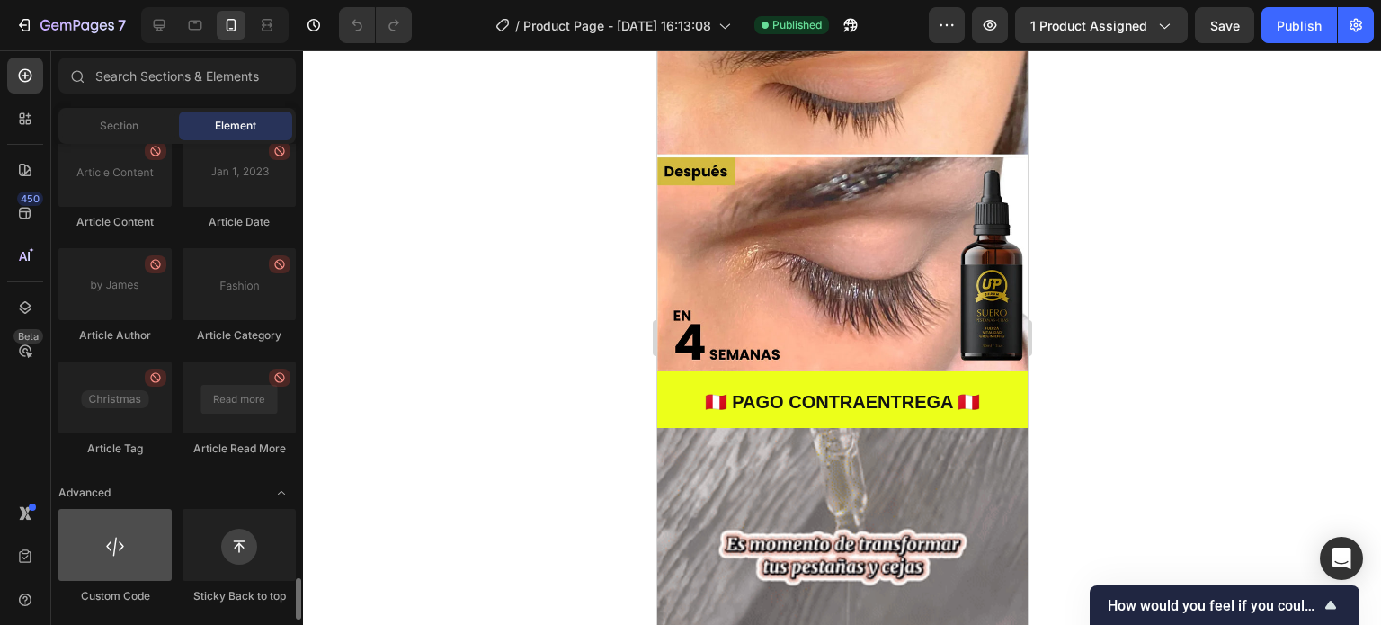
click at [133, 547] on div at bounding box center [114, 545] width 113 height 72
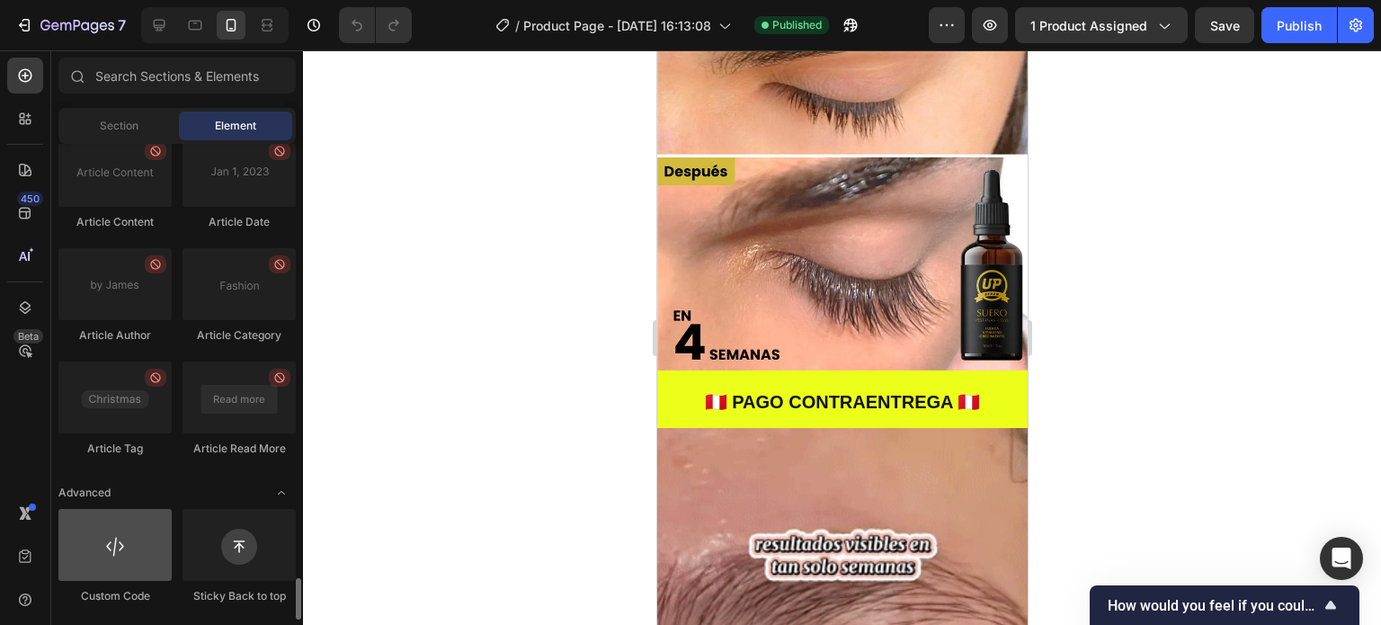
click at [133, 547] on div at bounding box center [114, 545] width 113 height 72
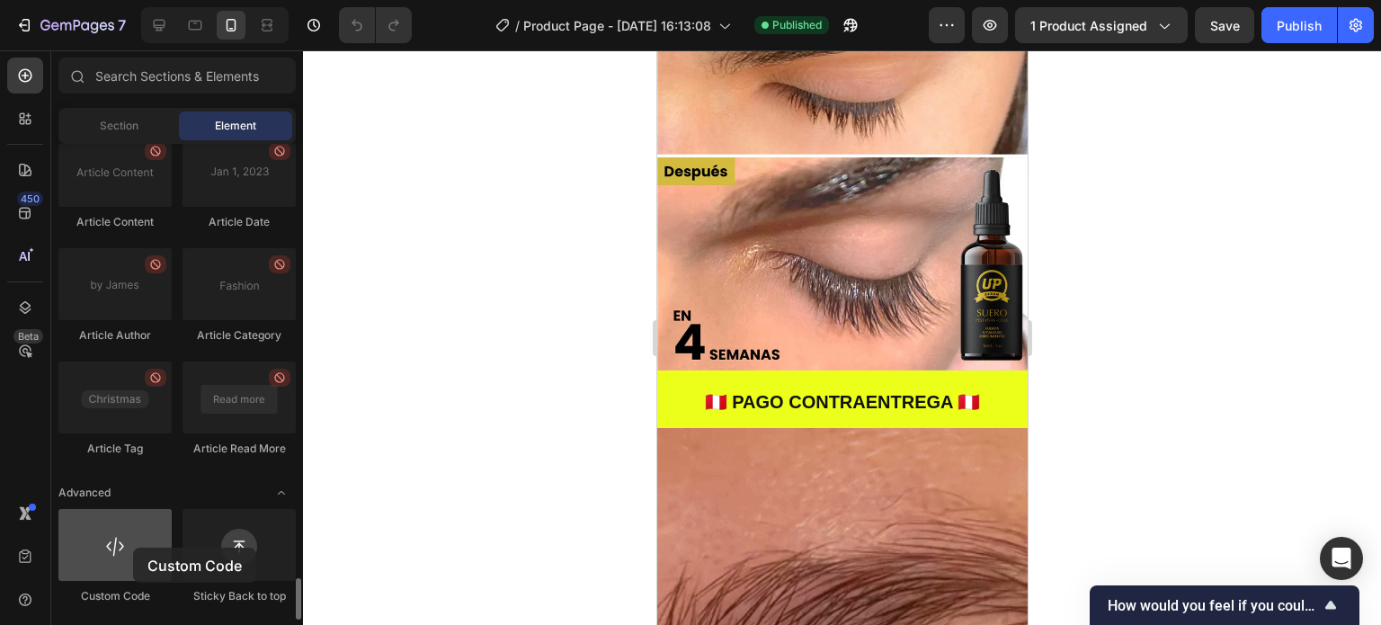
click at [133, 547] on div at bounding box center [114, 545] width 113 height 72
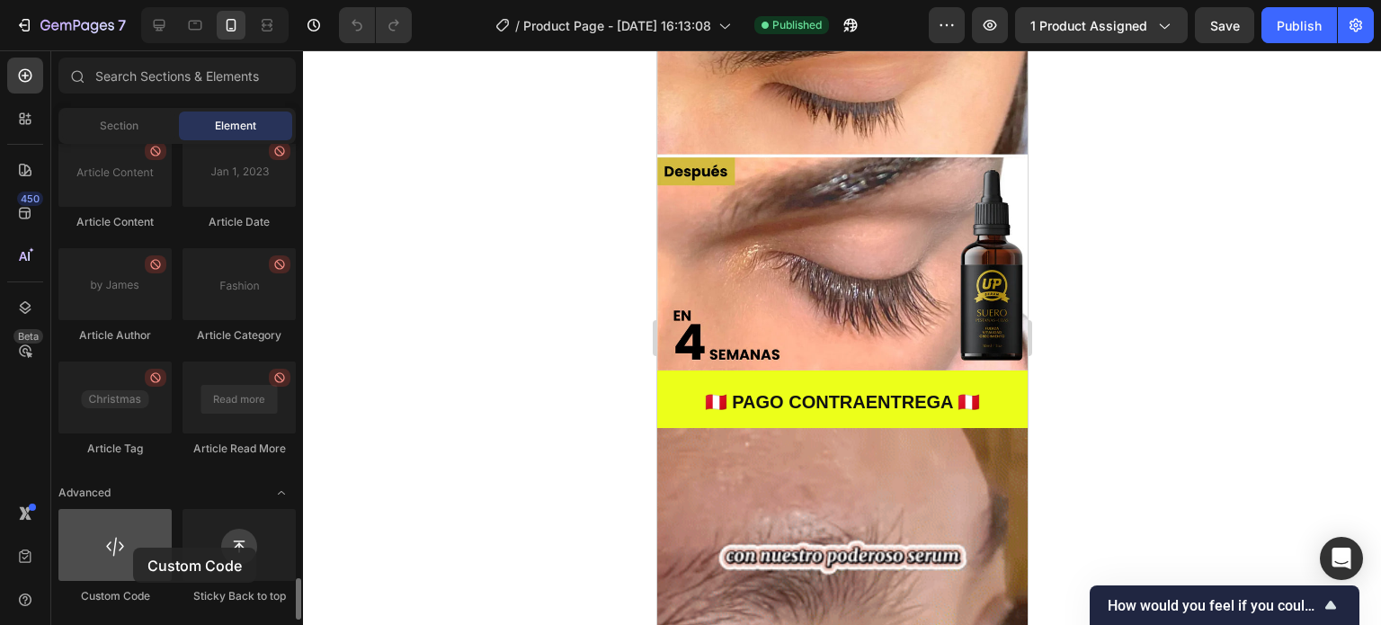
click at [133, 547] on div at bounding box center [114, 545] width 113 height 72
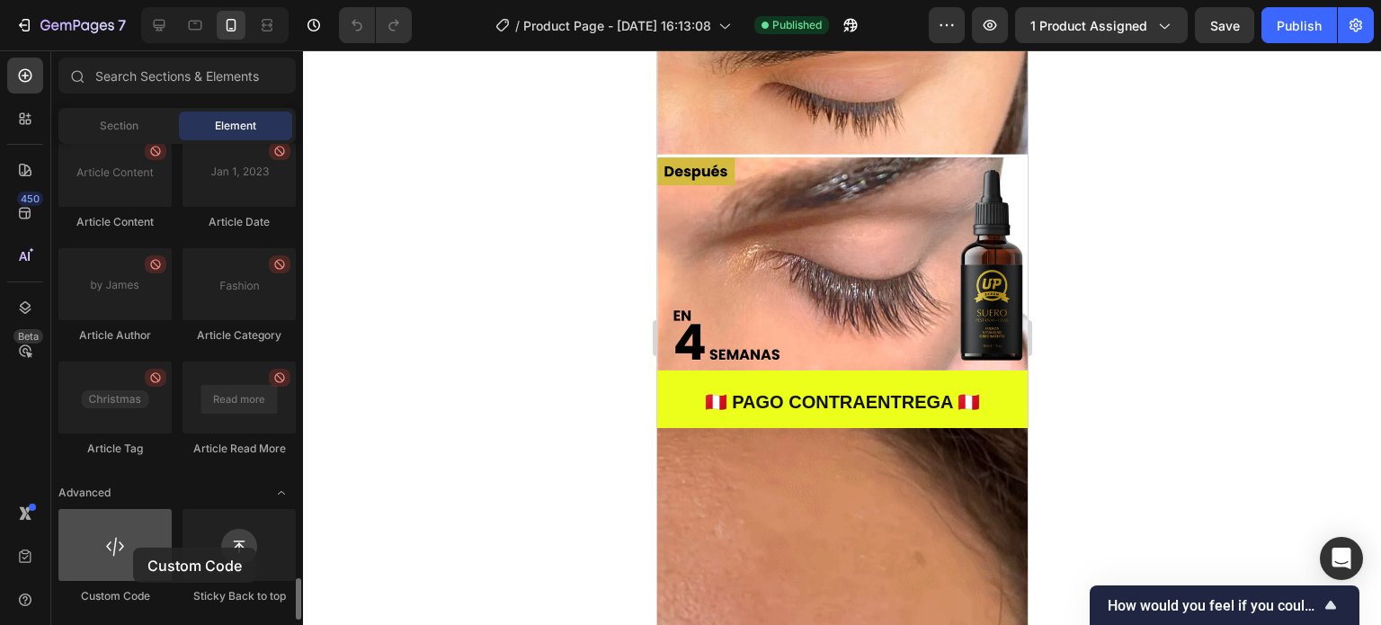
click at [133, 547] on div at bounding box center [114, 545] width 113 height 72
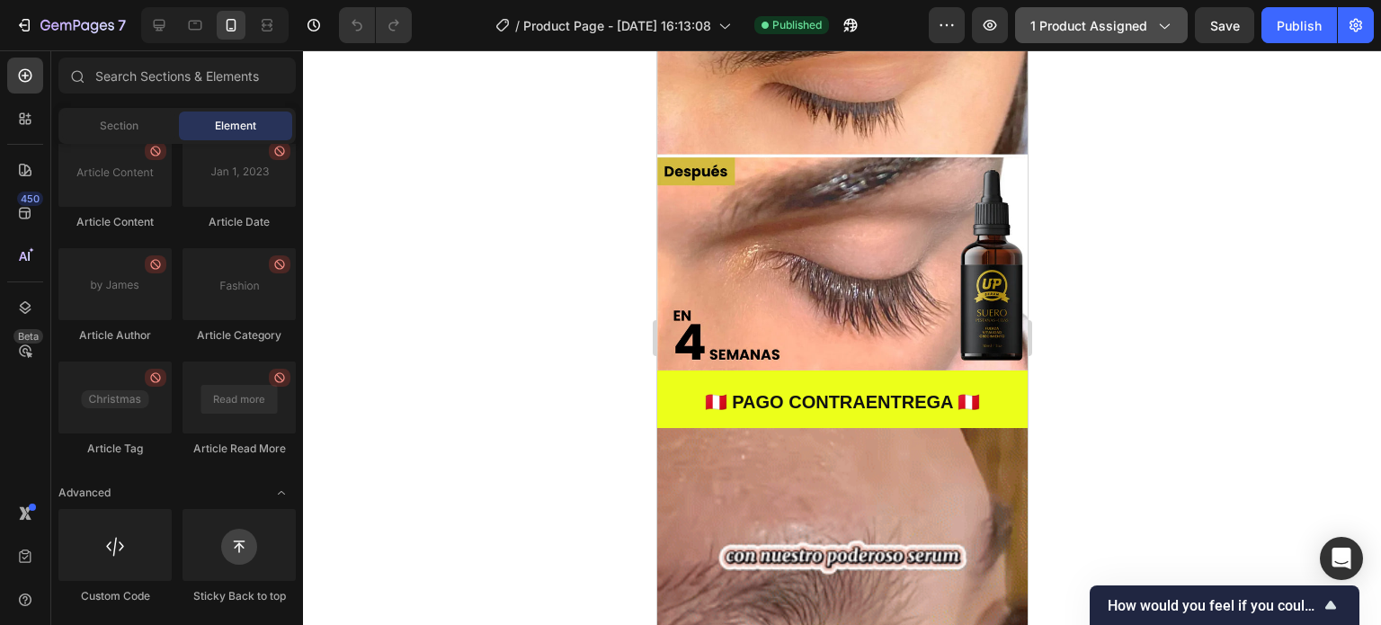
click at [1064, 20] on span "1 product assigned" at bounding box center [1088, 25] width 117 height 19
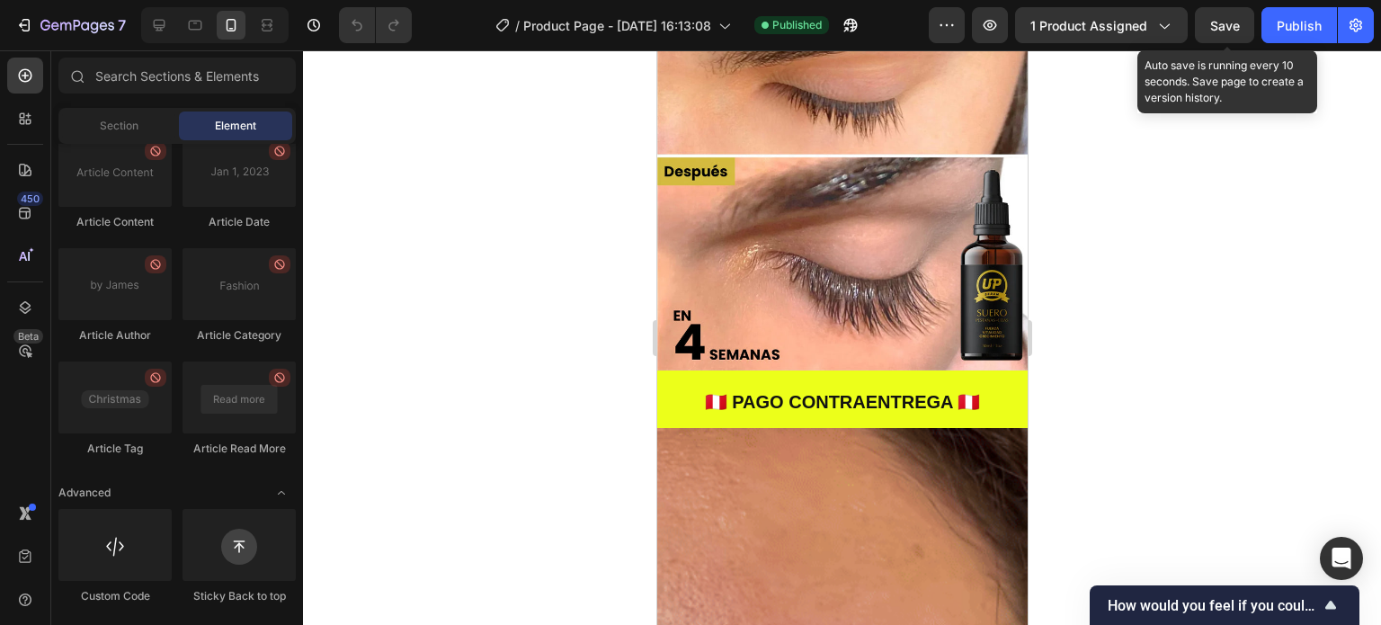
click at [1213, 30] on span "Save" at bounding box center [1225, 25] width 30 height 15
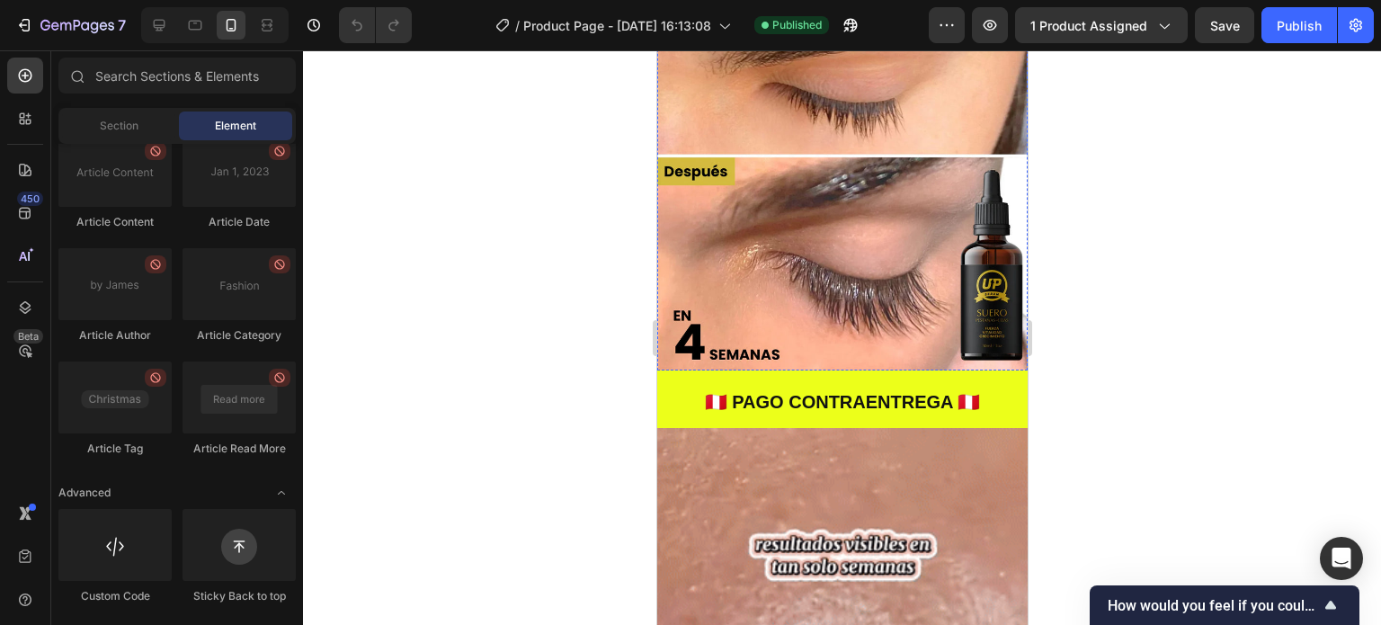
click at [1143, 44] on div "7 / Product Page - Aug 6, 16:13:08 Published Preview 1 product assigned Save Pu…" at bounding box center [690, 25] width 1381 height 51
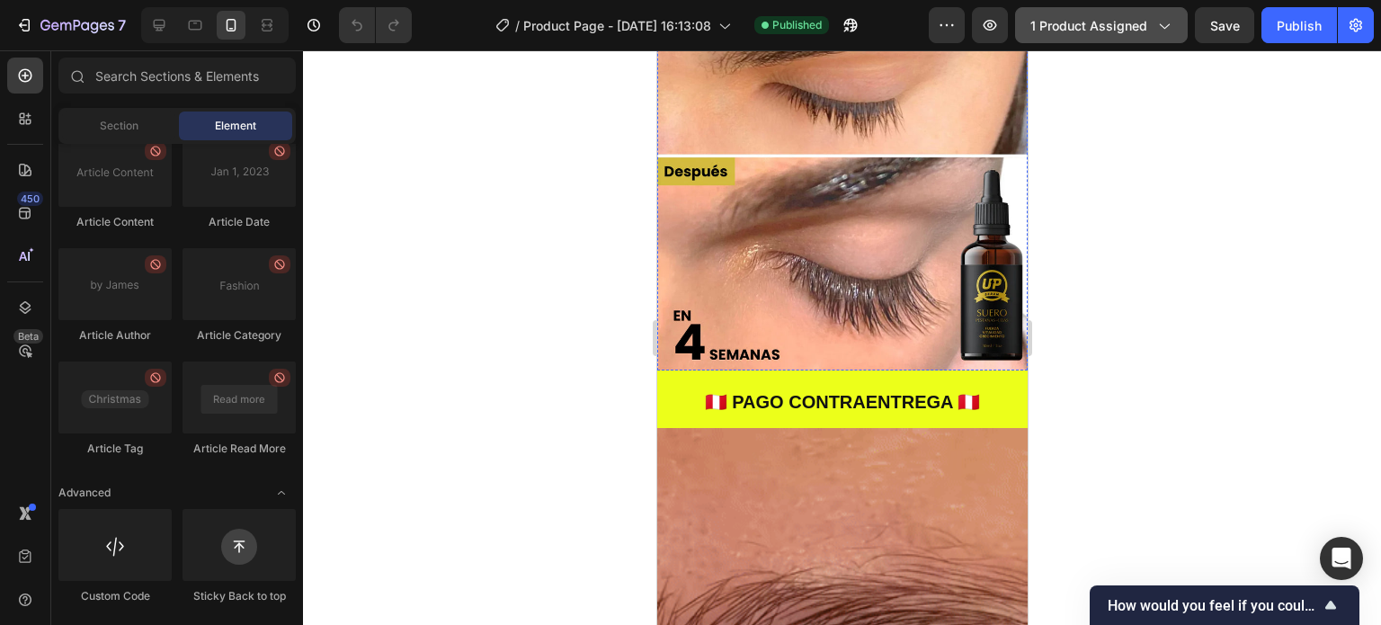
click at [1157, 18] on icon "button" at bounding box center [1163, 25] width 18 height 18
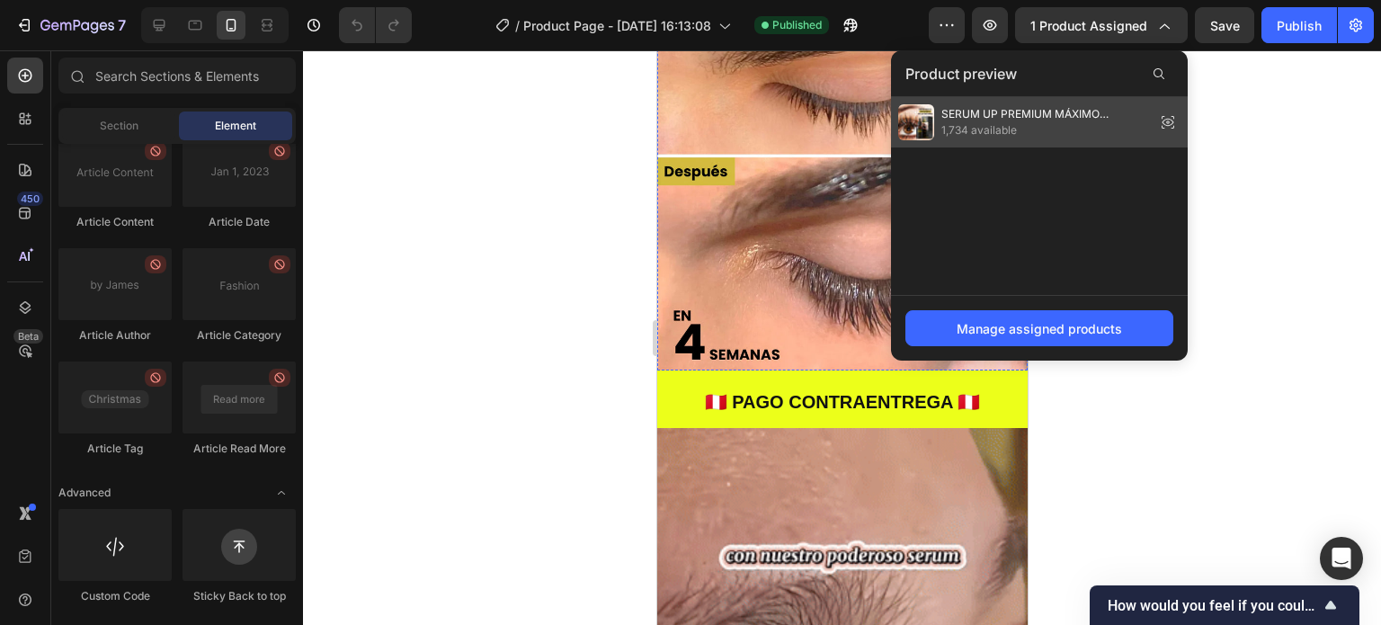
click at [994, 108] on span "SERUM UP PREMIUM MÁXIMO CRECIMIENTO" at bounding box center [1044, 114] width 207 height 16
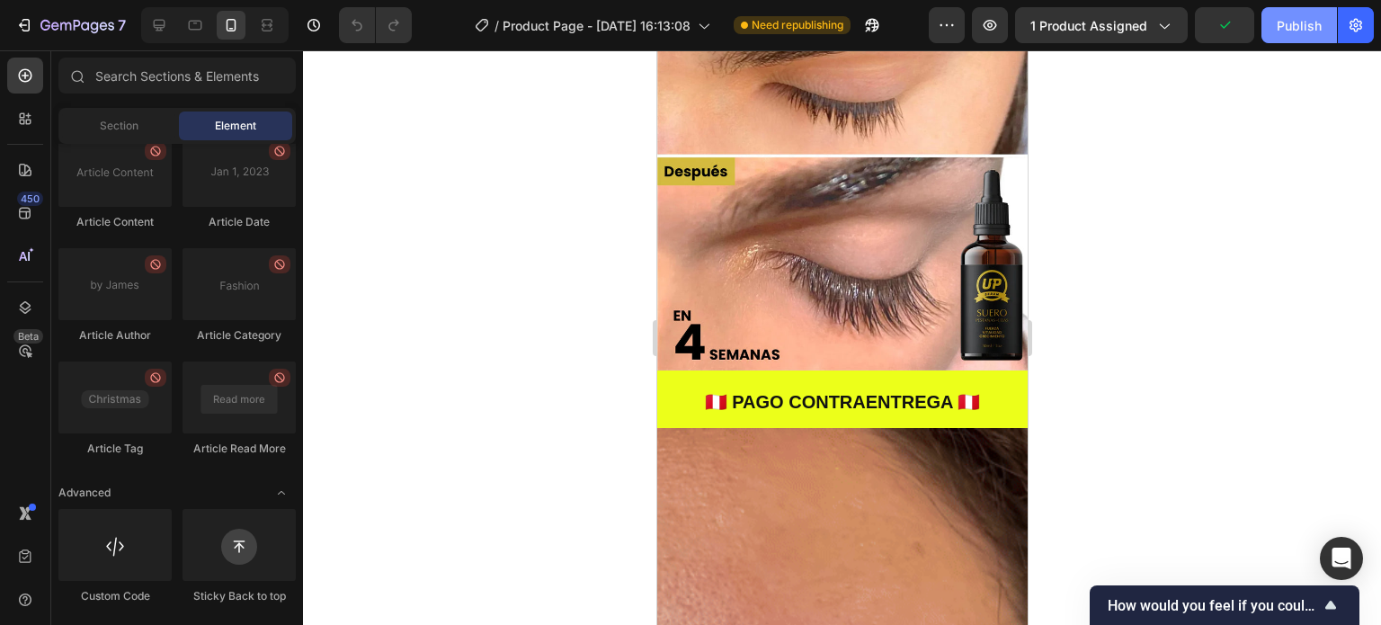
click at [1286, 22] on div "Publish" at bounding box center [1298, 25] width 45 height 19
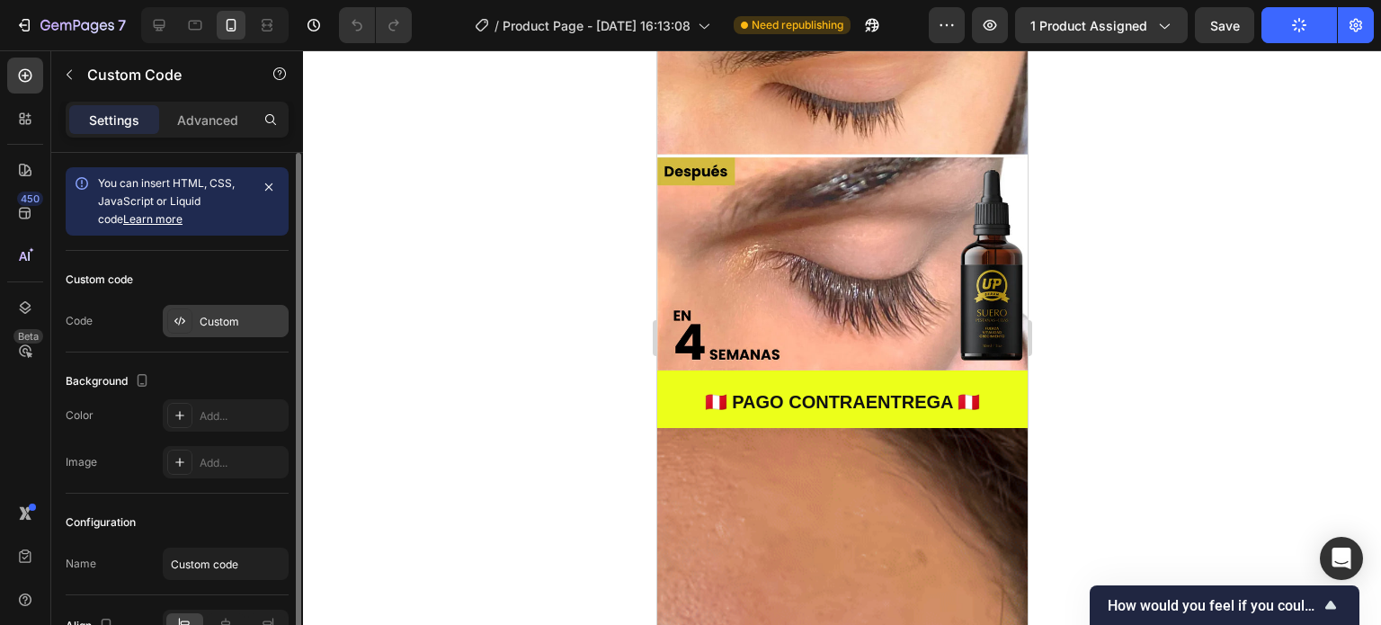
click at [185, 320] on icon at bounding box center [180, 321] width 14 height 14
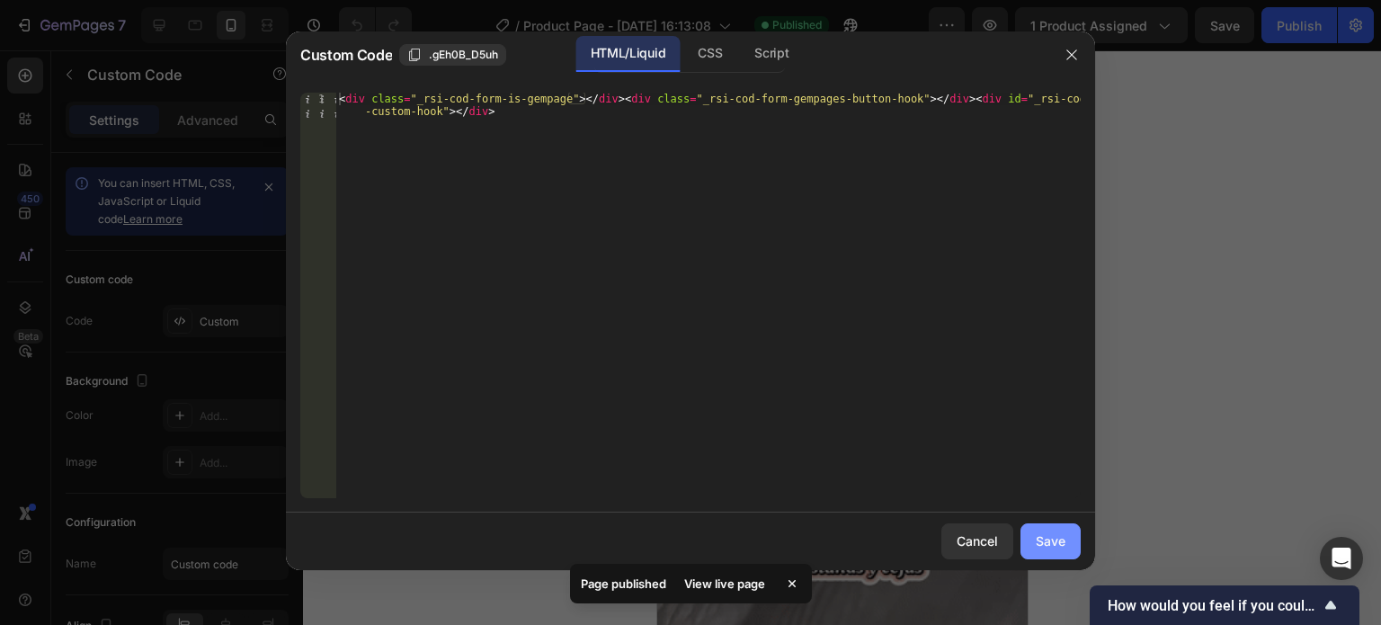
click at [1064, 540] on div "Save" at bounding box center [1050, 540] width 30 height 19
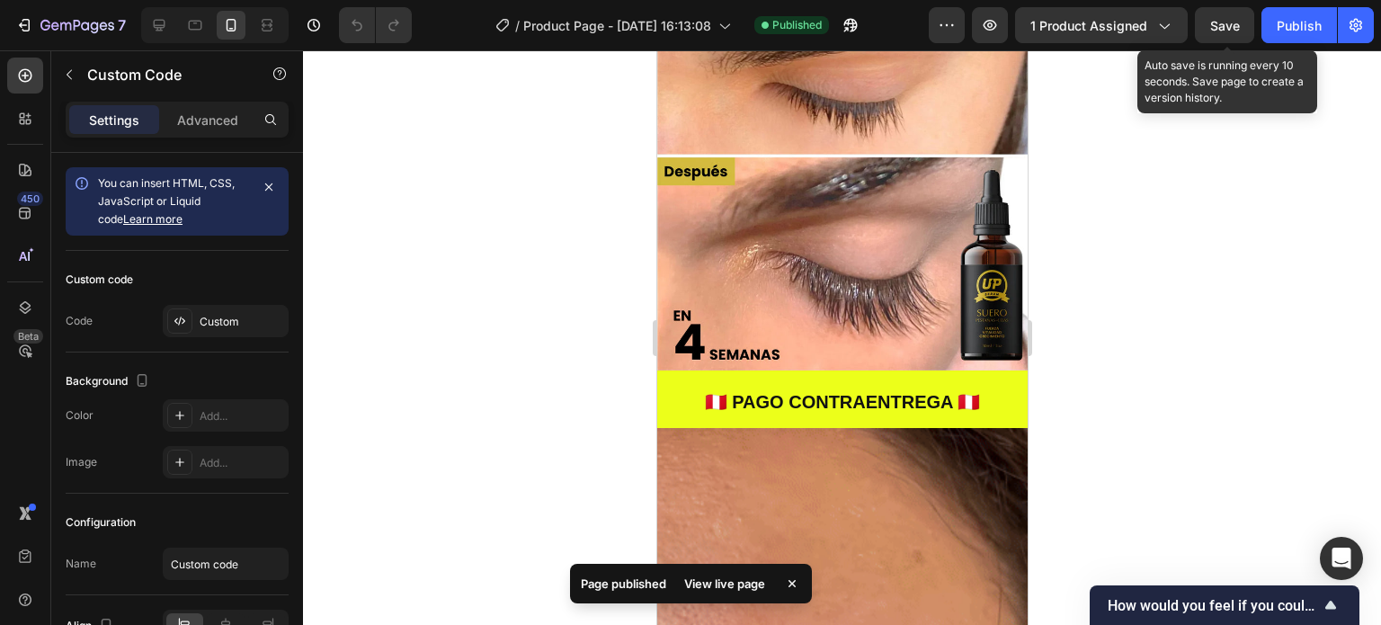
click at [1221, 18] on span "Save" at bounding box center [1225, 25] width 30 height 15
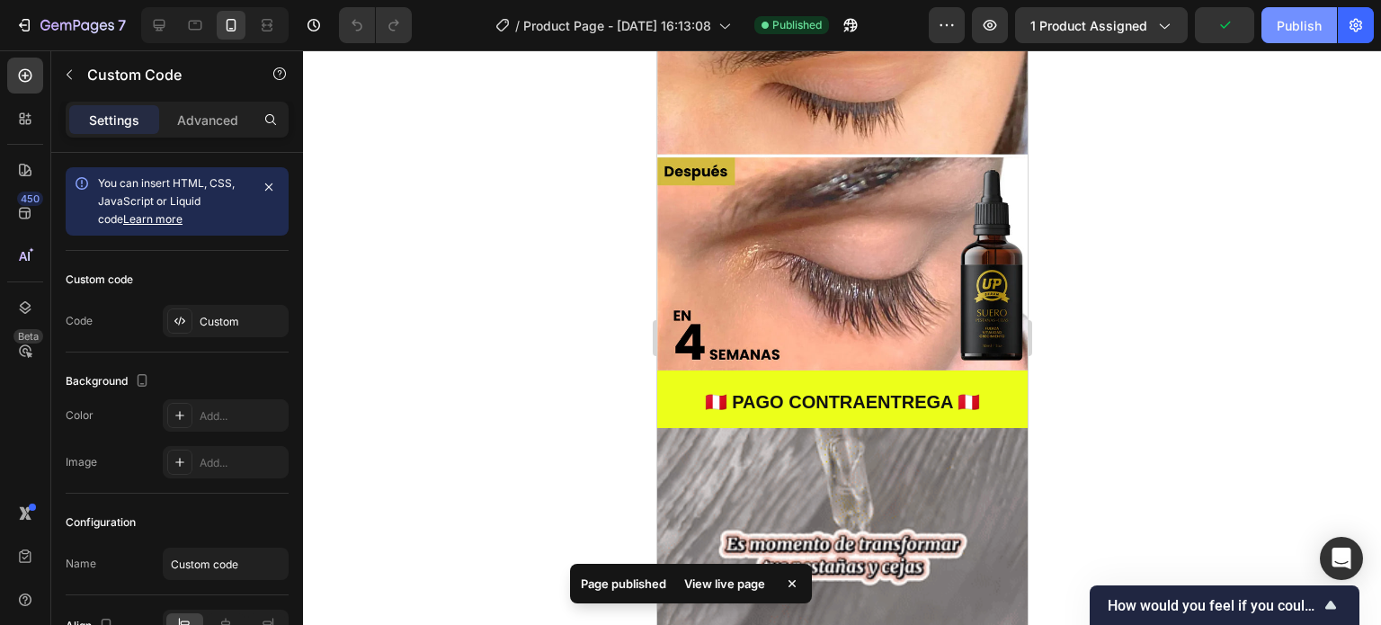
click at [1274, 14] on button "Publish" at bounding box center [1299, 25] width 76 height 36
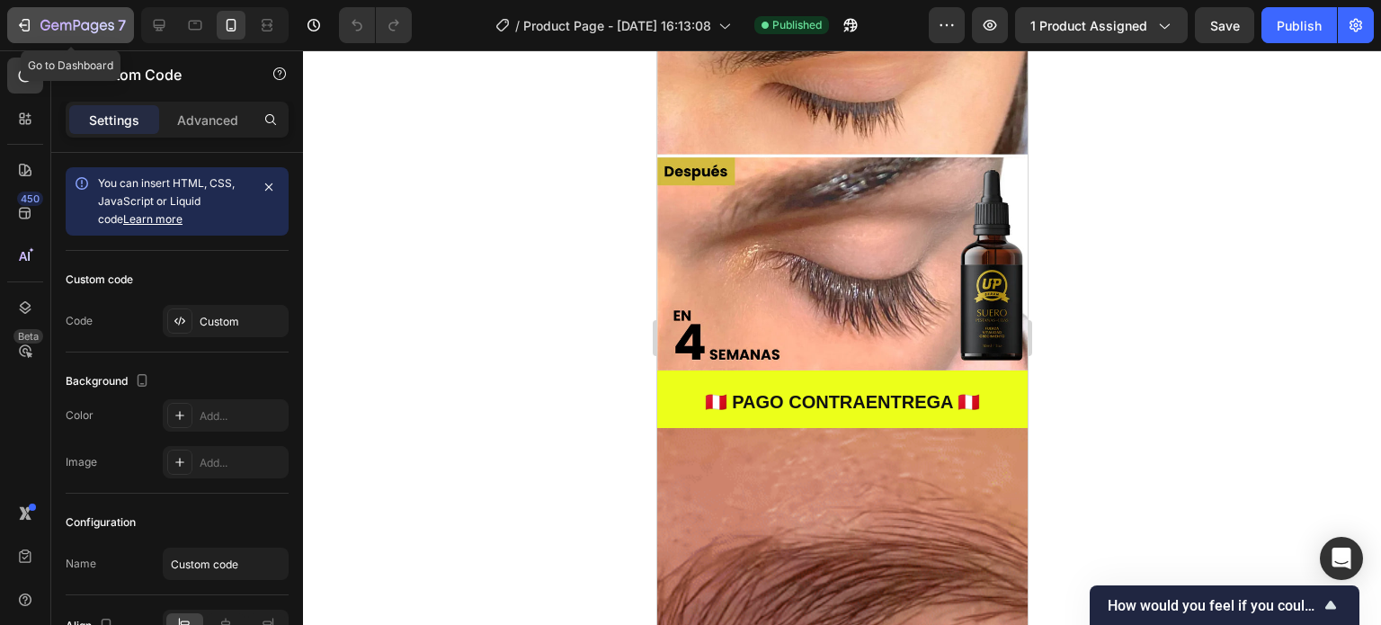
click at [72, 24] on icon "button" at bounding box center [77, 26] width 74 height 15
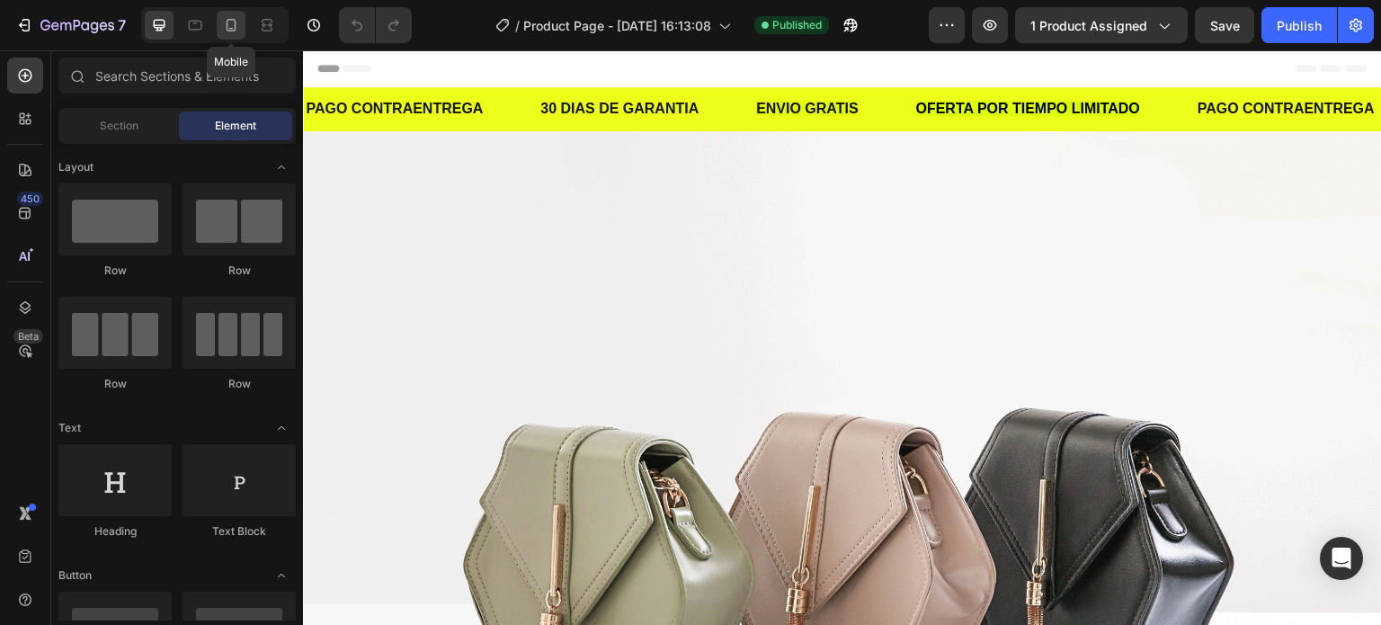
click at [234, 23] on icon at bounding box center [231, 25] width 18 height 18
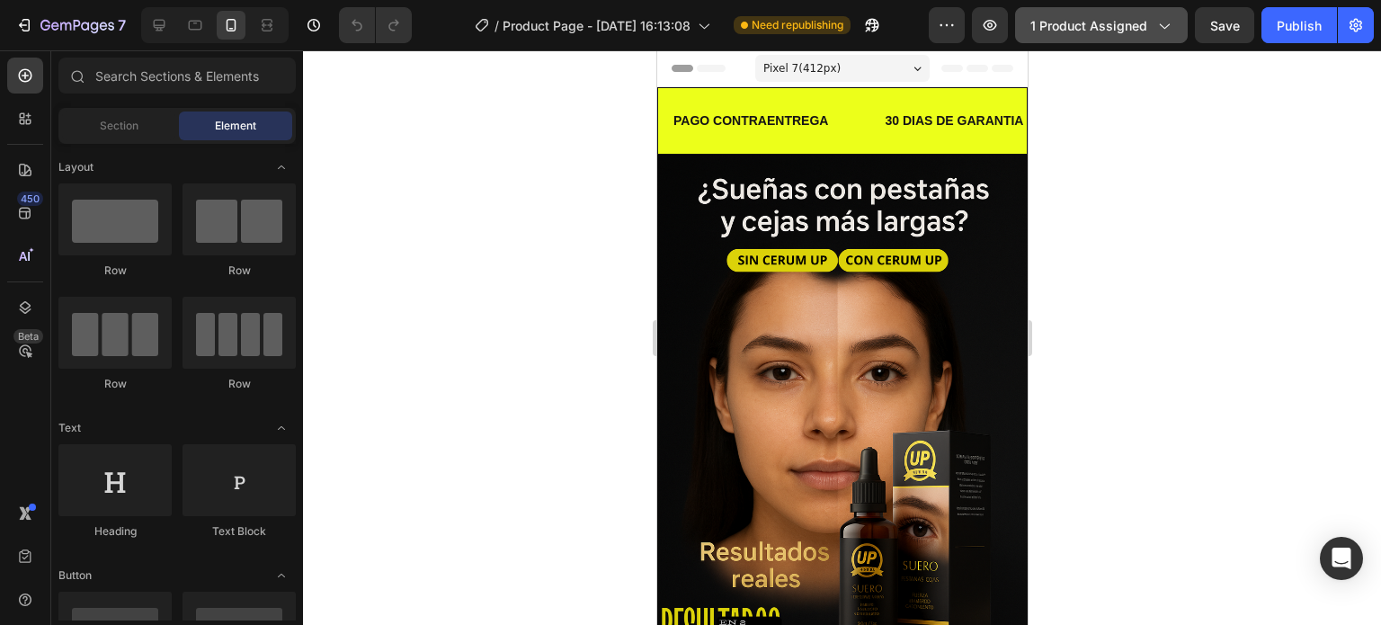
click at [1148, 35] on button "1 product assigned" at bounding box center [1101, 25] width 173 height 36
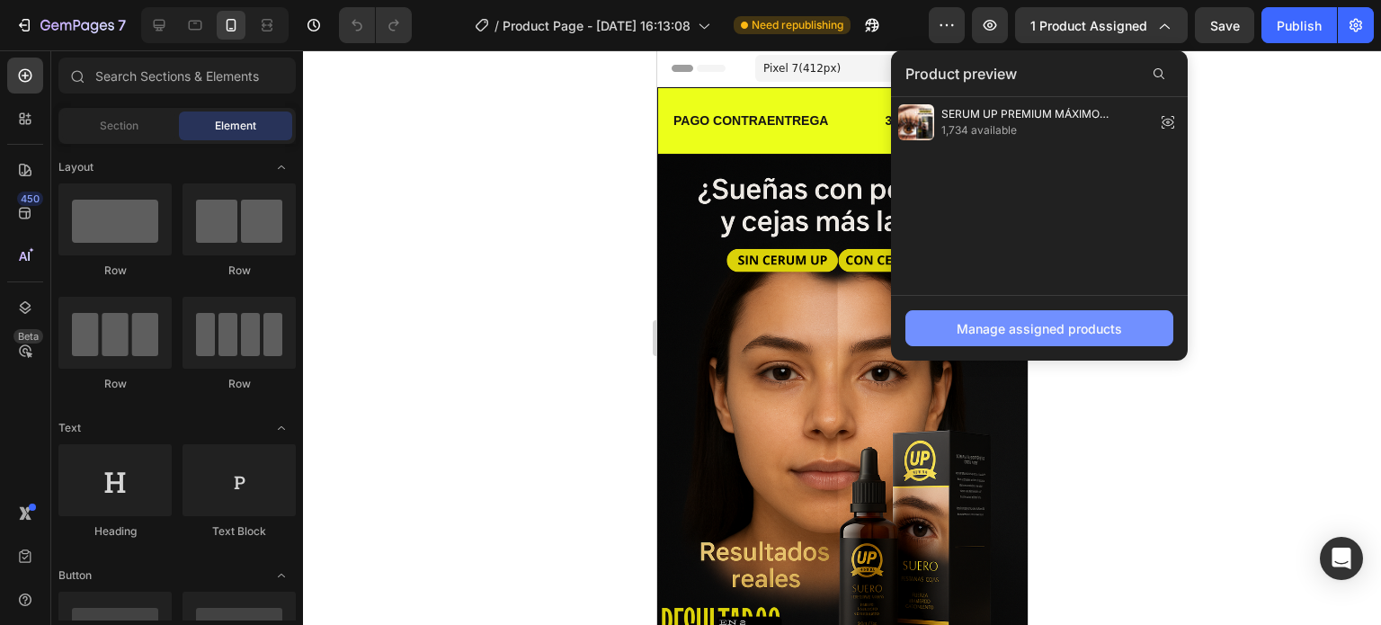
click at [1071, 323] on div "Manage assigned products" at bounding box center [1038, 328] width 165 height 19
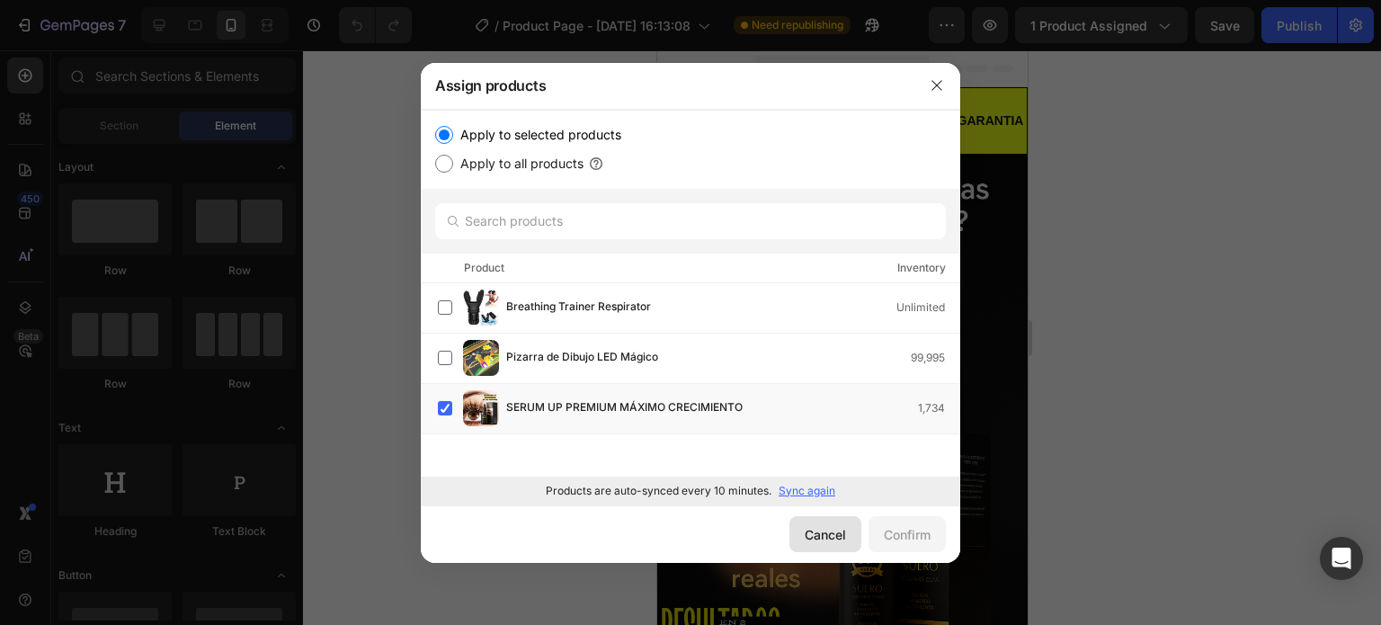
click at [841, 535] on div "Cancel" at bounding box center [824, 534] width 41 height 19
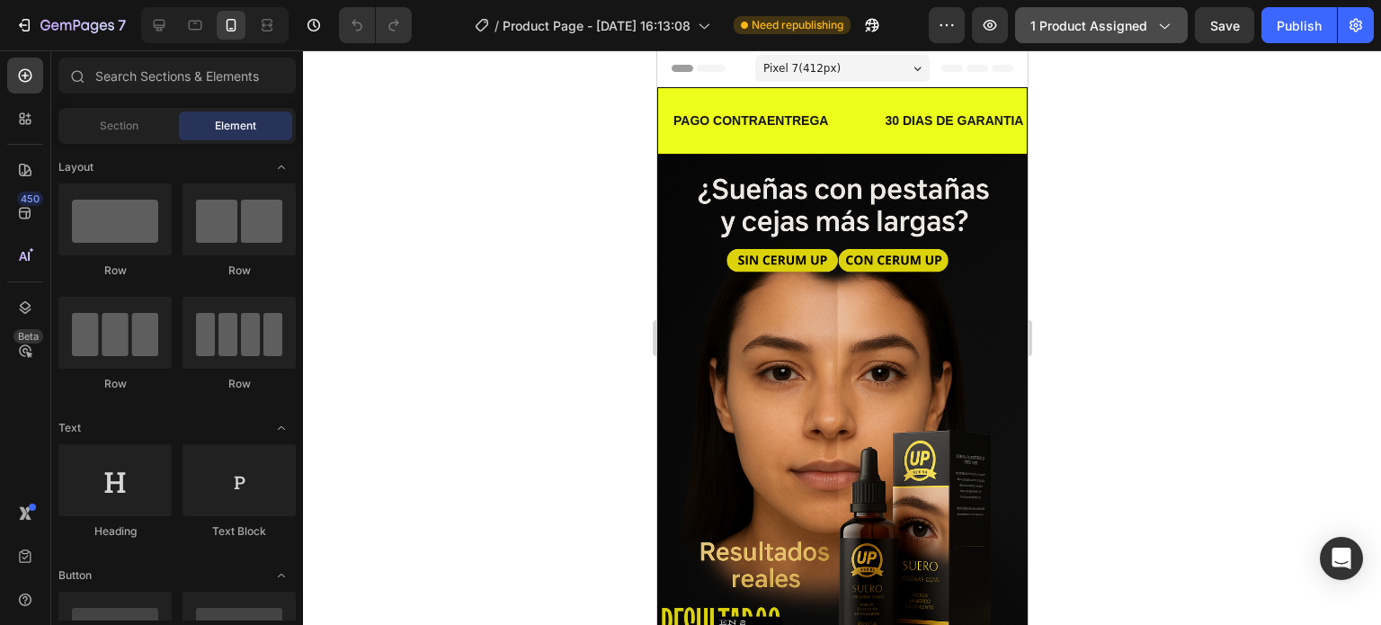
click at [1174, 33] on button "1 product assigned" at bounding box center [1101, 25] width 173 height 36
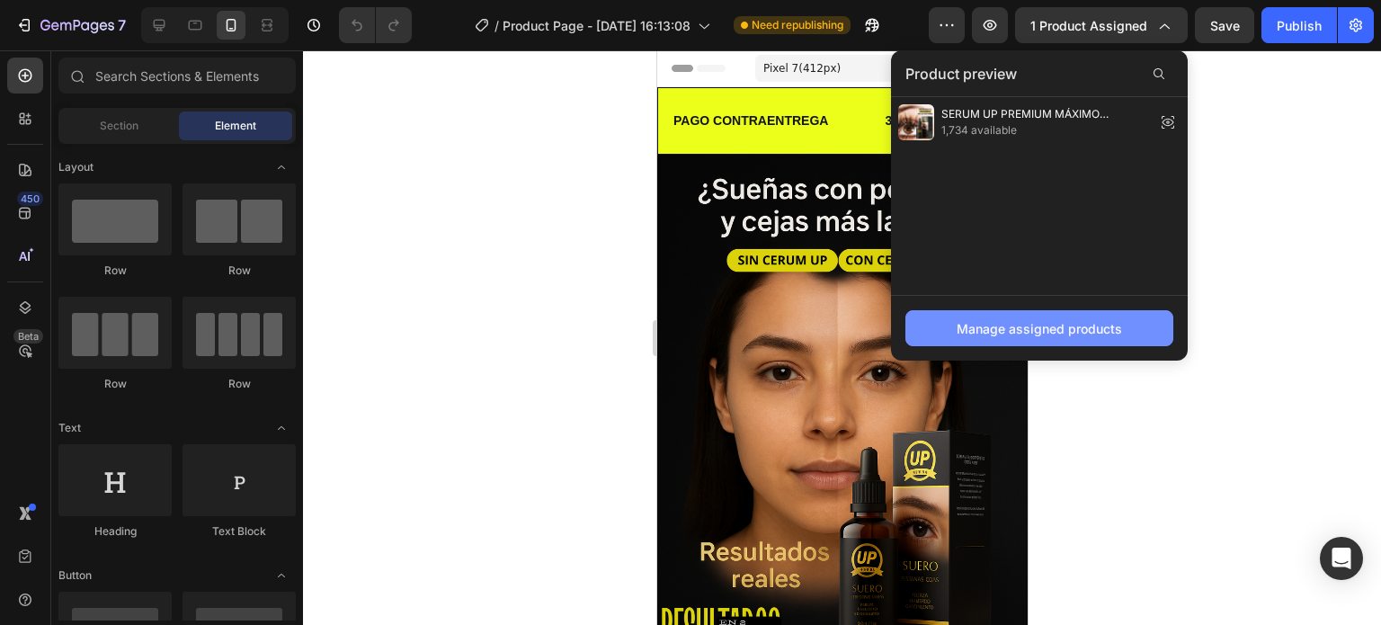
drag, startPoint x: 1090, startPoint y: 305, endPoint x: 1110, endPoint y: 318, distance: 23.9
click at [1110, 318] on button "Manage assigned products" at bounding box center [1039, 328] width 268 height 36
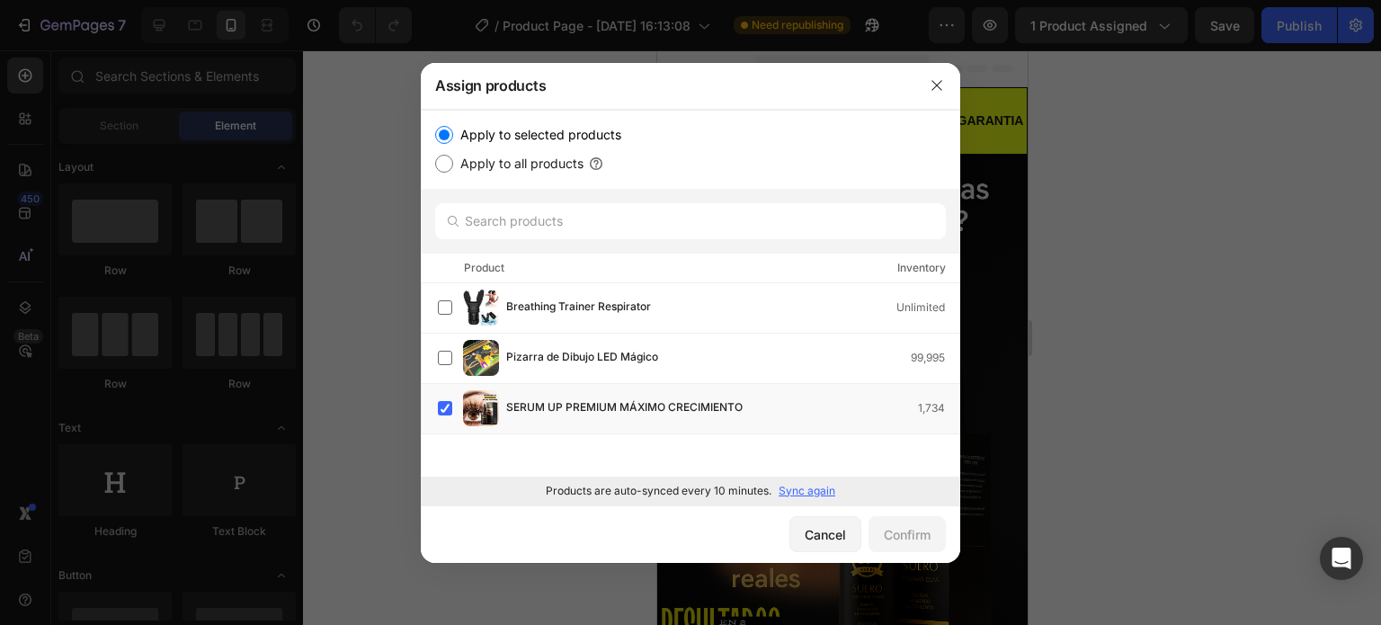
click at [438, 168] on input "Apply to all products" at bounding box center [444, 164] width 18 height 18
radio input "true"
click at [453, 137] on label "Apply to selected products" at bounding box center [537, 135] width 168 height 22
click at [453, 137] on input "Apply to selected products" at bounding box center [444, 135] width 18 height 18
radio input "true"
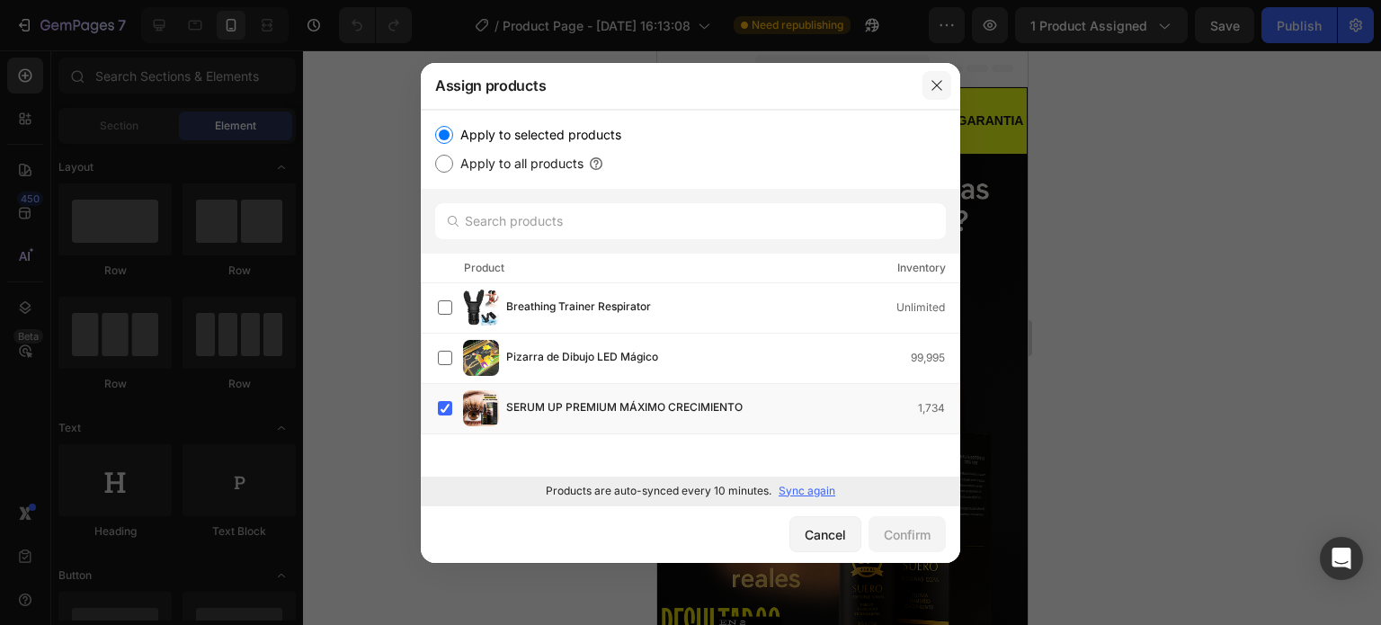
click at [939, 82] on icon "button" at bounding box center [936, 85] width 10 height 10
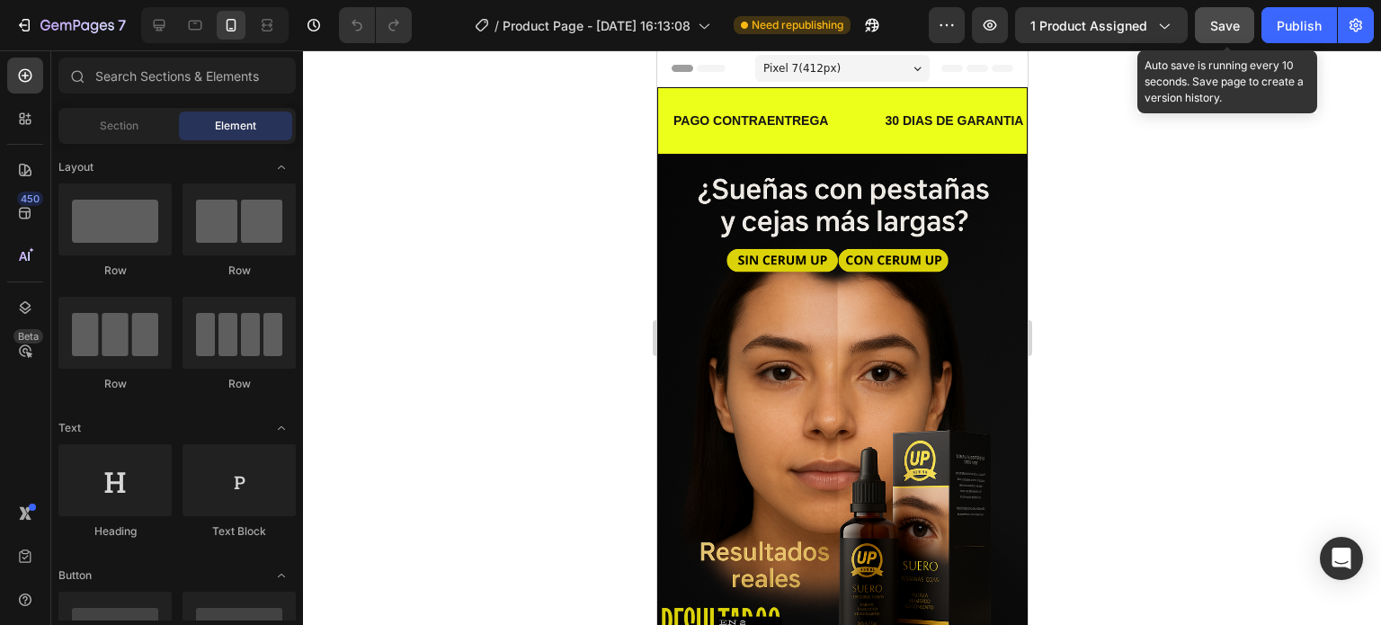
click at [1197, 30] on button "Save" at bounding box center [1224, 25] width 59 height 36
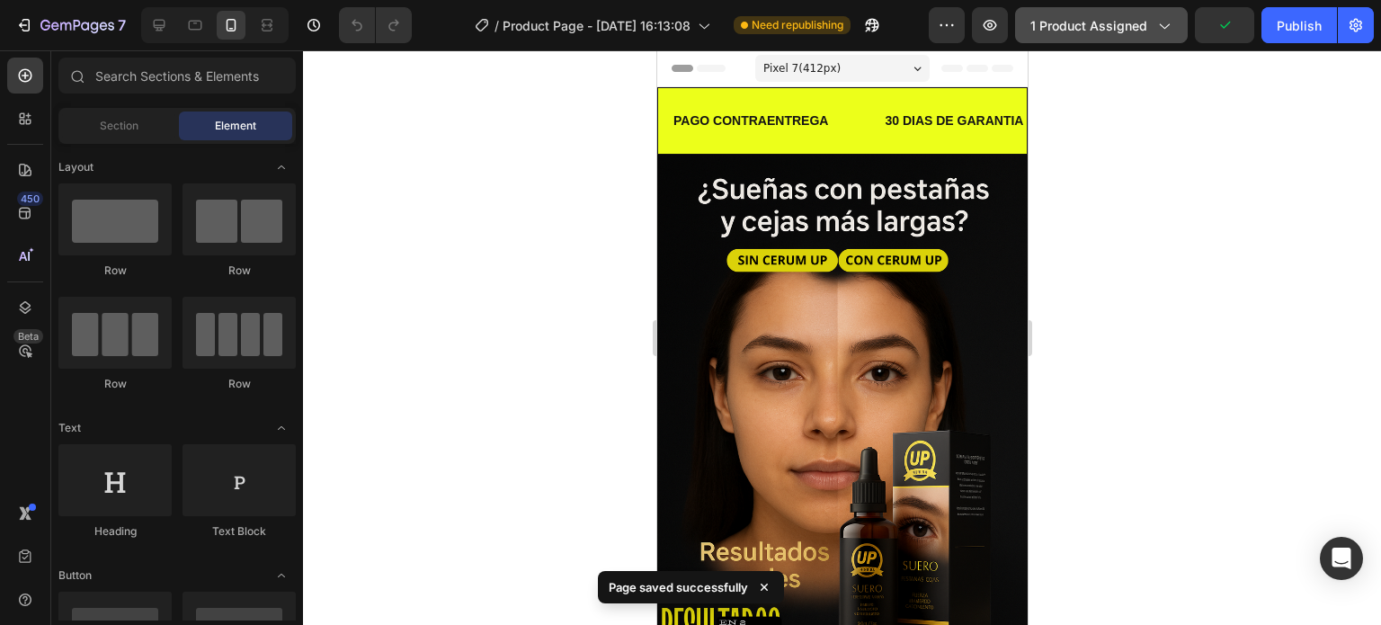
click at [1162, 29] on icon "button" at bounding box center [1163, 25] width 18 height 18
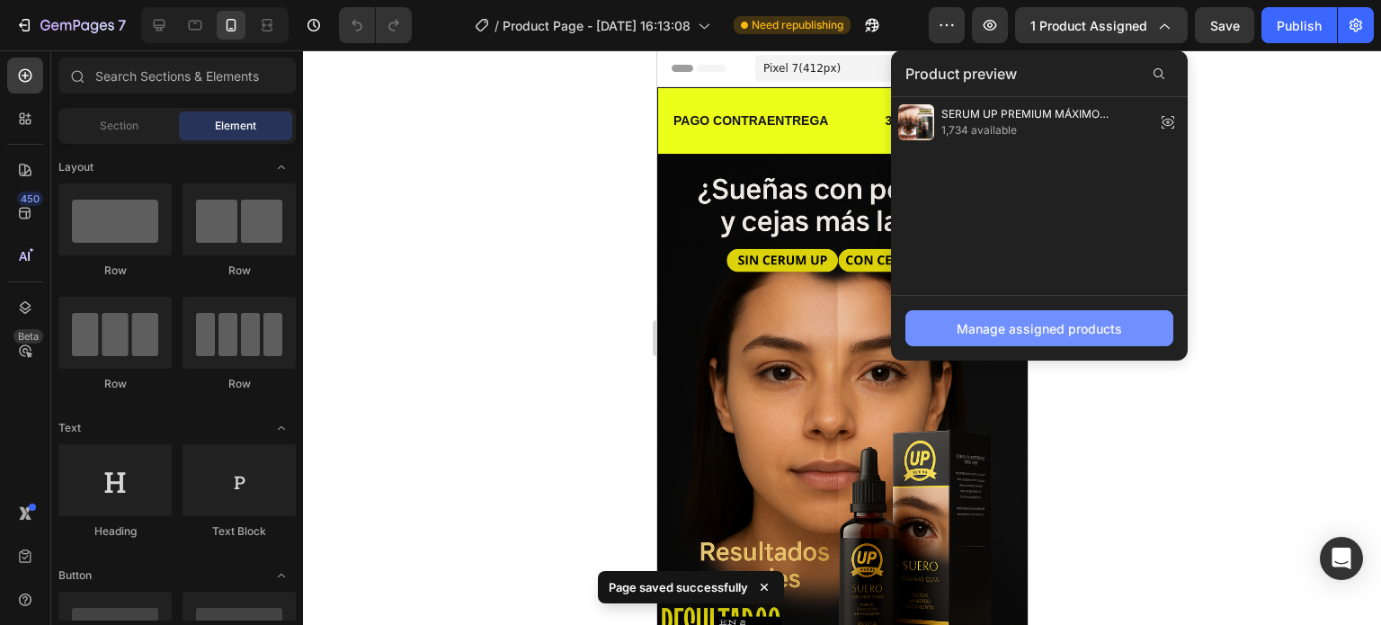
click at [1066, 314] on button "Manage assigned products" at bounding box center [1039, 328] width 268 height 36
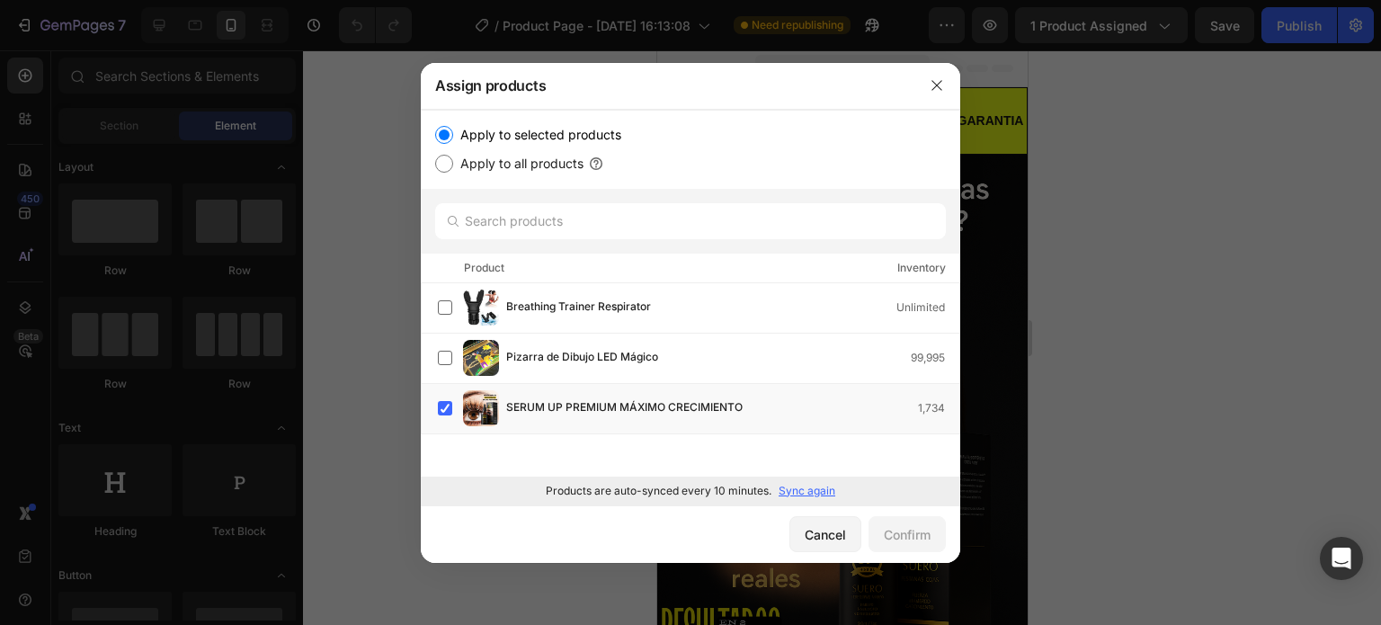
click at [715, 448] on div "Breathing Trainer Respirator Unlimited Pizarra de Dibujo LED Mágico 99,995 SERU…" at bounding box center [690, 379] width 539 height 193
click at [449, 406] on label at bounding box center [445, 408] width 14 height 14
click at [938, 529] on button "Confirm" at bounding box center [906, 534] width 77 height 36
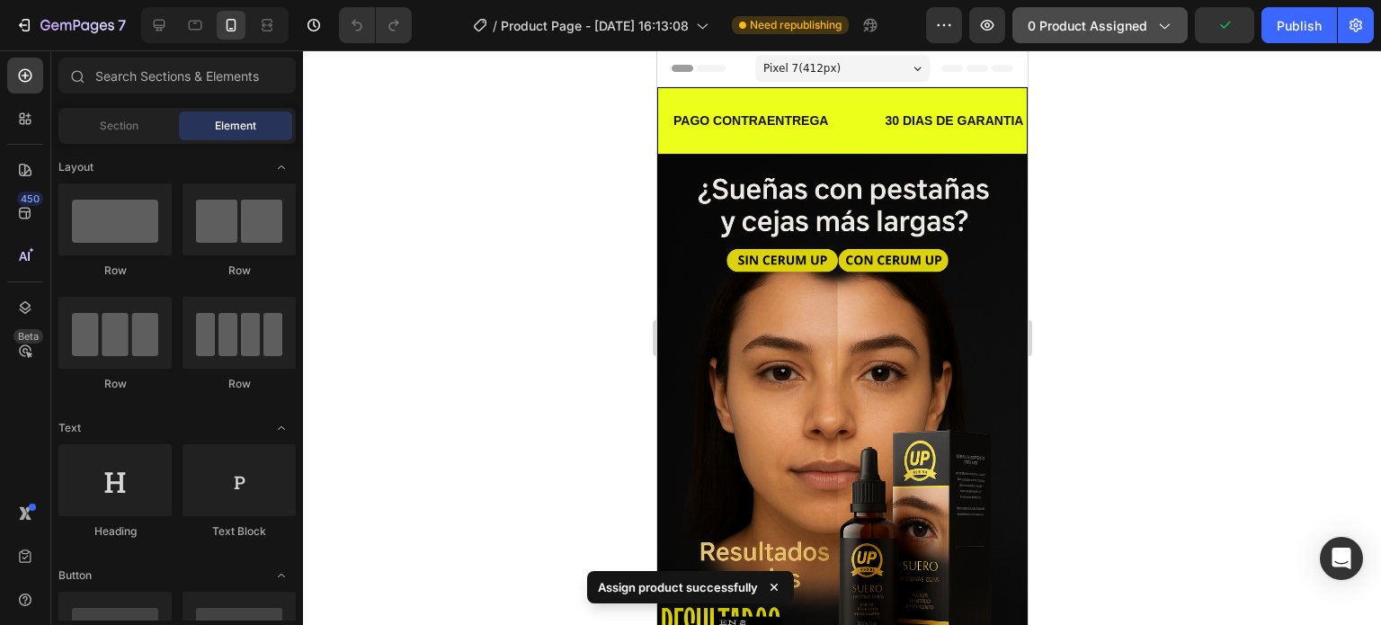
click at [1147, 31] on div "0 product assigned" at bounding box center [1099, 25] width 145 height 19
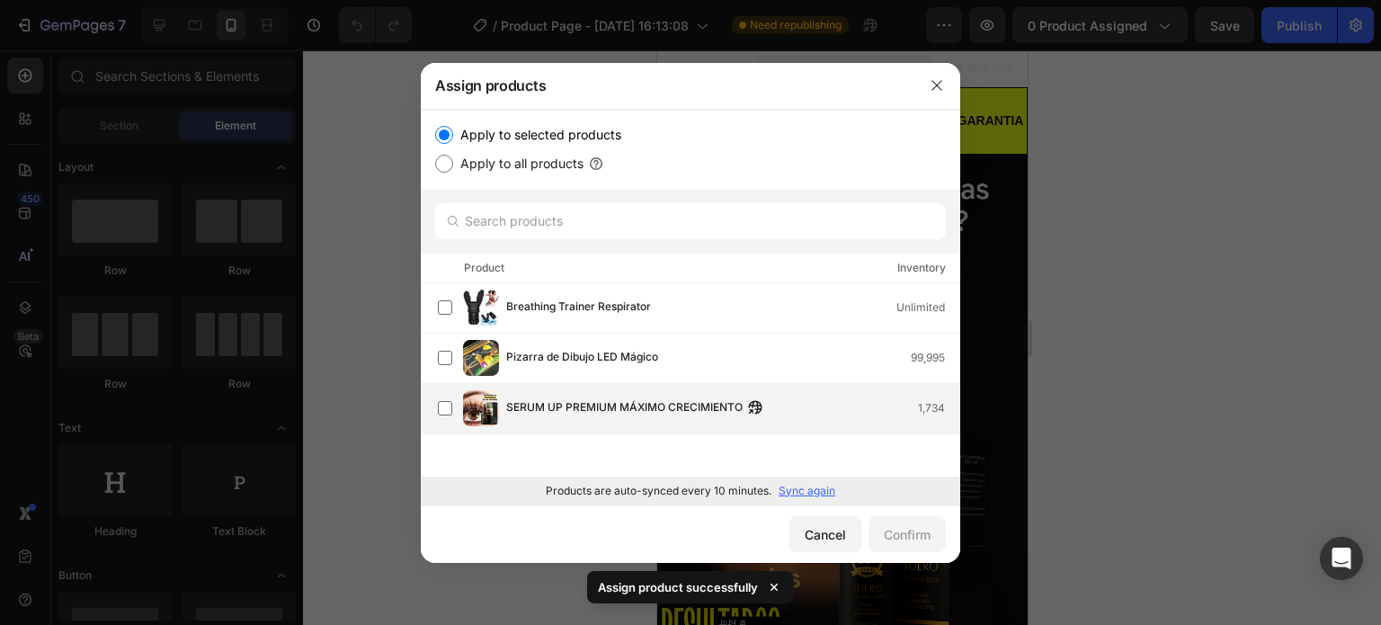
click at [457, 409] on div "SERUM UP PREMIUM MÁXIMO CRECIMIENTO 1,734" at bounding box center [698, 408] width 521 height 36
click at [892, 532] on div "Confirm" at bounding box center [907, 534] width 47 height 19
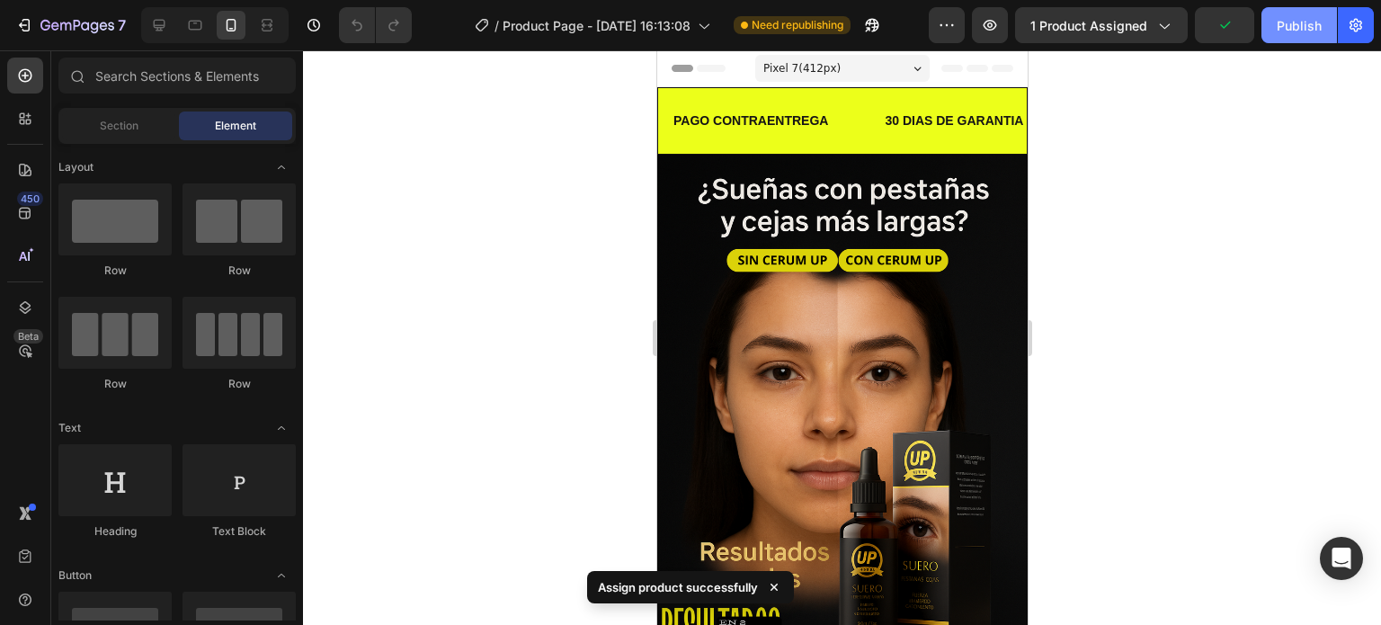
click at [1293, 24] on div "Publish" at bounding box center [1298, 25] width 45 height 19
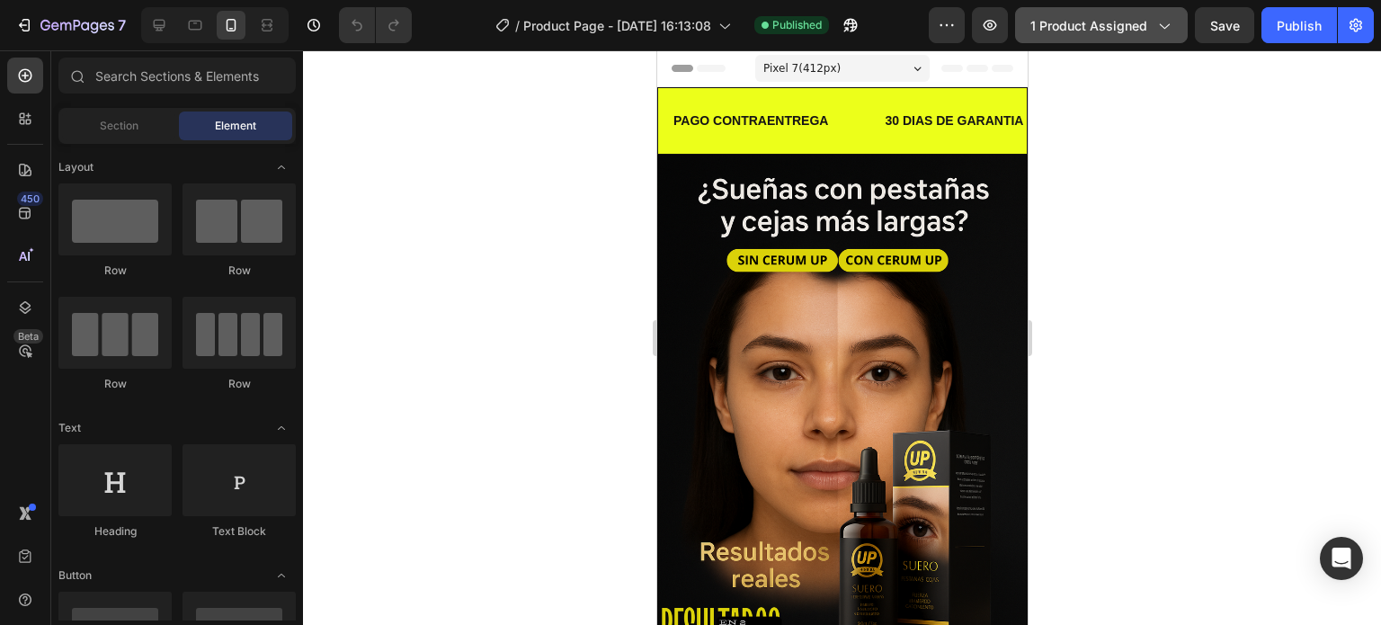
click at [1107, 36] on button "1 product assigned" at bounding box center [1101, 25] width 173 height 36
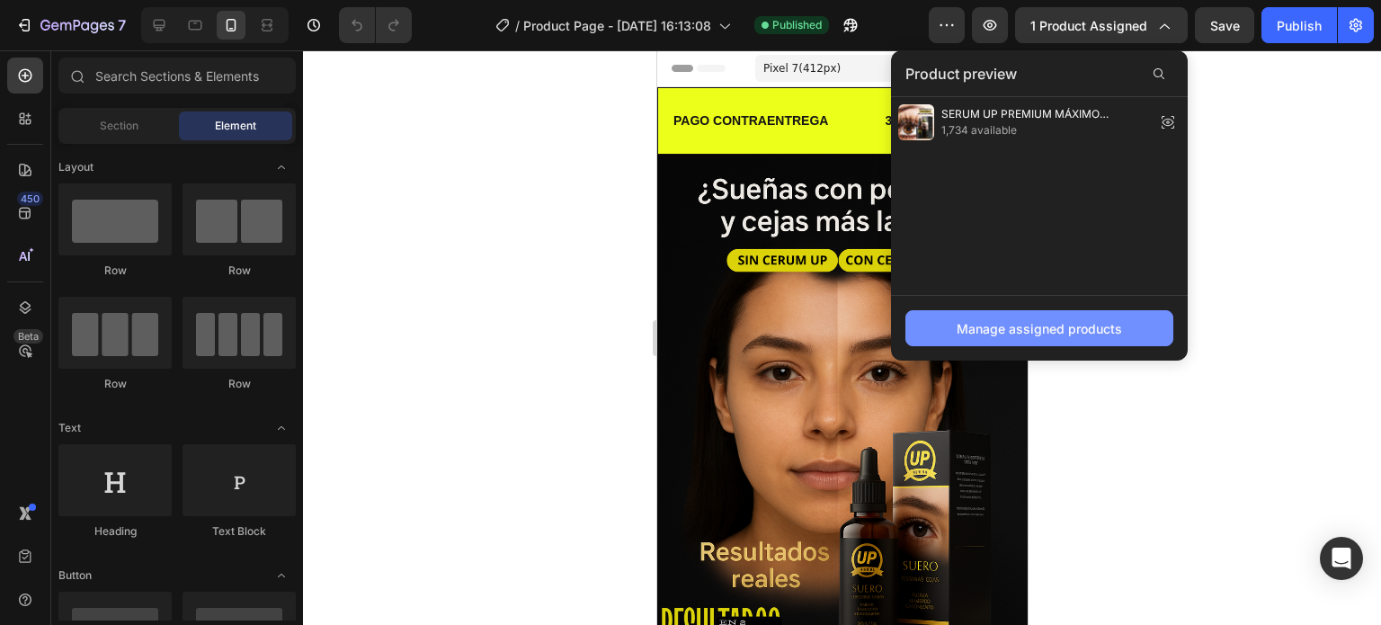
click at [1025, 317] on button "Manage assigned products" at bounding box center [1039, 328] width 268 height 36
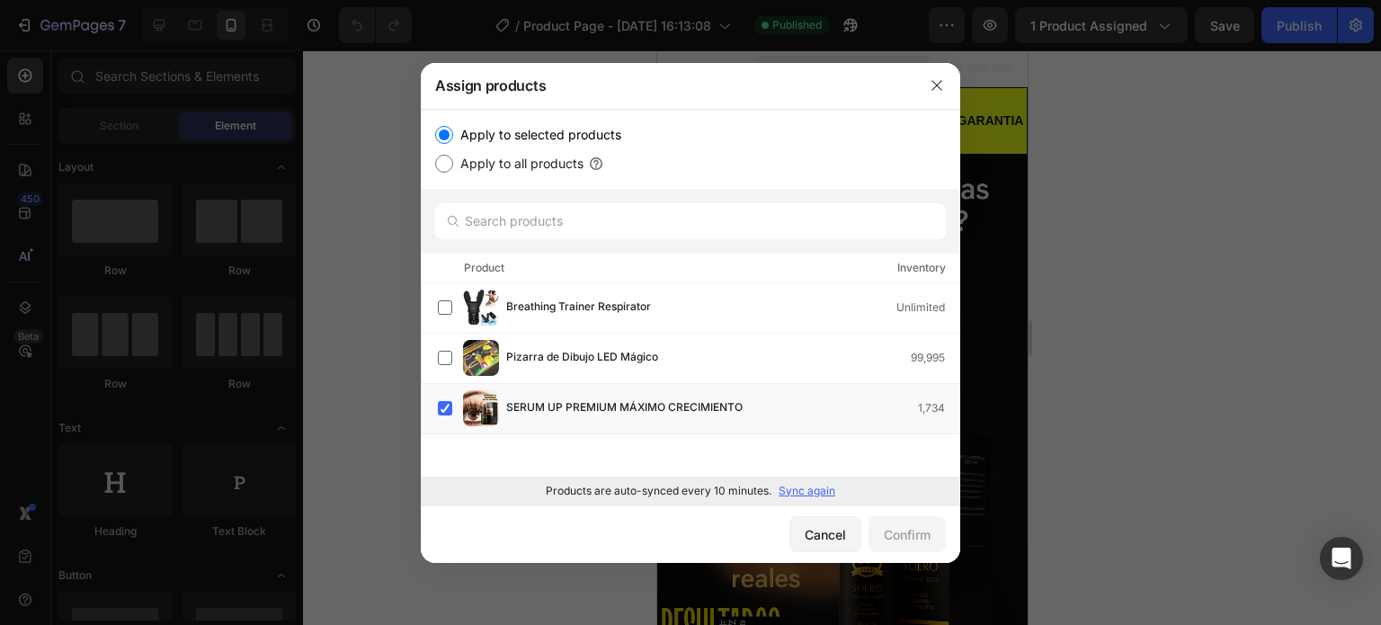
click at [442, 162] on input "Apply to all products" at bounding box center [444, 164] width 18 height 18
radio input "true"
click at [446, 132] on input "Apply to selected products" at bounding box center [444, 135] width 18 height 18
radio input "true"
click at [511, 226] on input "text" at bounding box center [690, 221] width 511 height 36
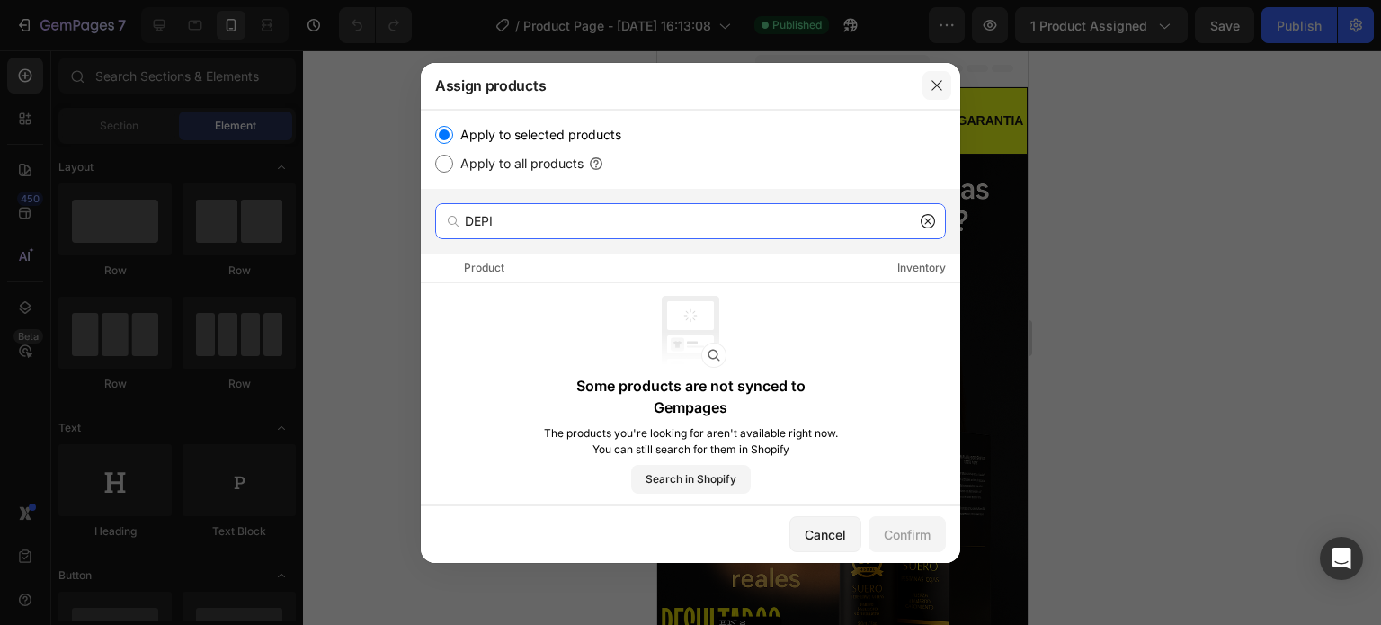
type input "DEPI"
click at [937, 91] on icon "button" at bounding box center [936, 85] width 14 height 14
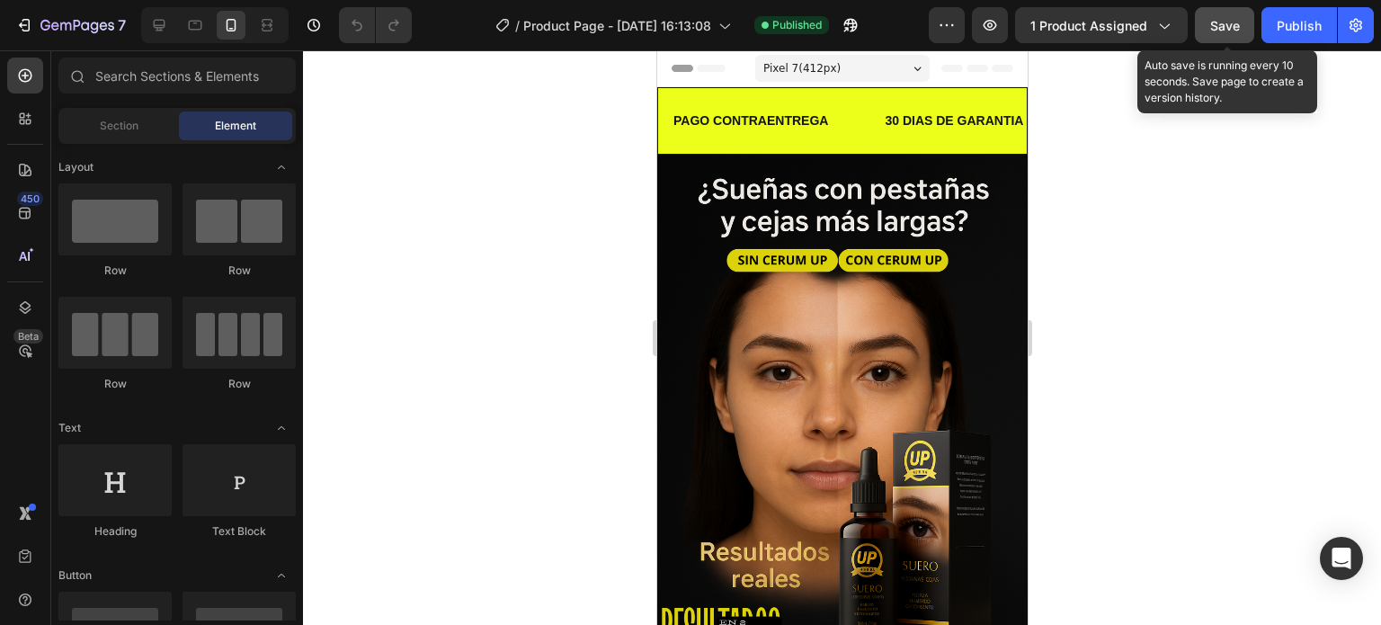
click at [1222, 30] on span "Save" at bounding box center [1225, 25] width 30 height 15
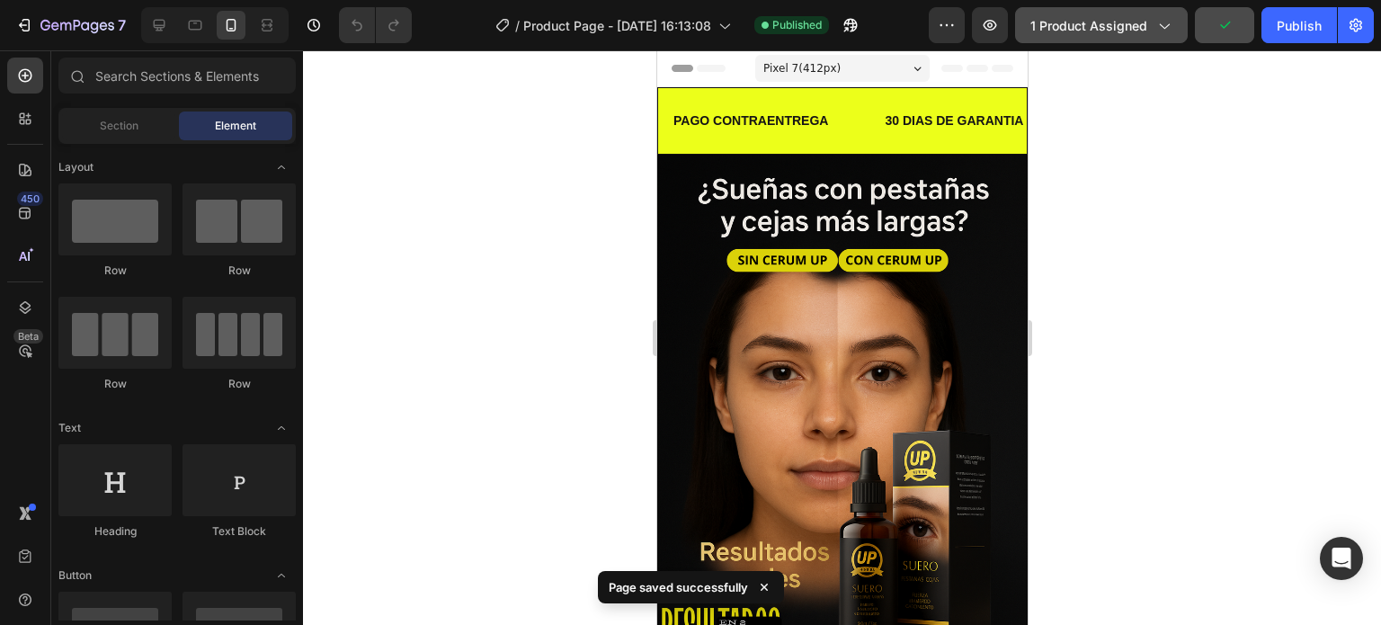
click at [1146, 25] on div "1 product assigned" at bounding box center [1101, 25] width 142 height 19
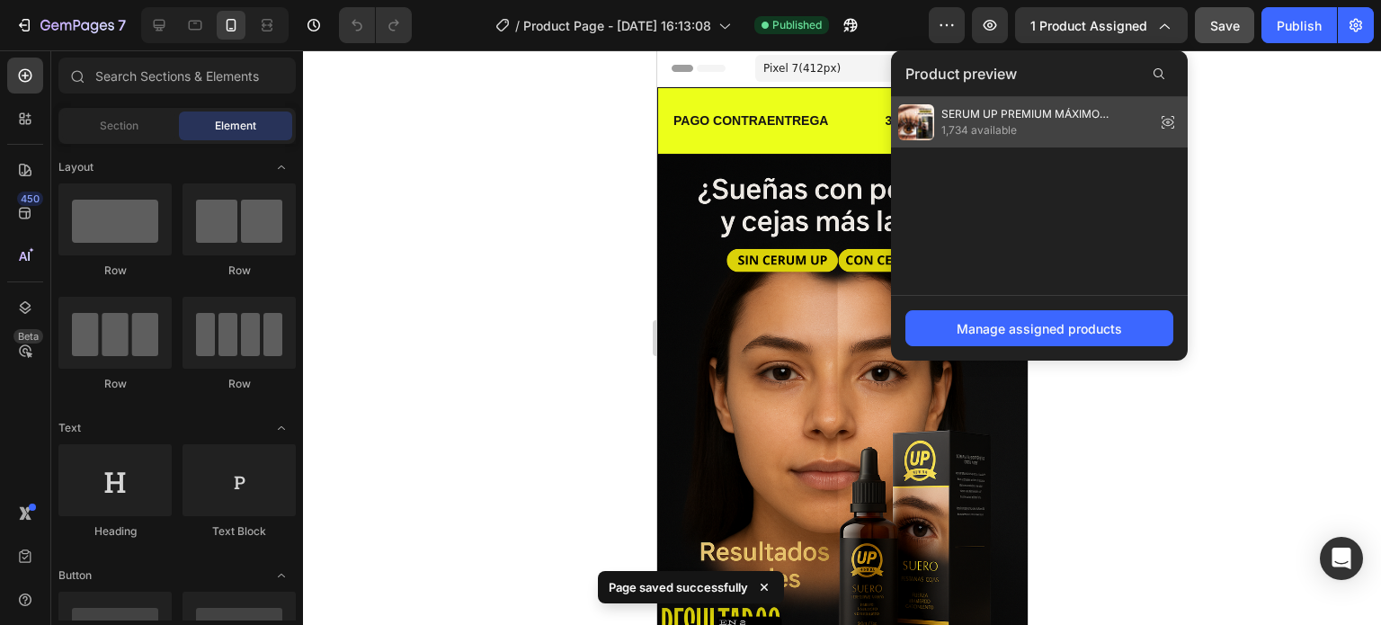
click at [1031, 111] on span "SERUM UP PREMIUM MÁXIMO CRECIMIENTO" at bounding box center [1044, 114] width 207 height 16
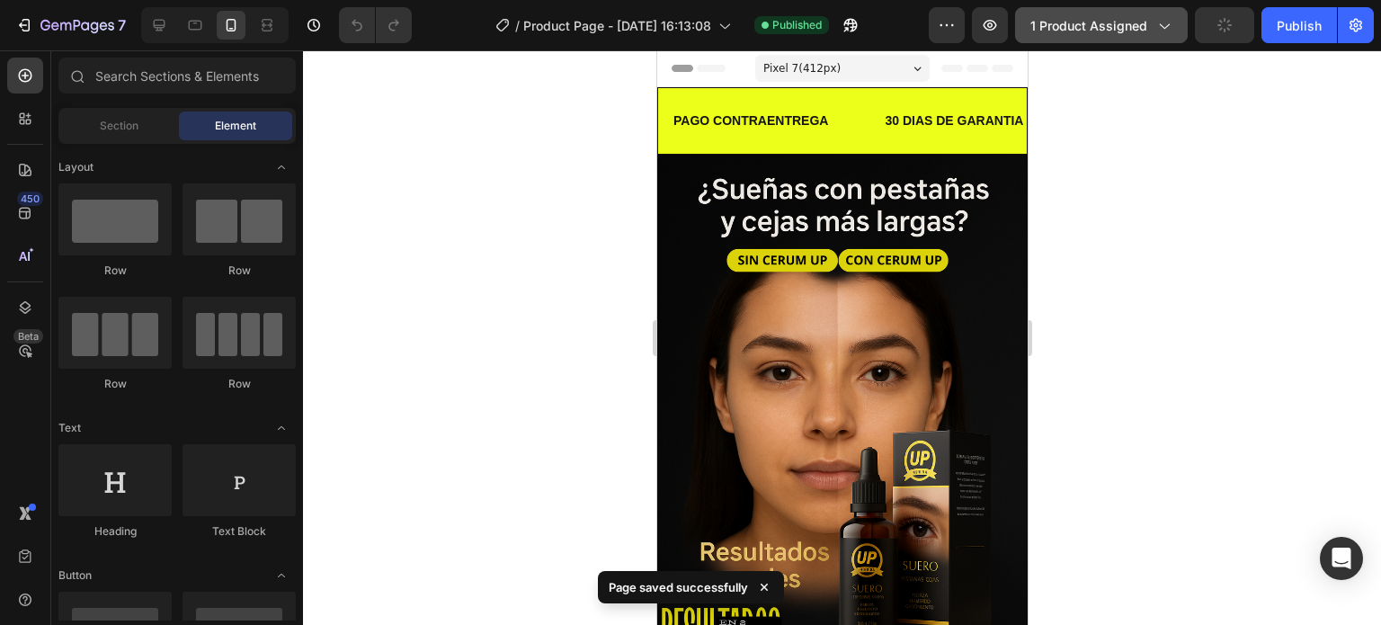
click at [1125, 28] on span "1 product assigned" at bounding box center [1088, 25] width 117 height 19
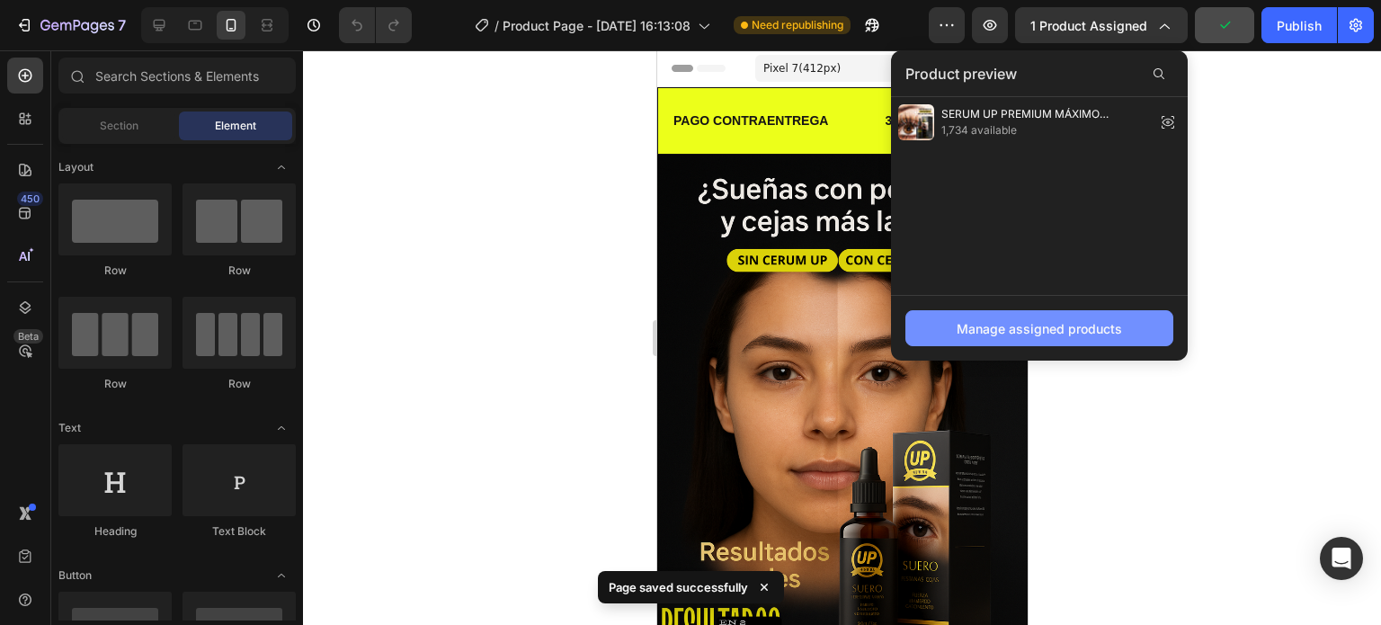
click at [1017, 326] on div "Manage assigned products" at bounding box center [1038, 328] width 165 height 19
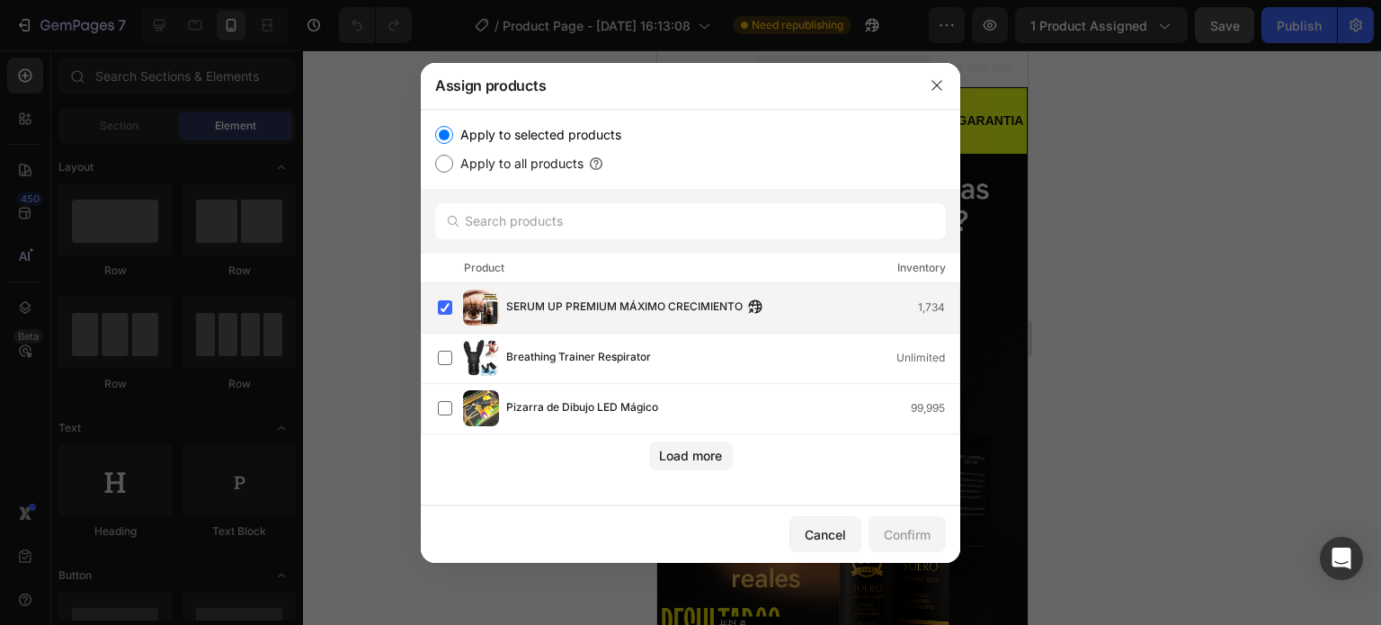
click at [463, 300] on img at bounding box center [481, 307] width 36 height 36
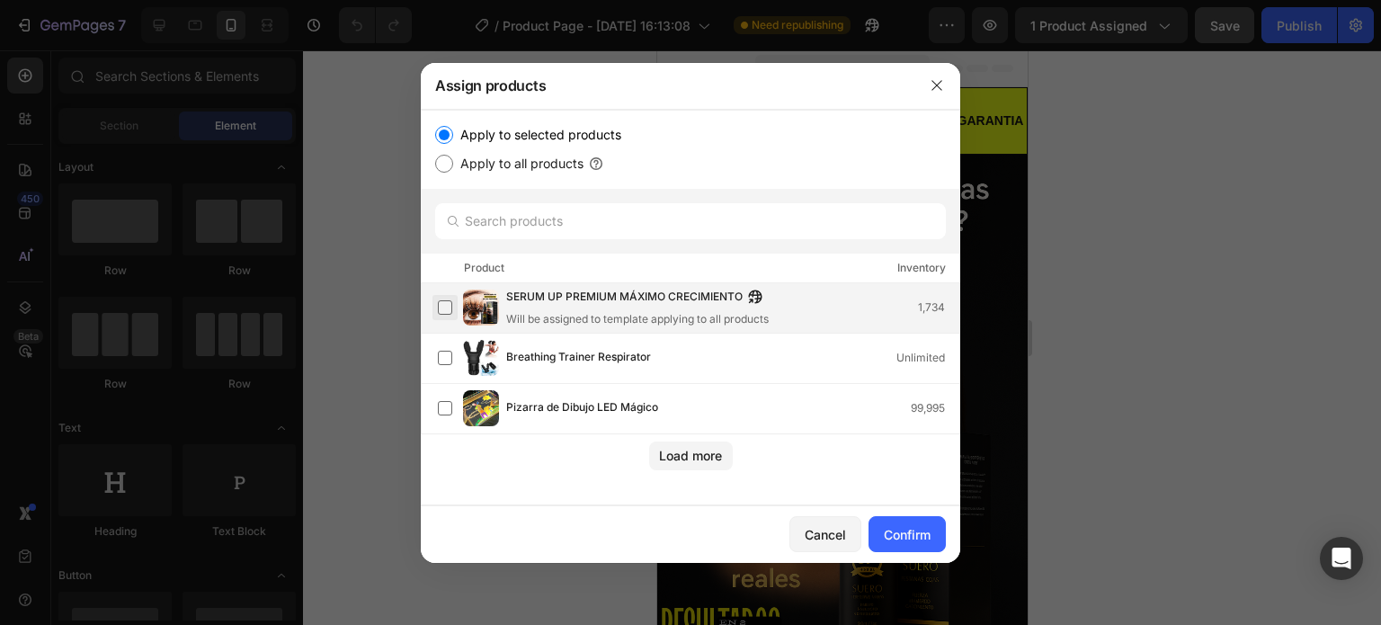
click at [452, 304] on label at bounding box center [445, 307] width 14 height 14
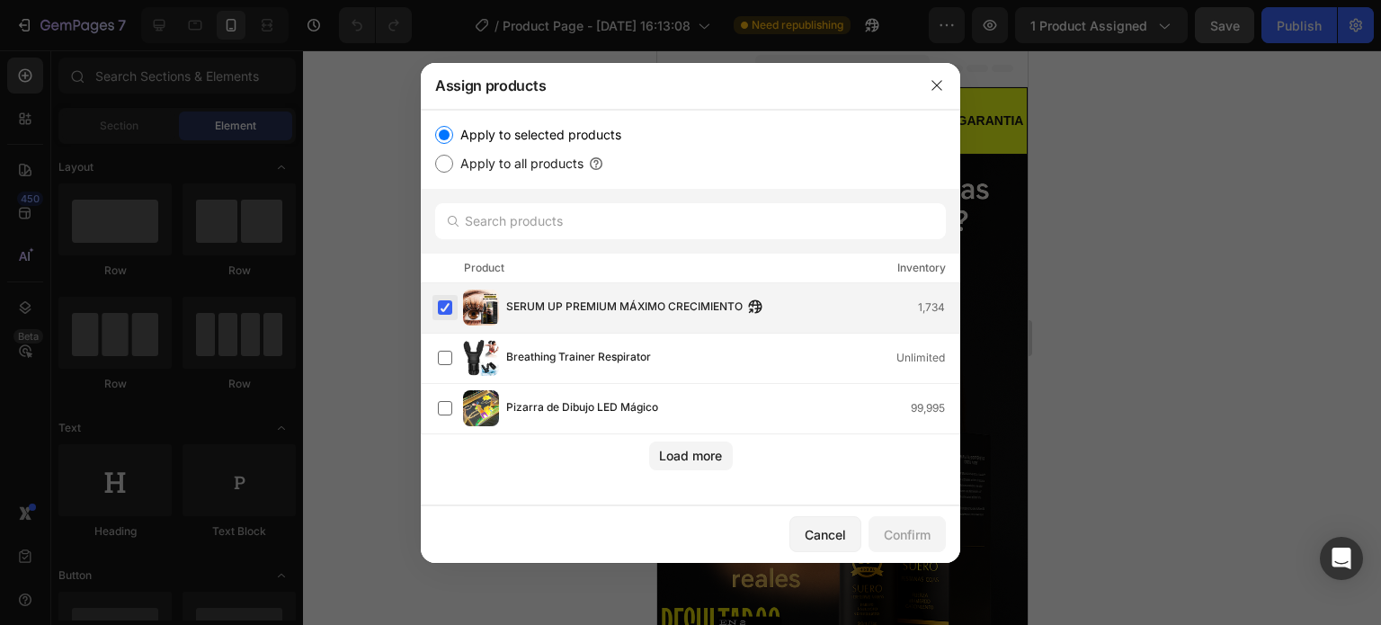
click at [452, 306] on label at bounding box center [445, 307] width 14 height 14
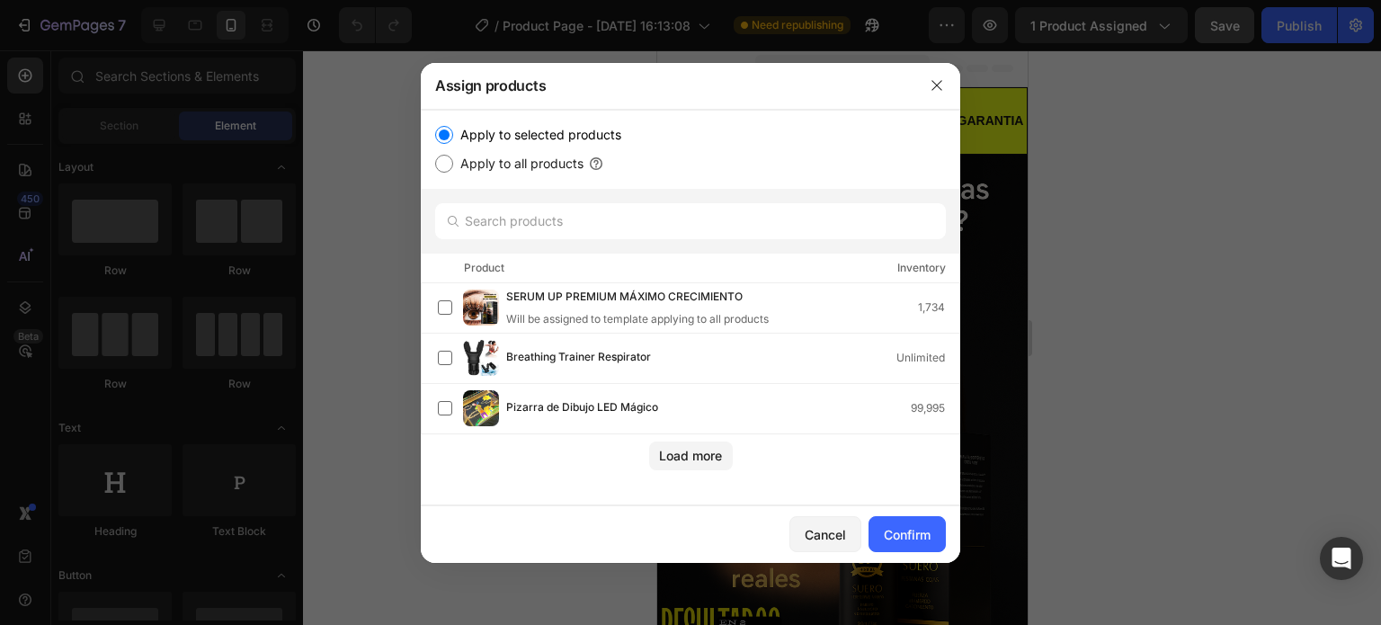
click at [446, 164] on input "Apply to all products" at bounding box center [444, 164] width 18 height 18
radio input "true"
click at [442, 122] on div "Apply to selected products Apply to all products" at bounding box center [690, 149] width 539 height 79
click at [442, 133] on input "Apply to selected products" at bounding box center [444, 135] width 18 height 18
radio input "true"
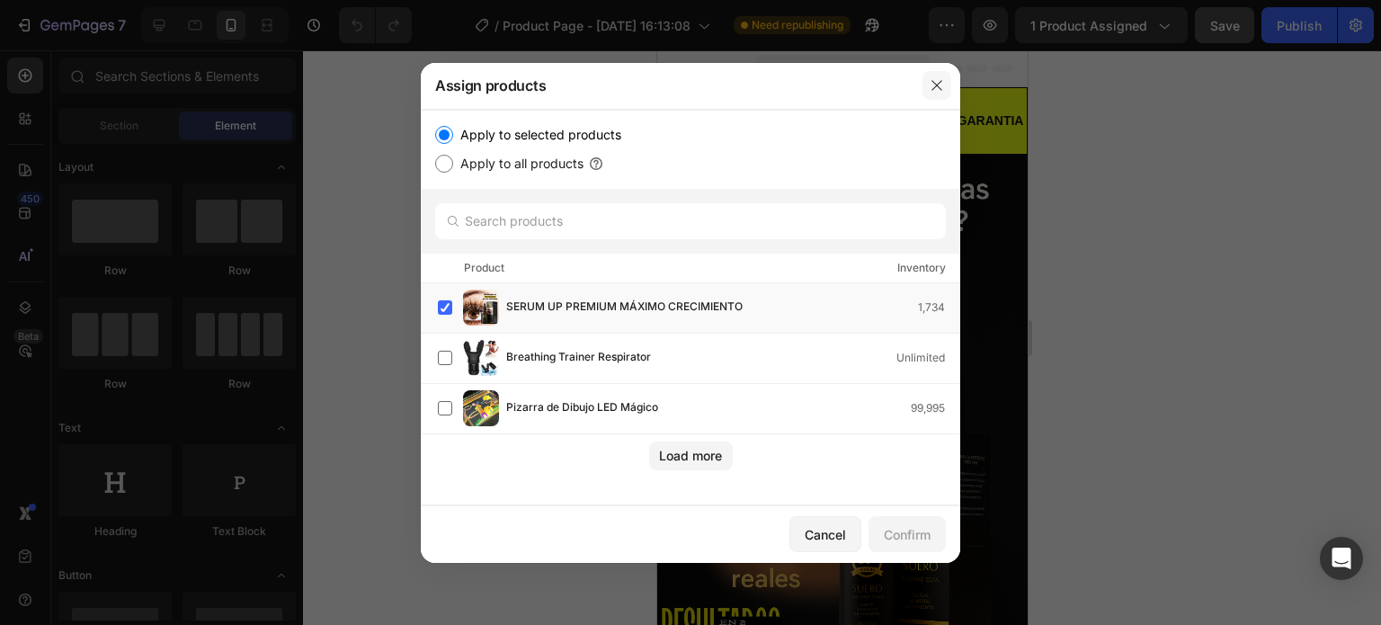
click at [928, 73] on button "button" at bounding box center [936, 85] width 29 height 29
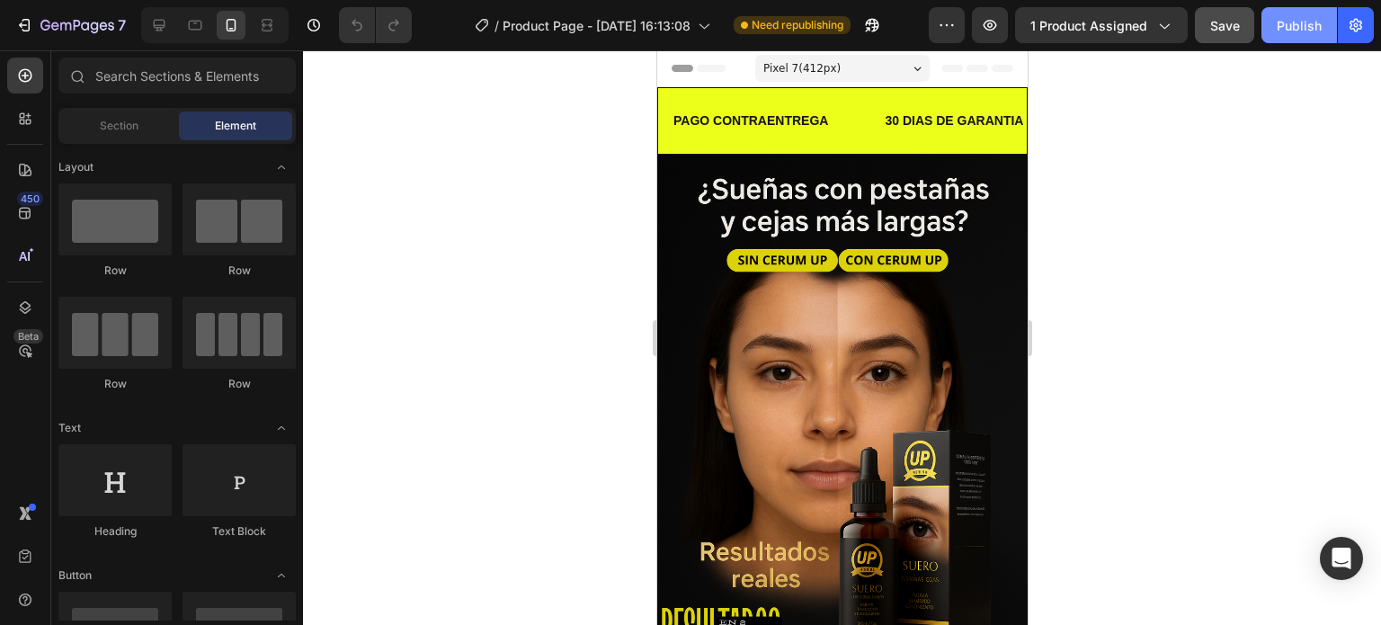
click at [1312, 35] on button "Publish" at bounding box center [1299, 25] width 76 height 36
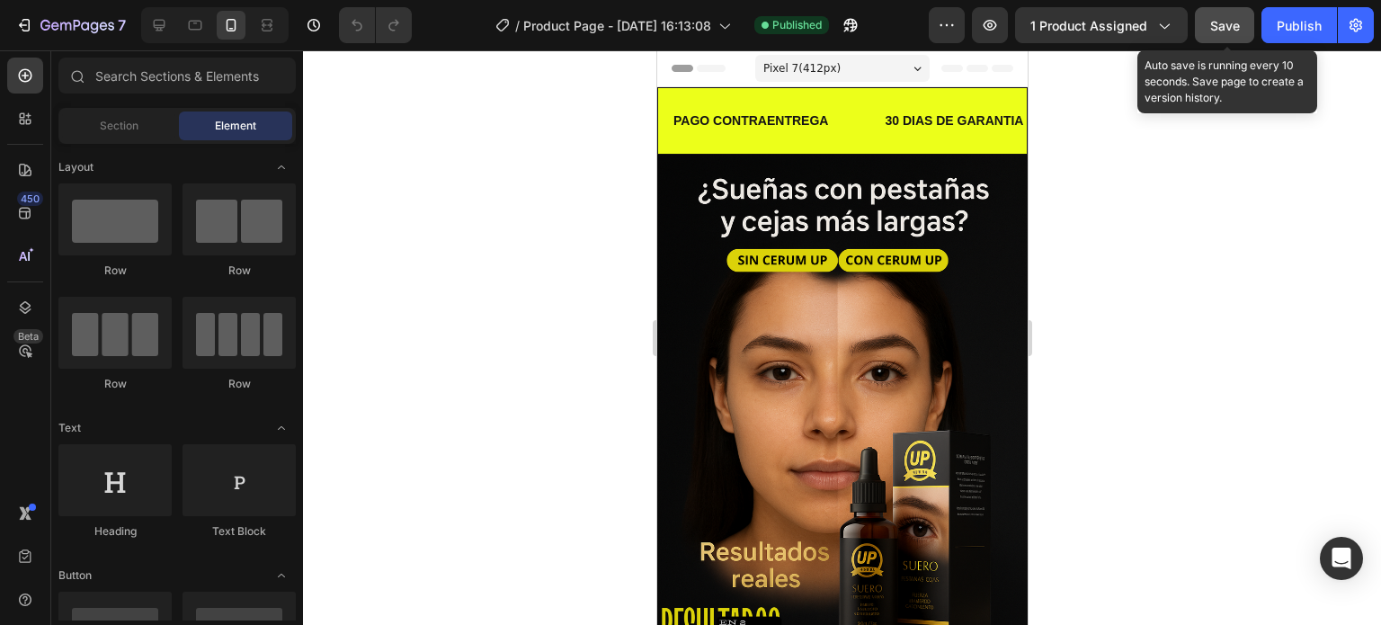
click at [1233, 39] on button "Save" at bounding box center [1224, 25] width 59 height 36
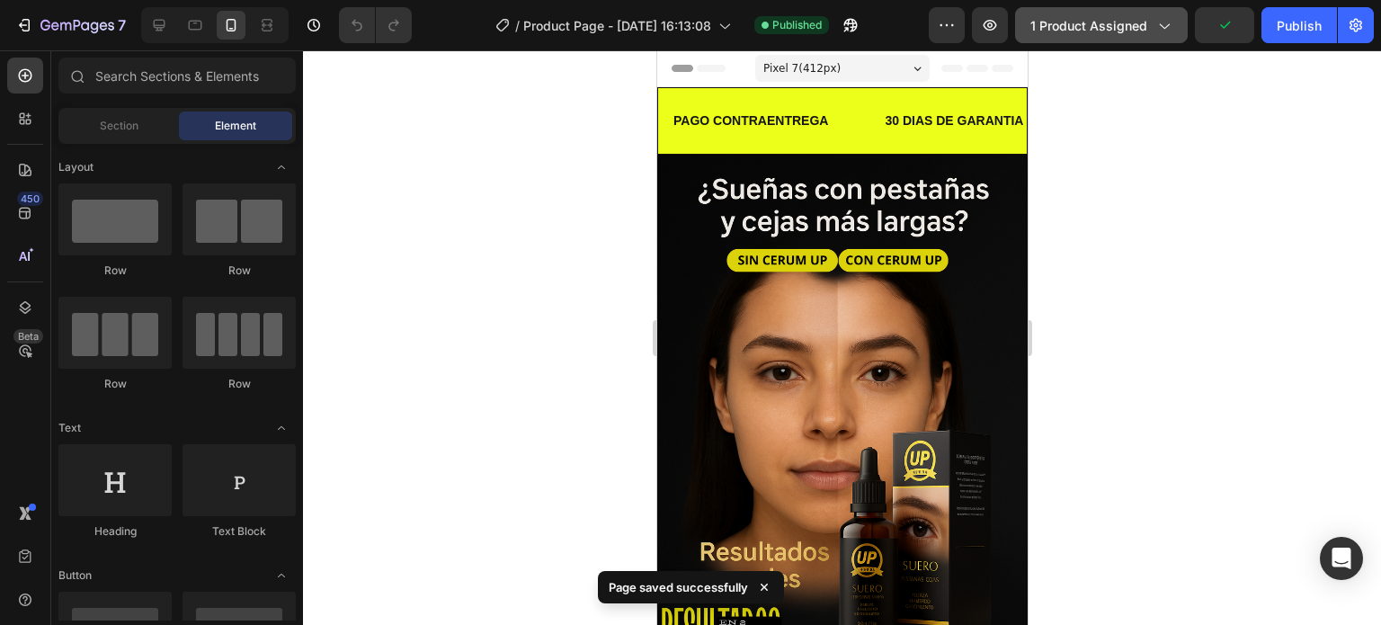
click at [1141, 23] on span "1 product assigned" at bounding box center [1088, 25] width 117 height 19
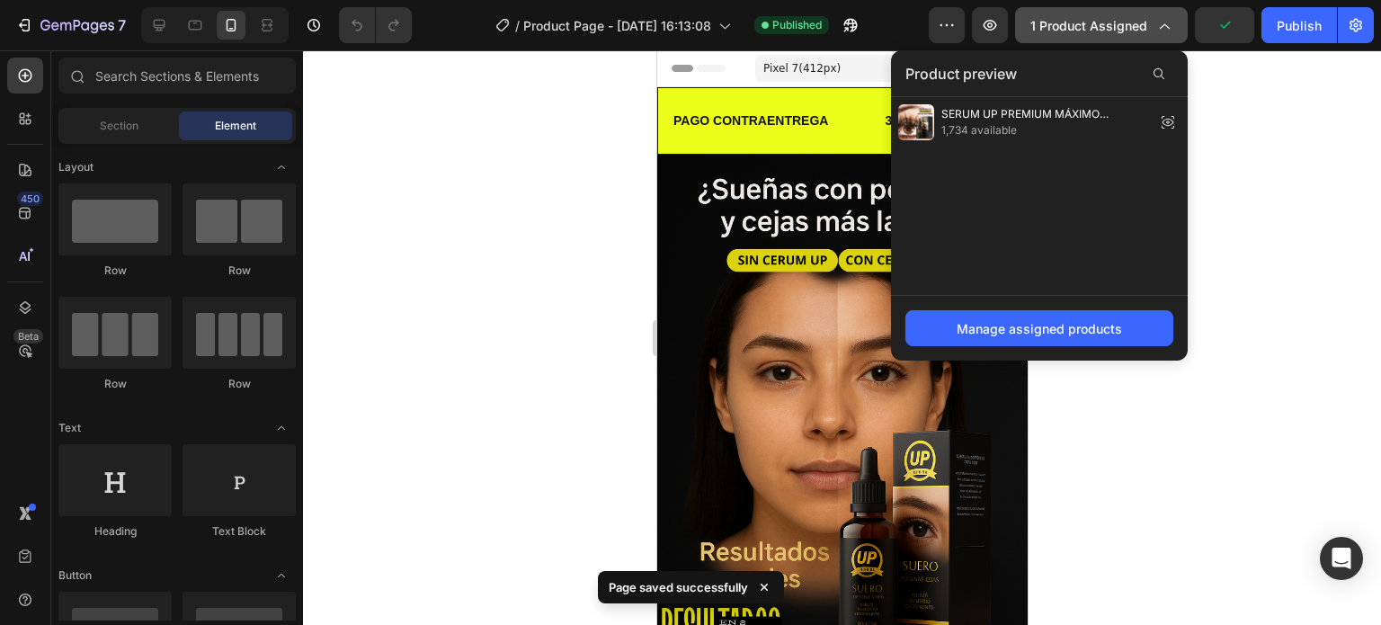
click at [1141, 23] on span "1 product assigned" at bounding box center [1088, 25] width 117 height 19
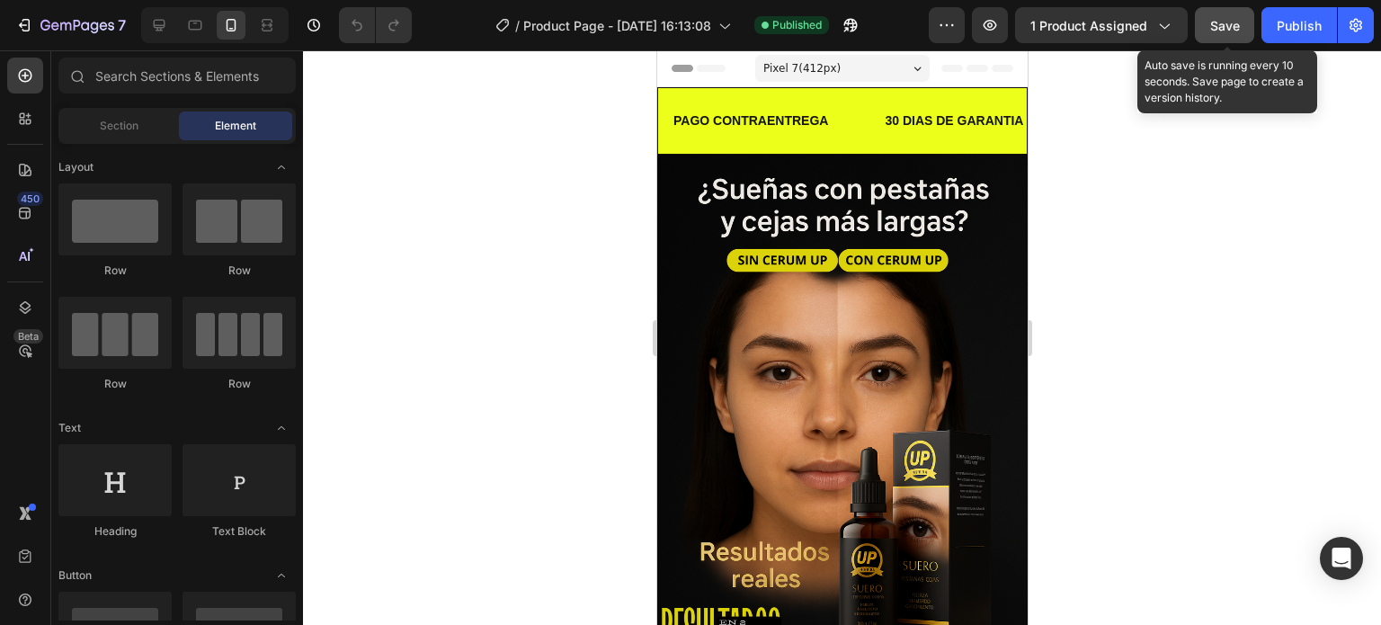
click at [1205, 41] on button "Save" at bounding box center [1224, 25] width 59 height 36
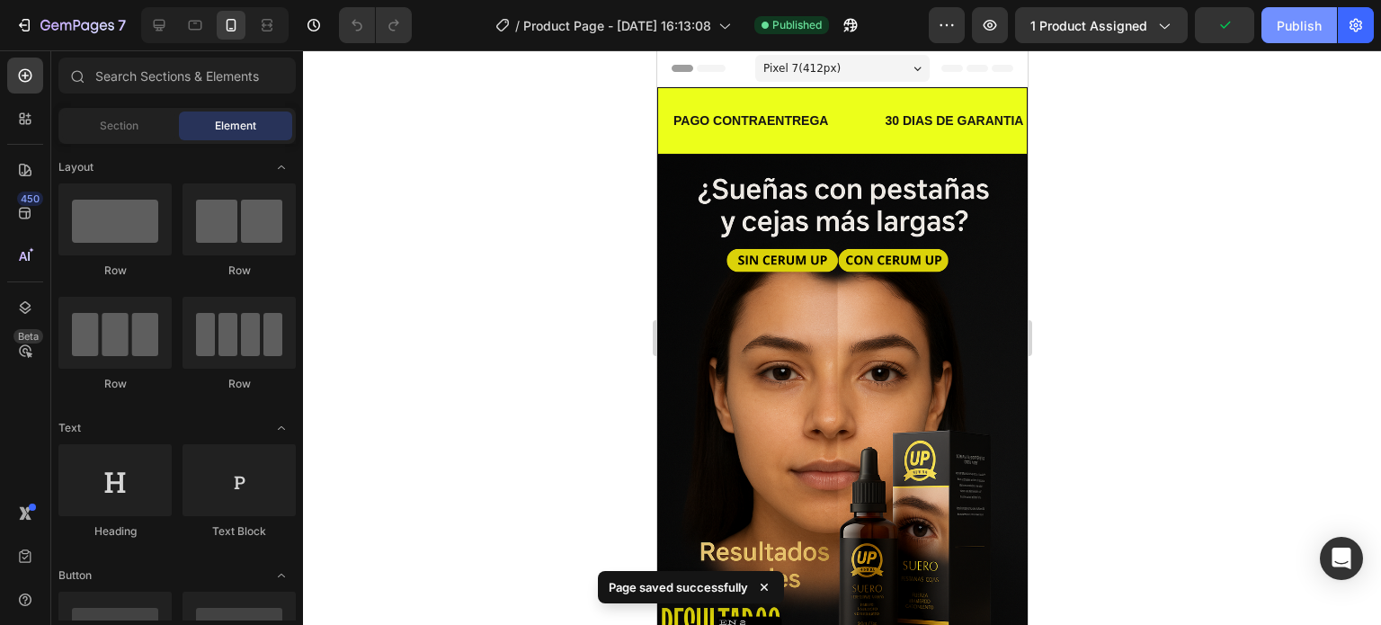
click at [1285, 34] on div "Publish" at bounding box center [1298, 25] width 45 height 19
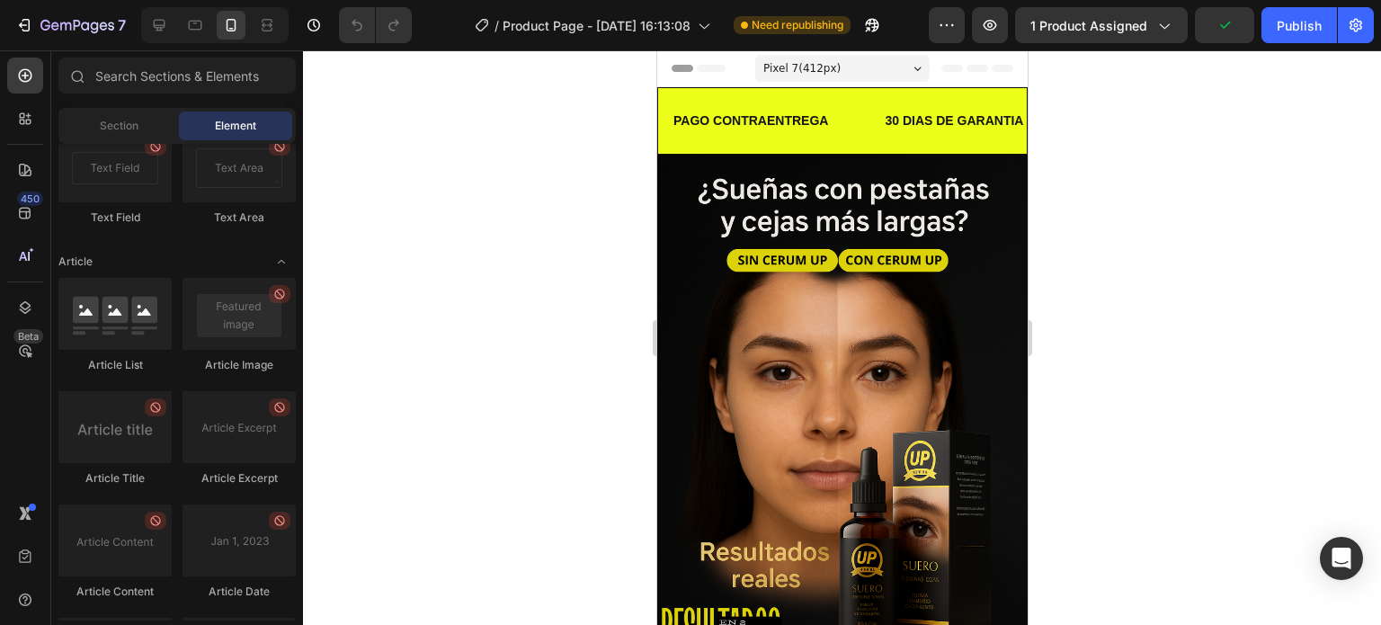
scroll to position [4969, 0]
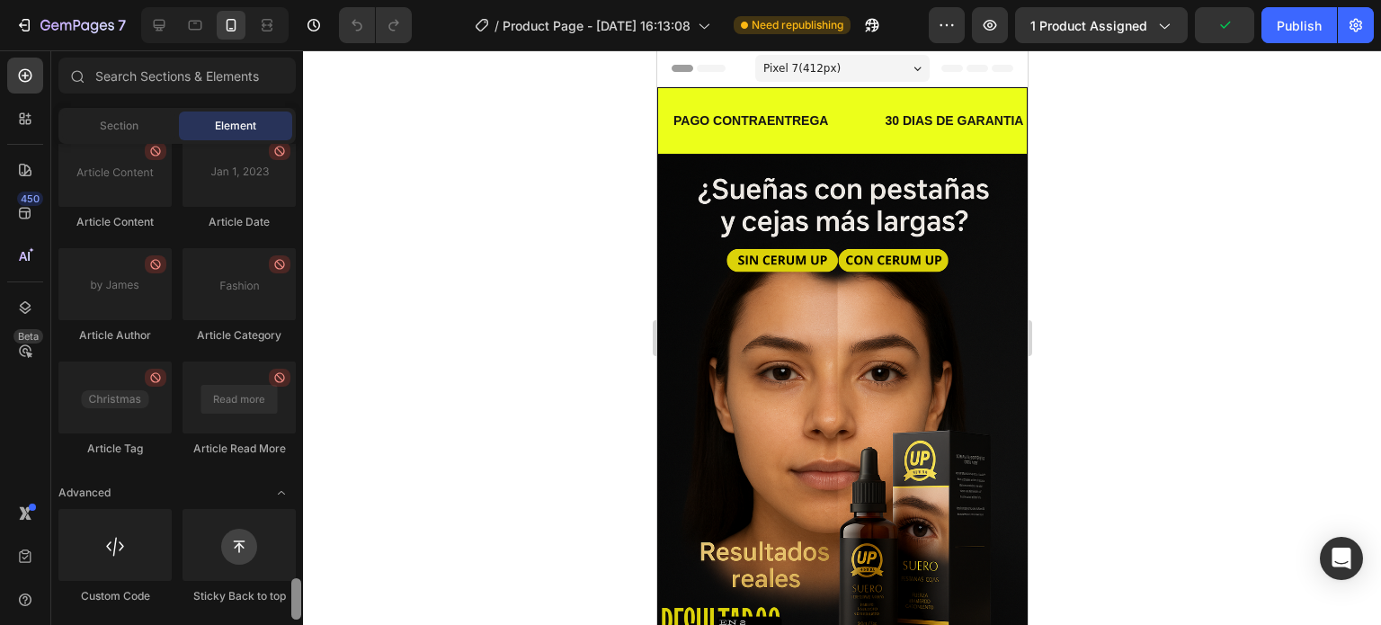
drag, startPoint x: 300, startPoint y: 168, endPoint x: 300, endPoint y: 606, distance: 437.7
click at [300, 606] on div at bounding box center [296, 598] width 10 height 41
click at [152, 542] on div at bounding box center [114, 545] width 113 height 72
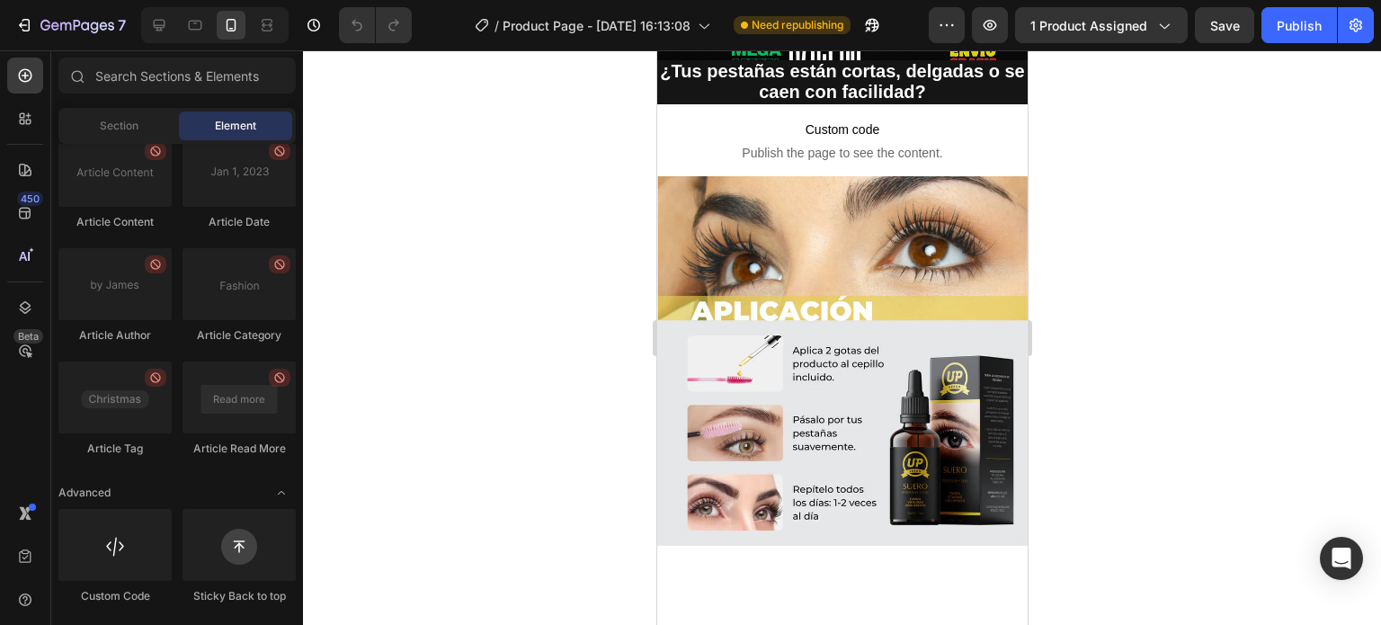
scroll to position [574, 0]
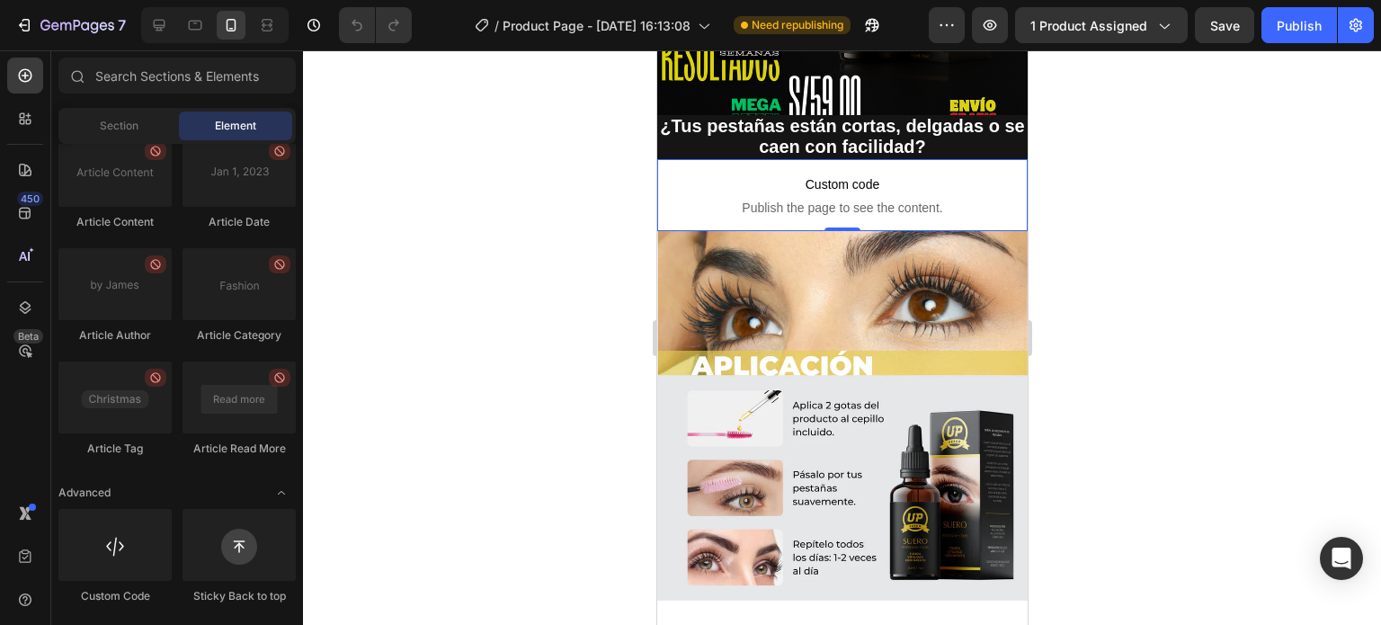
click at [915, 177] on span "Custom code" at bounding box center [841, 184] width 370 height 22
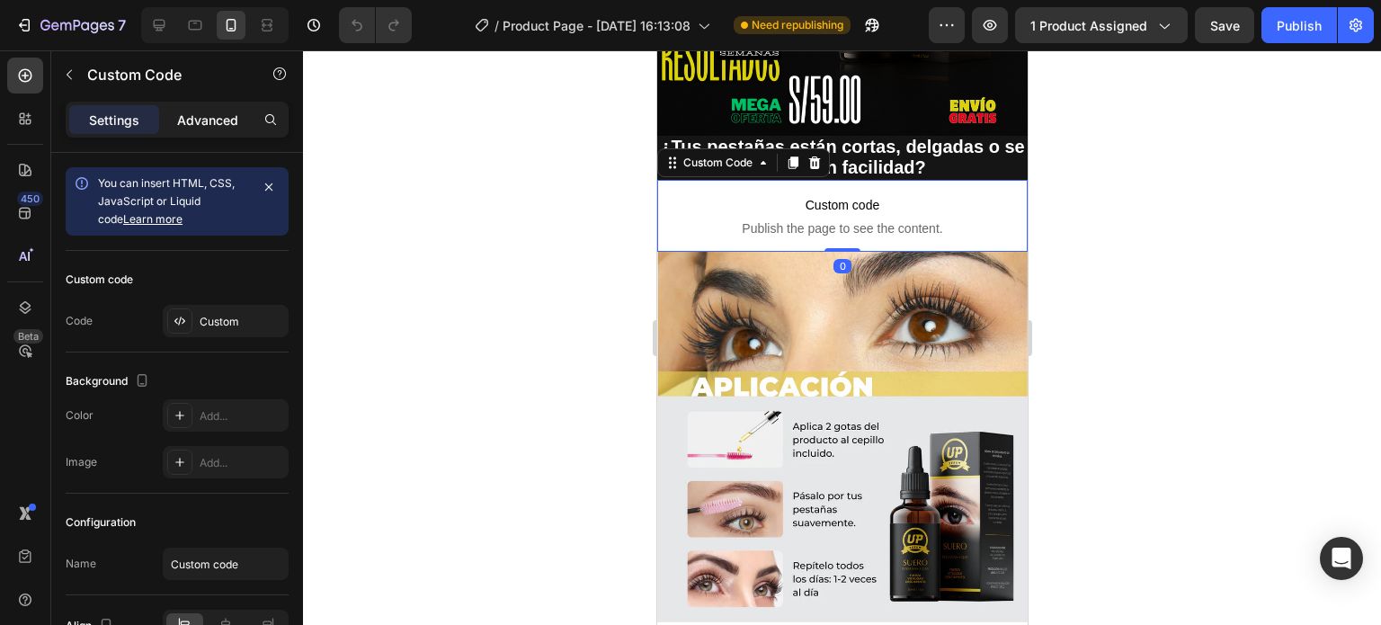
click at [198, 113] on p "Advanced" at bounding box center [207, 120] width 61 height 19
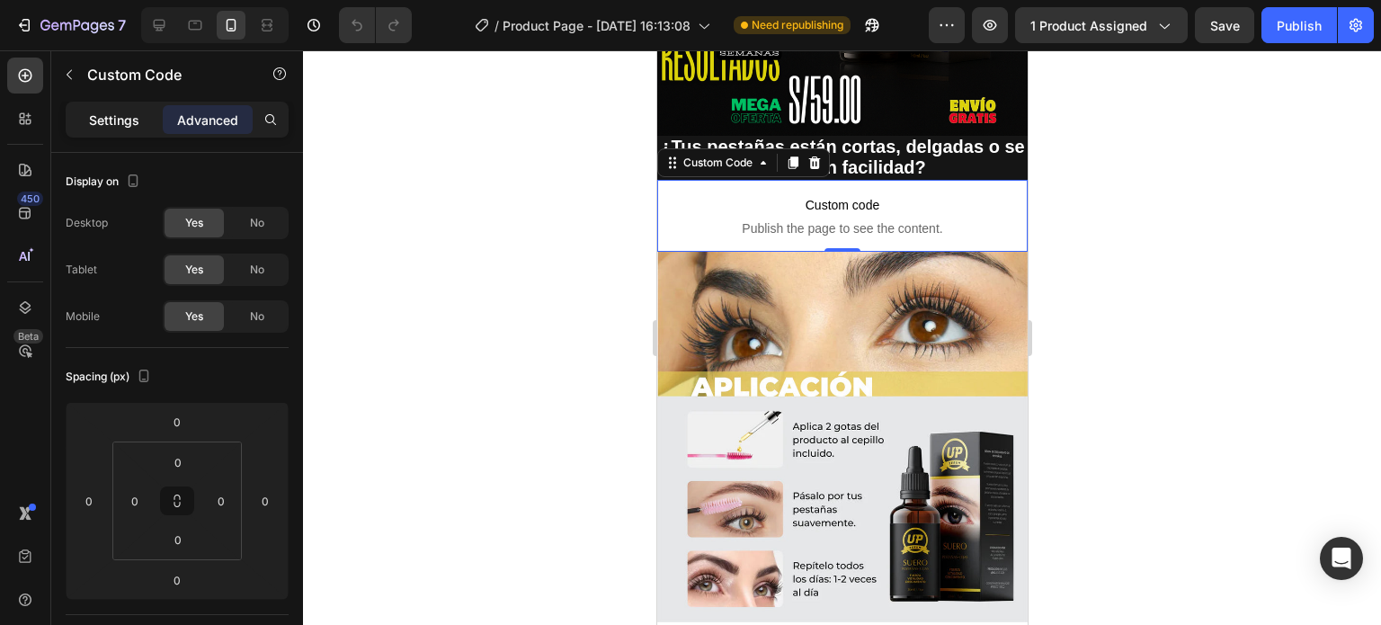
drag, startPoint x: 198, startPoint y: 113, endPoint x: 148, endPoint y: 119, distance: 49.7
click at [148, 119] on div "Settings Advanced" at bounding box center [177, 119] width 216 height 29
click at [148, 119] on div "Settings" at bounding box center [114, 119] width 90 height 29
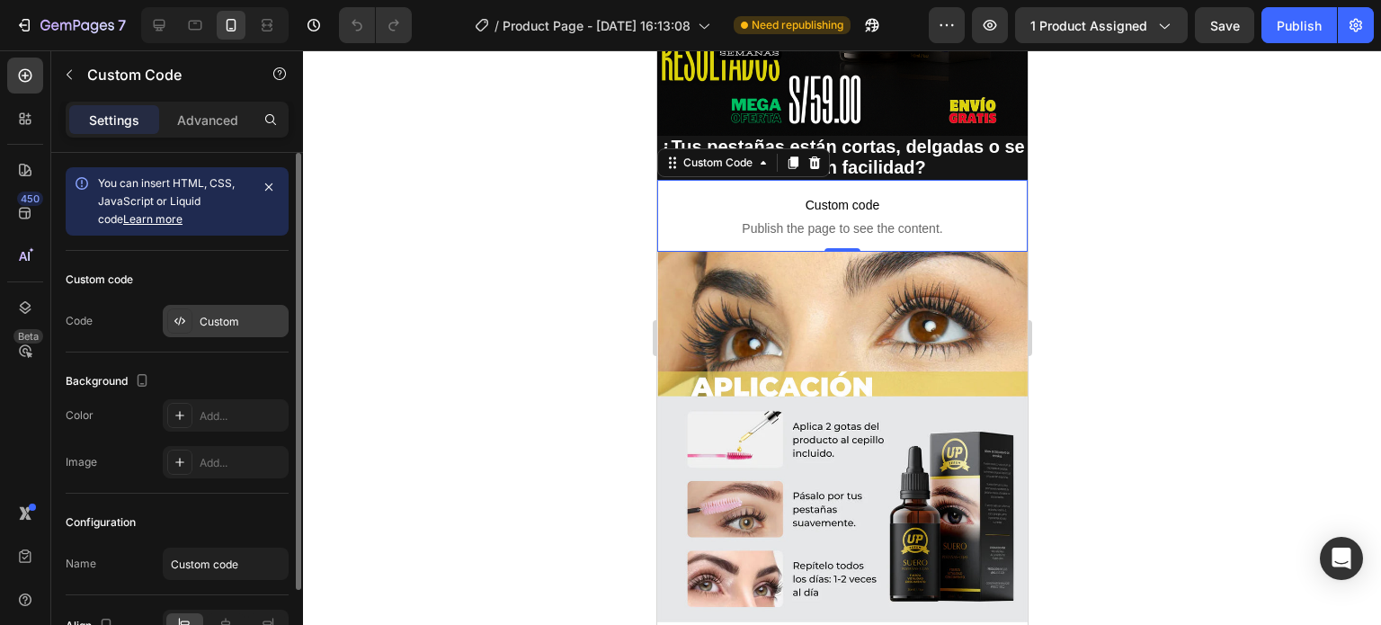
click at [180, 328] on div at bounding box center [179, 320] width 25 height 25
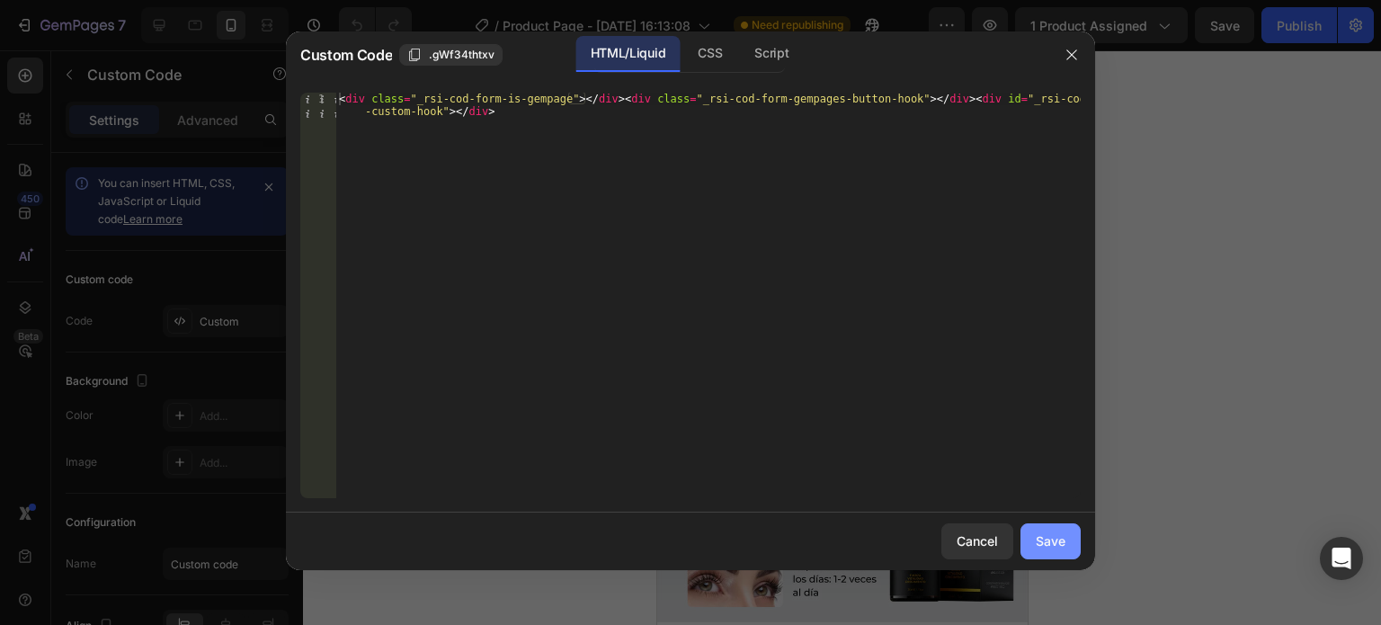
click at [1075, 541] on button "Save" at bounding box center [1050, 541] width 60 height 36
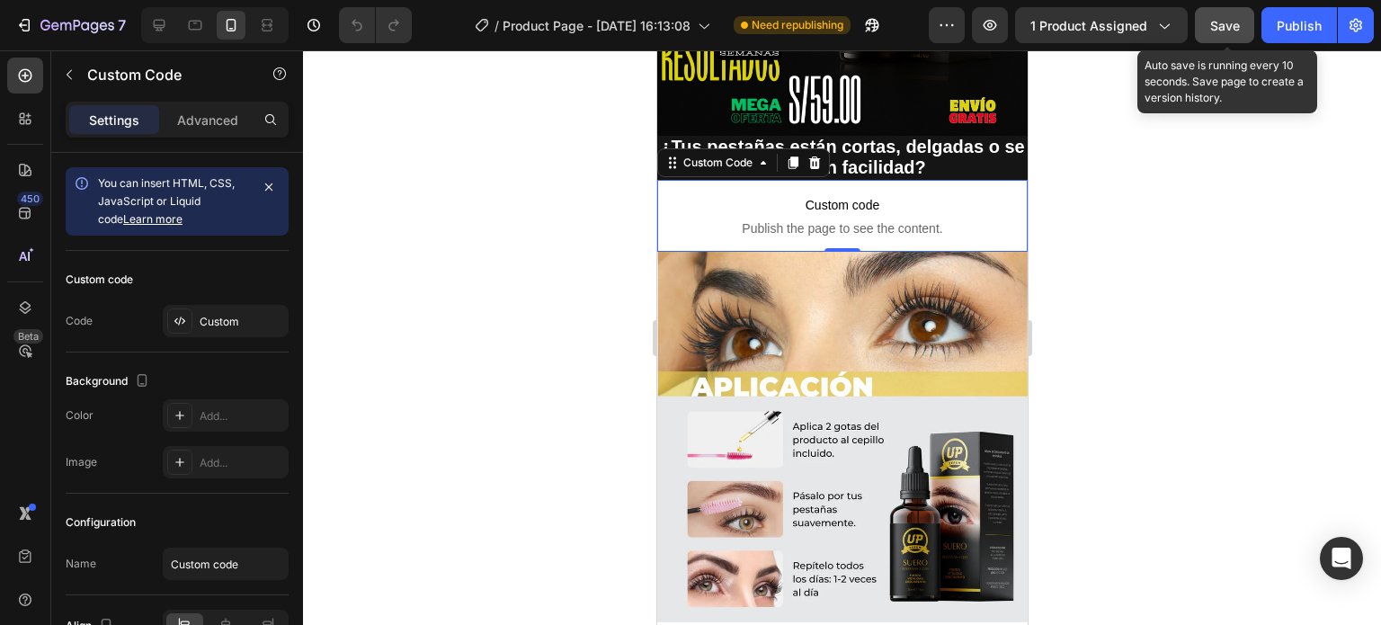
click at [1226, 22] on span "Save" at bounding box center [1225, 25] width 30 height 15
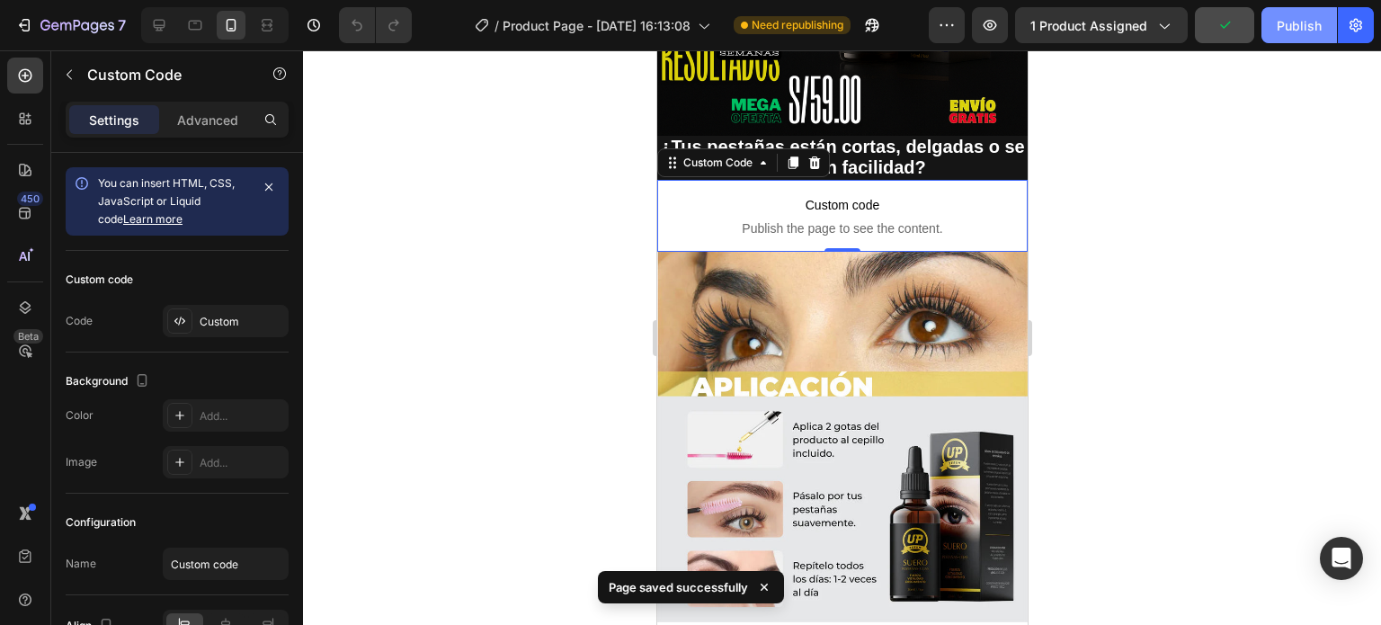
click at [1295, 36] on button "Publish" at bounding box center [1299, 25] width 76 height 36
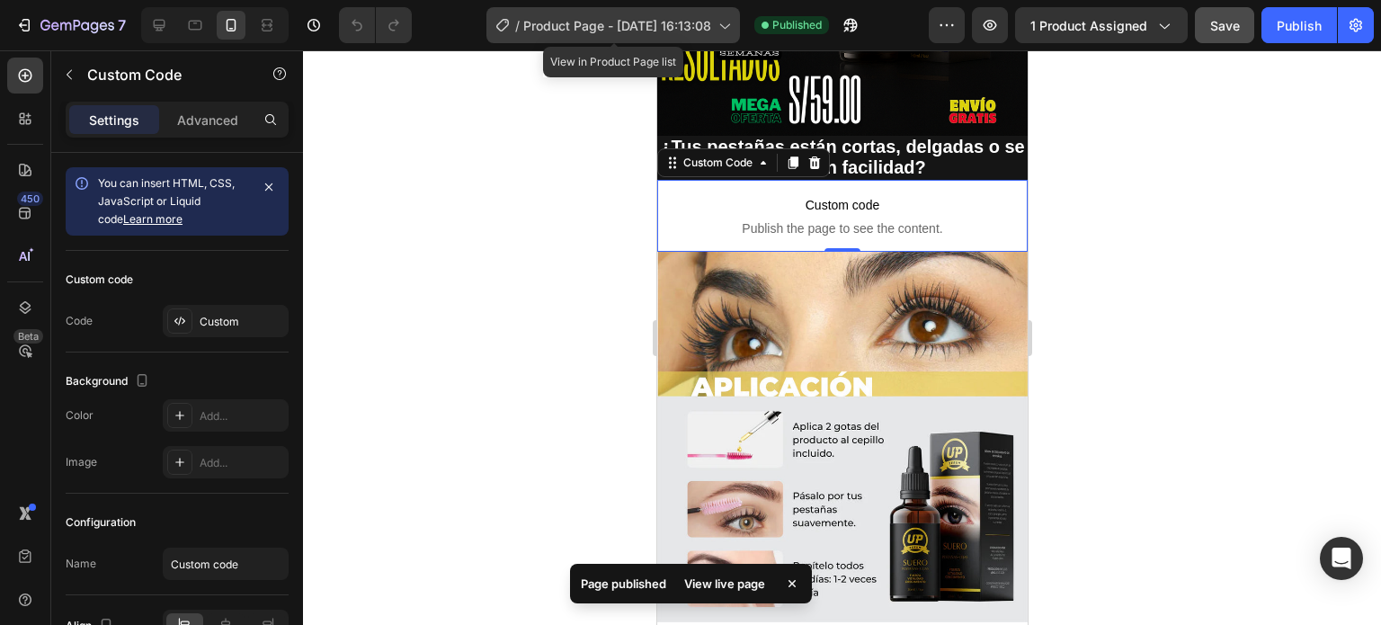
click at [718, 23] on icon at bounding box center [724, 25] width 18 height 18
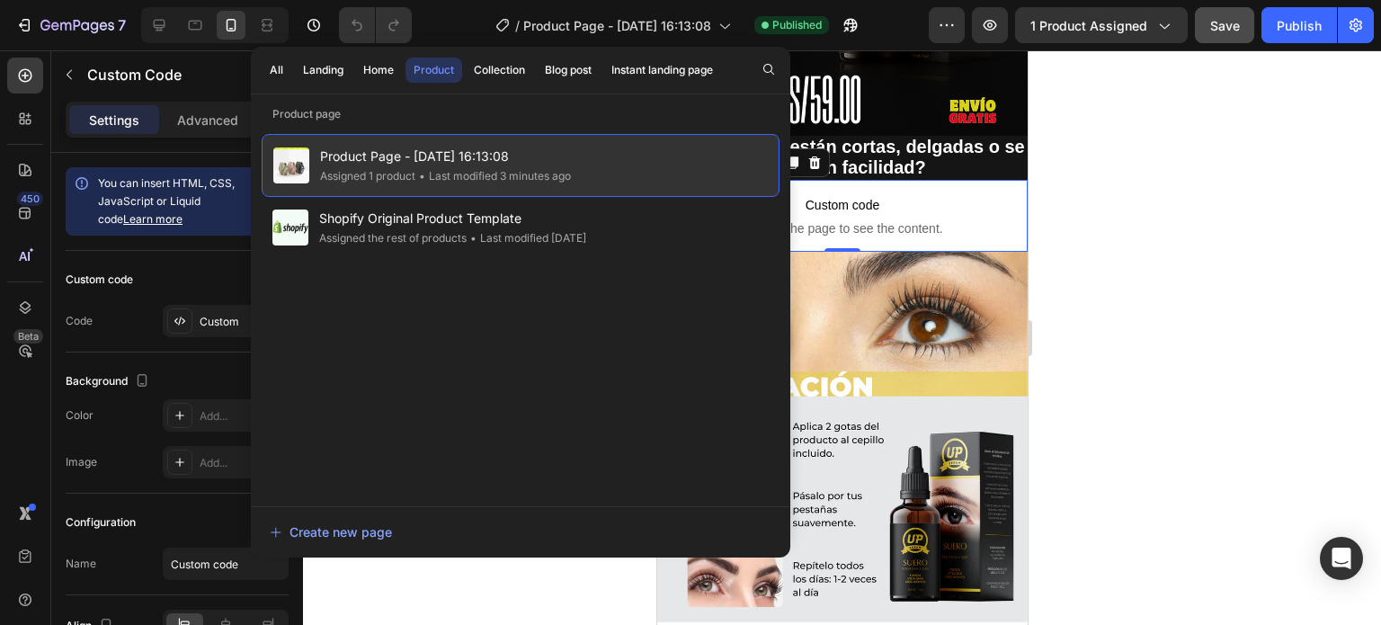
click at [458, 150] on span "Product Page - [DATE] 16:13:08" at bounding box center [445, 157] width 251 height 22
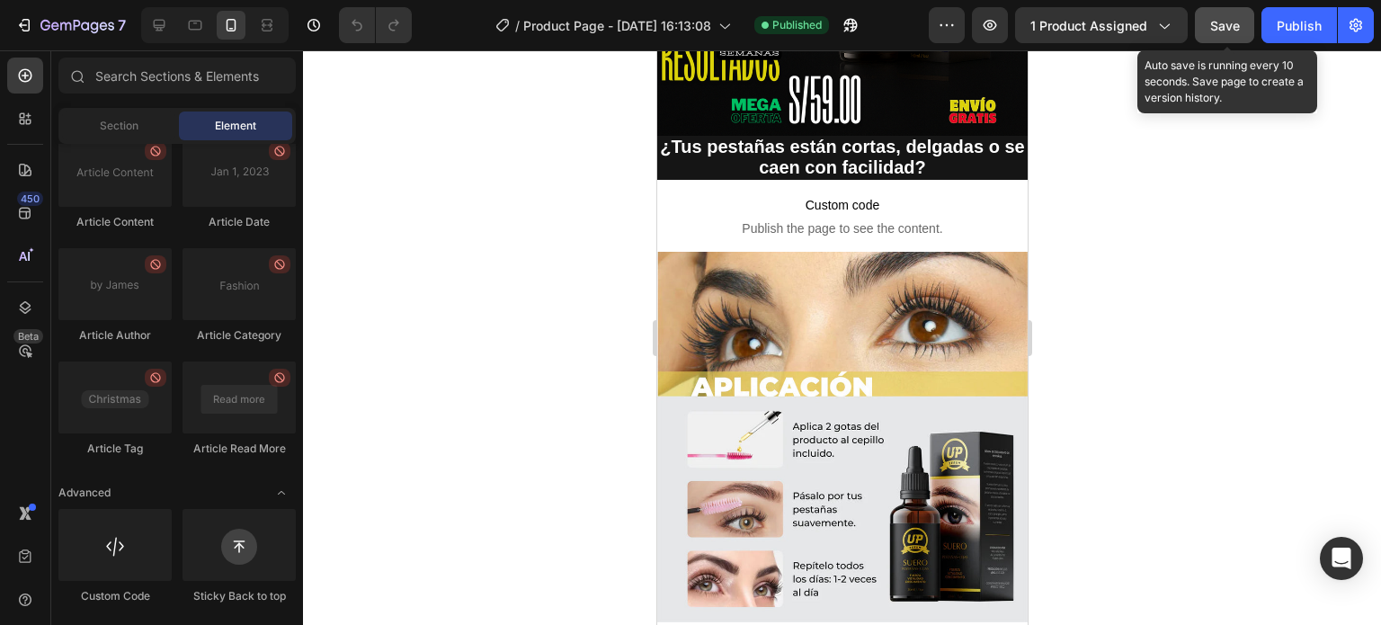
click at [1230, 16] on div "Save" at bounding box center [1225, 25] width 30 height 19
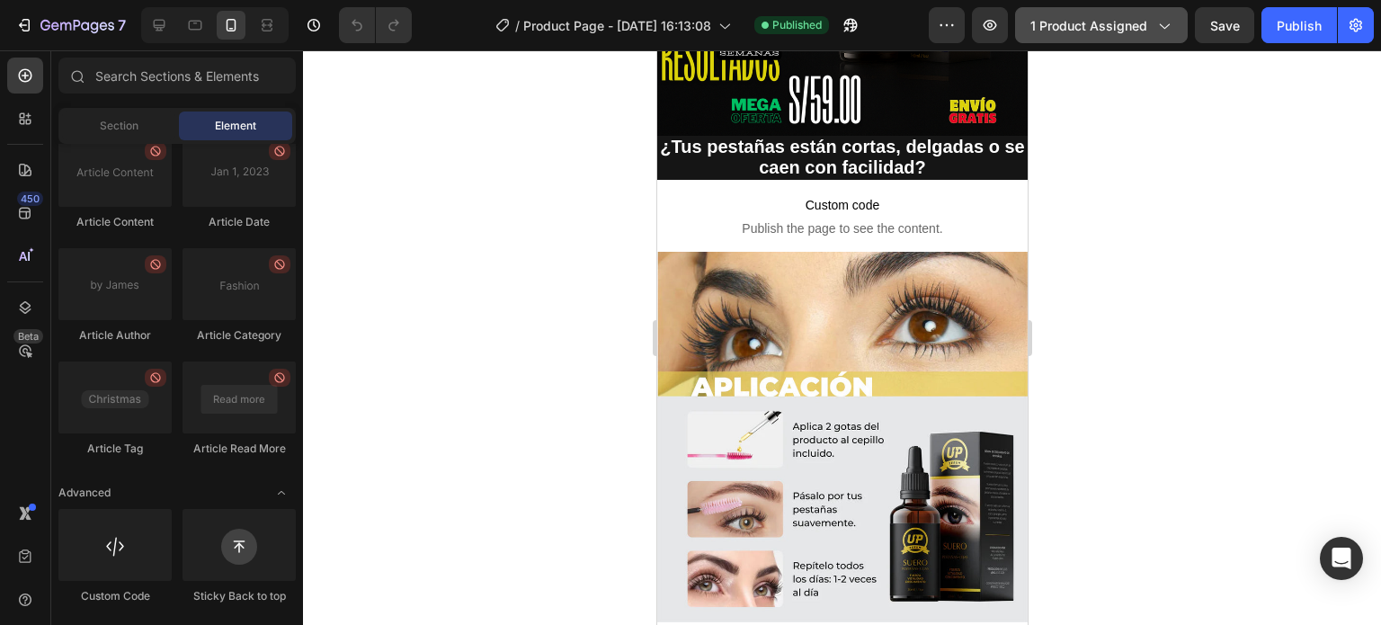
click at [1143, 7] on button "1 product assigned" at bounding box center [1101, 25] width 173 height 36
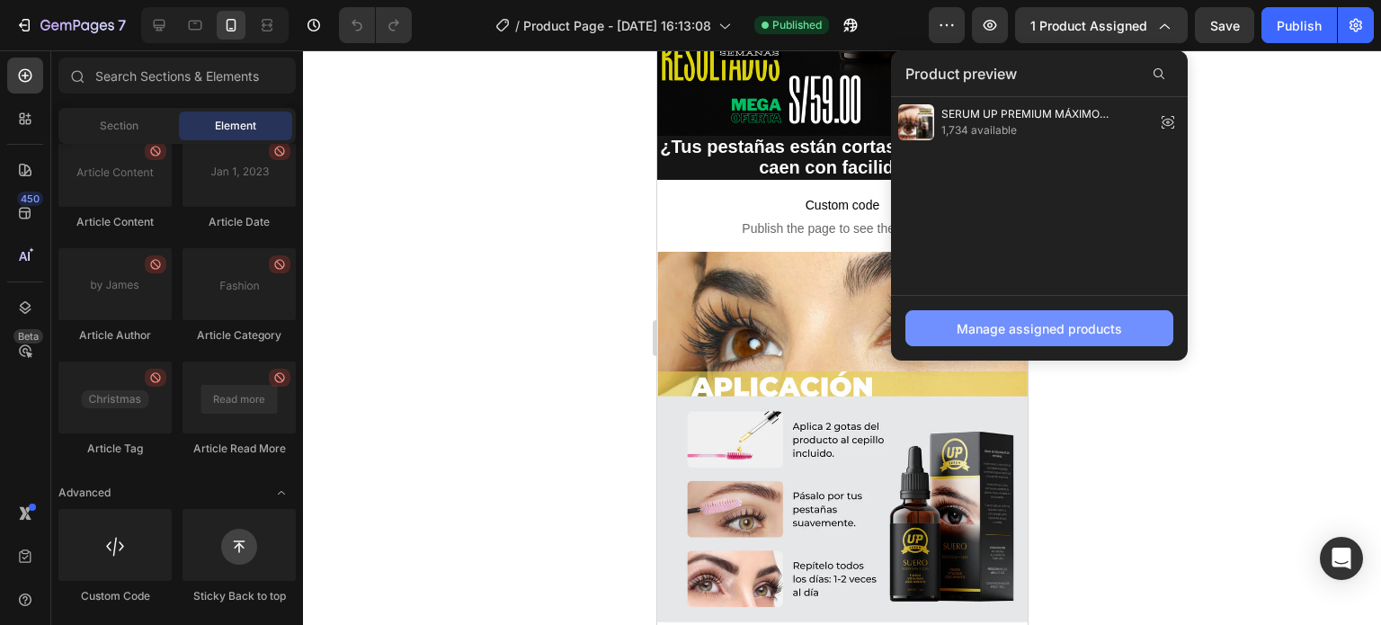
click at [1071, 326] on div "Manage assigned products" at bounding box center [1038, 328] width 165 height 19
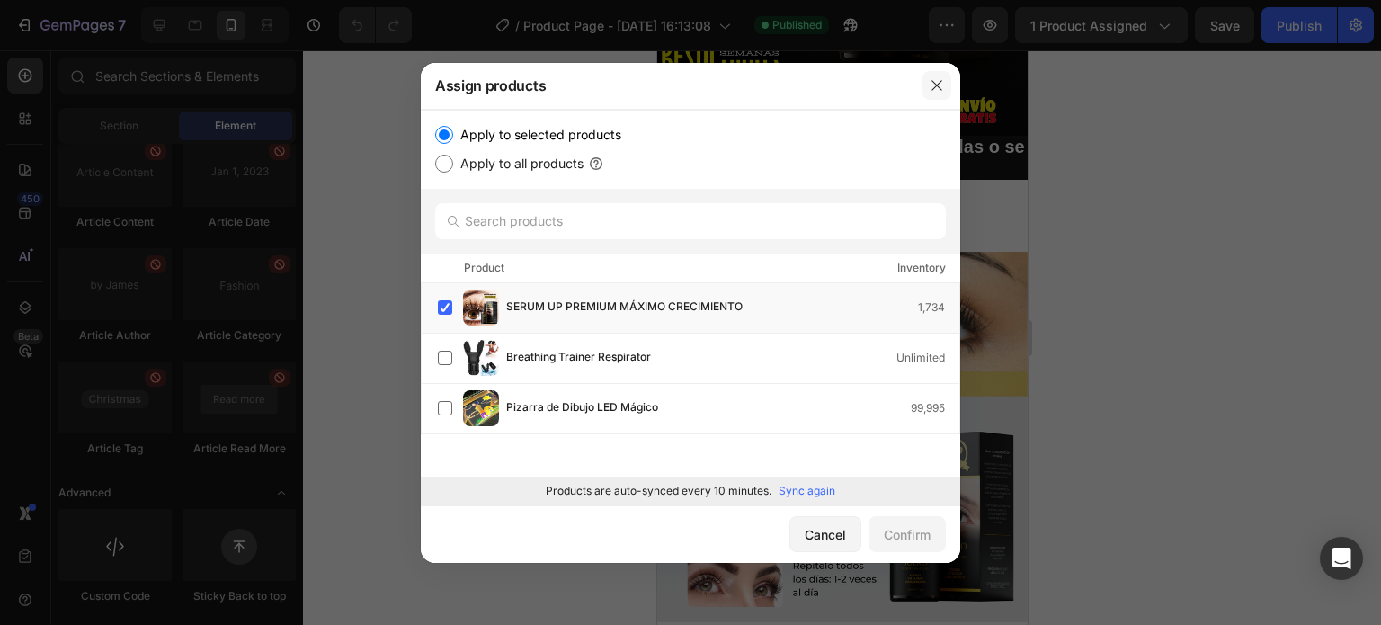
click at [926, 91] on button "button" at bounding box center [936, 85] width 29 height 29
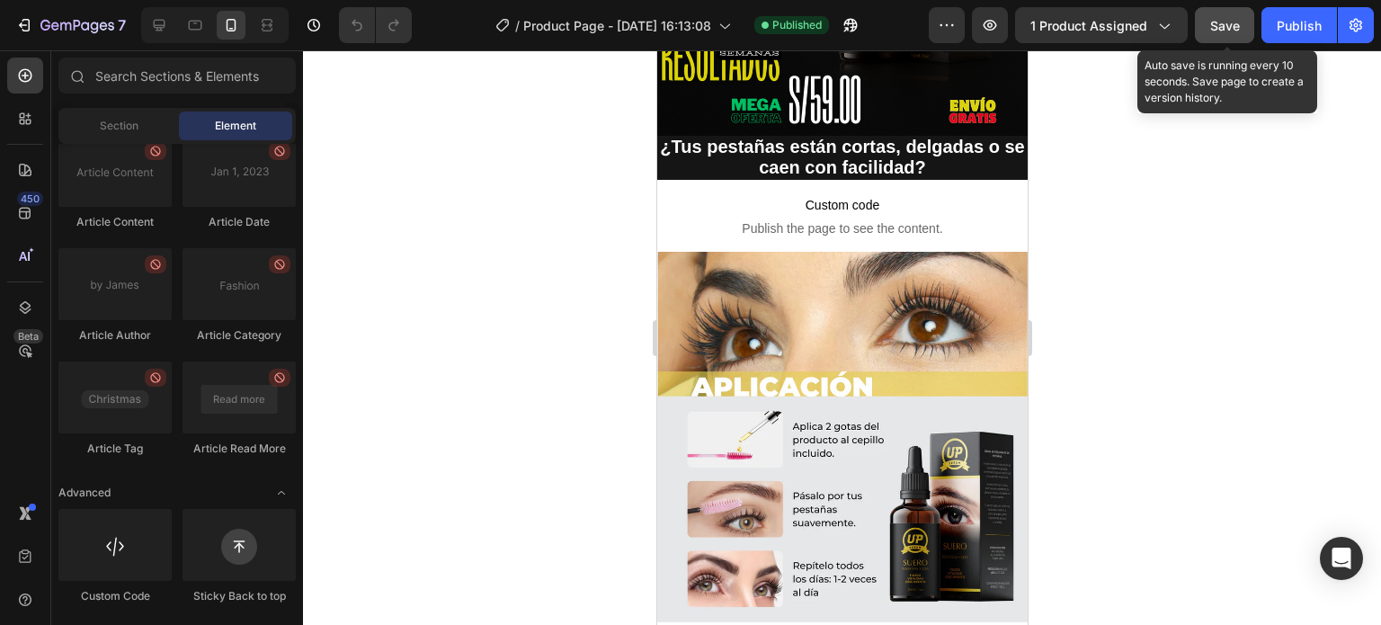
click at [1219, 31] on span "Save" at bounding box center [1225, 25] width 30 height 15
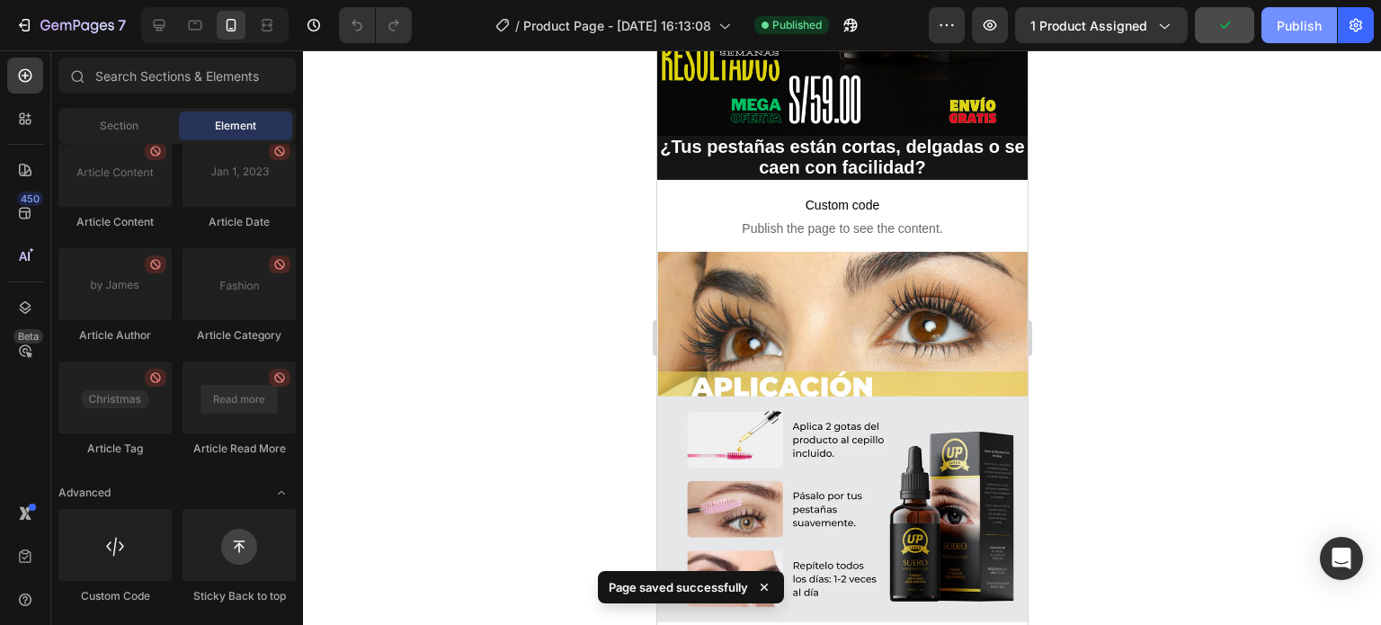
click at [1294, 32] on div "Publish" at bounding box center [1298, 25] width 45 height 19
